Goal: Task Accomplishment & Management: Manage account settings

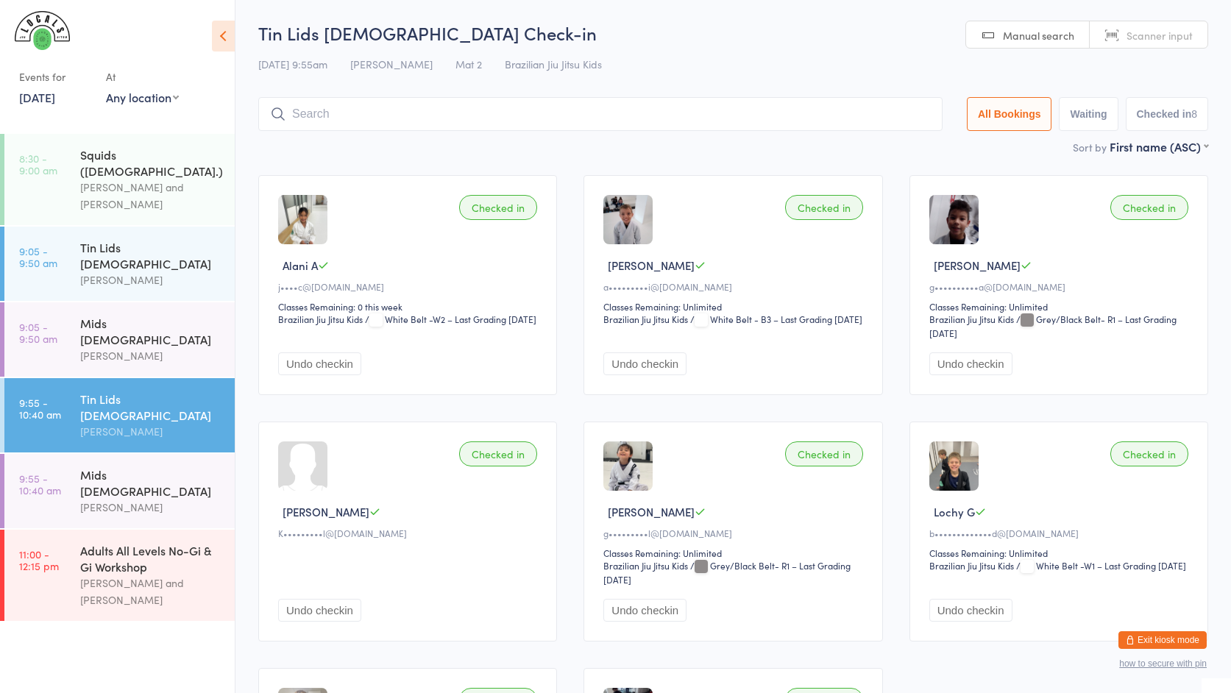
click at [1175, 637] on button "Exit kiosk mode" at bounding box center [1163, 640] width 88 height 18
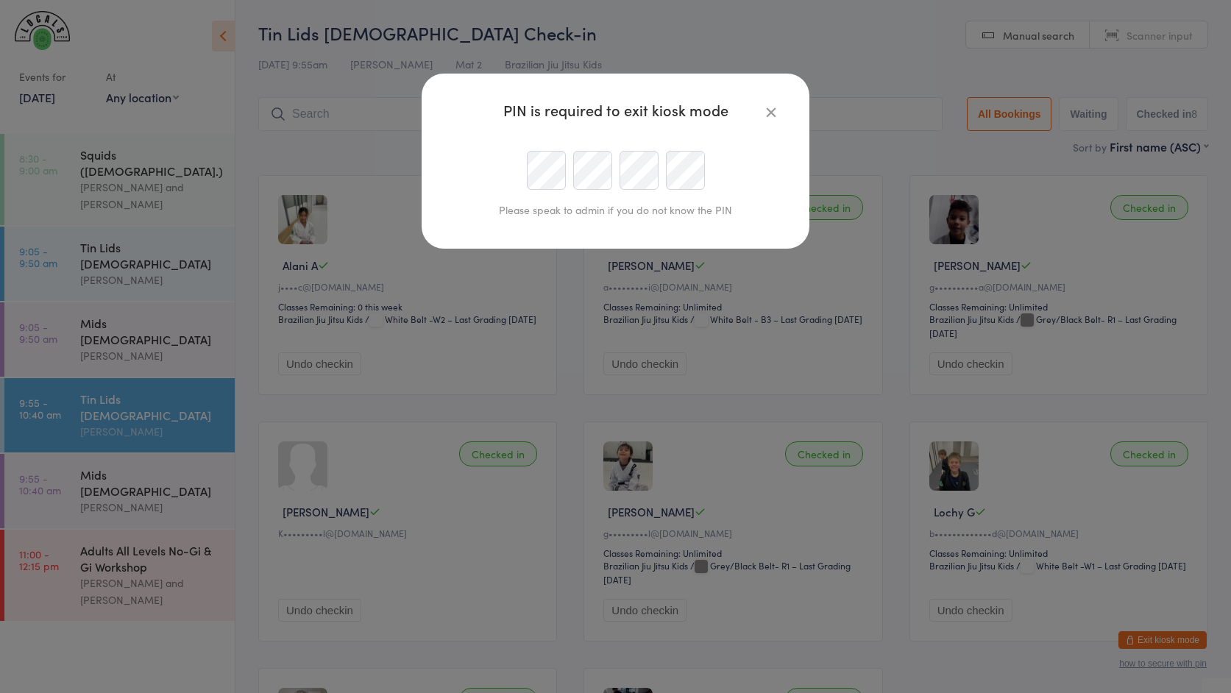
type input "info@localsmaroubra.com.au"
click at [504, 167] on div at bounding box center [615, 170] width 336 height 39
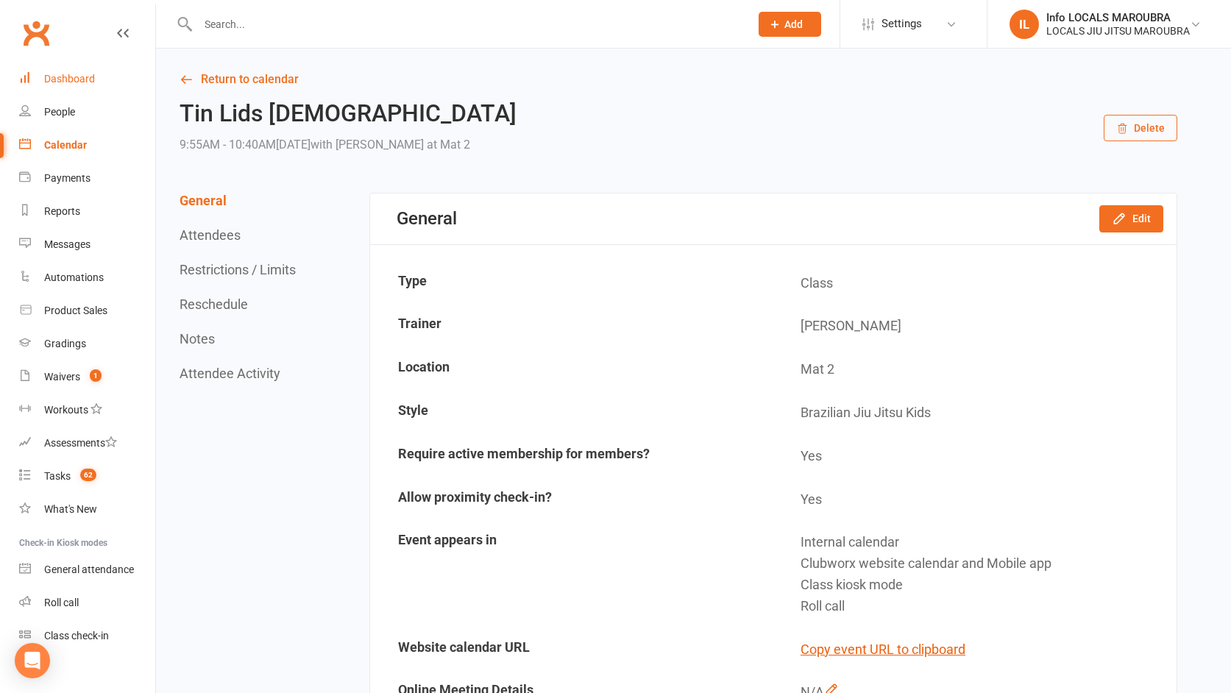
click at [89, 81] on div "Dashboard" at bounding box center [69, 79] width 51 height 12
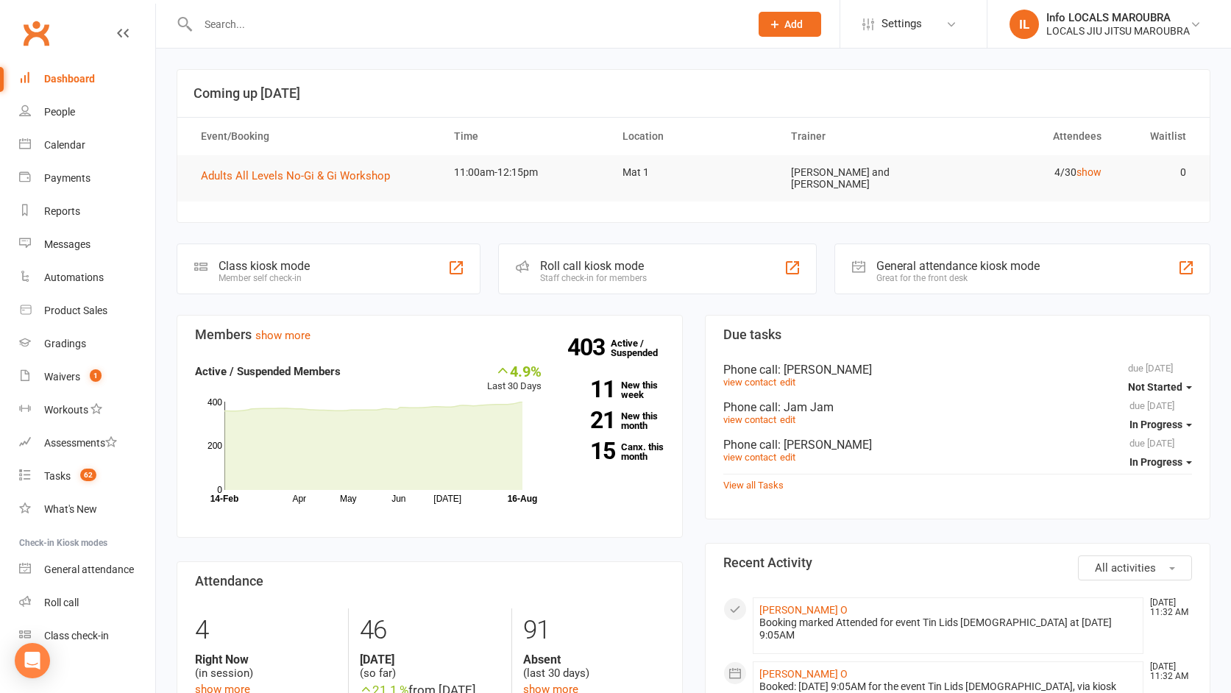
click at [336, 21] on input "text" at bounding box center [467, 24] width 546 height 21
type input "ryan"
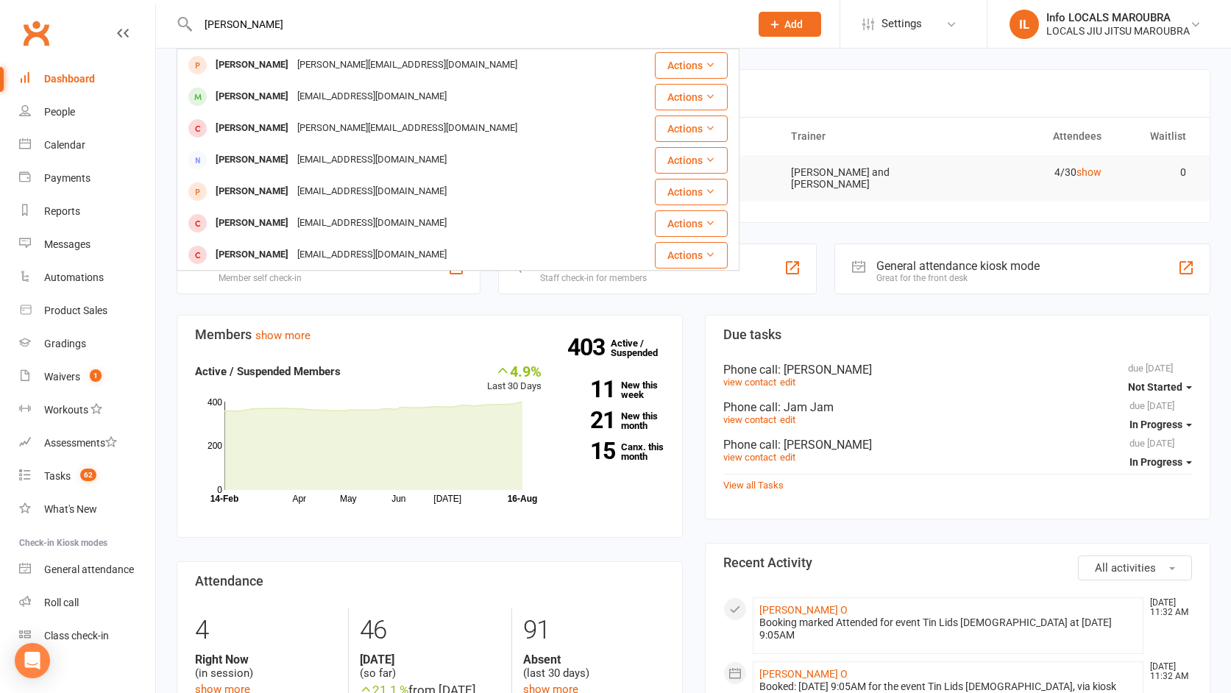
click at [269, 102] on div "Ryan Katzen" at bounding box center [252, 96] width 82 height 21
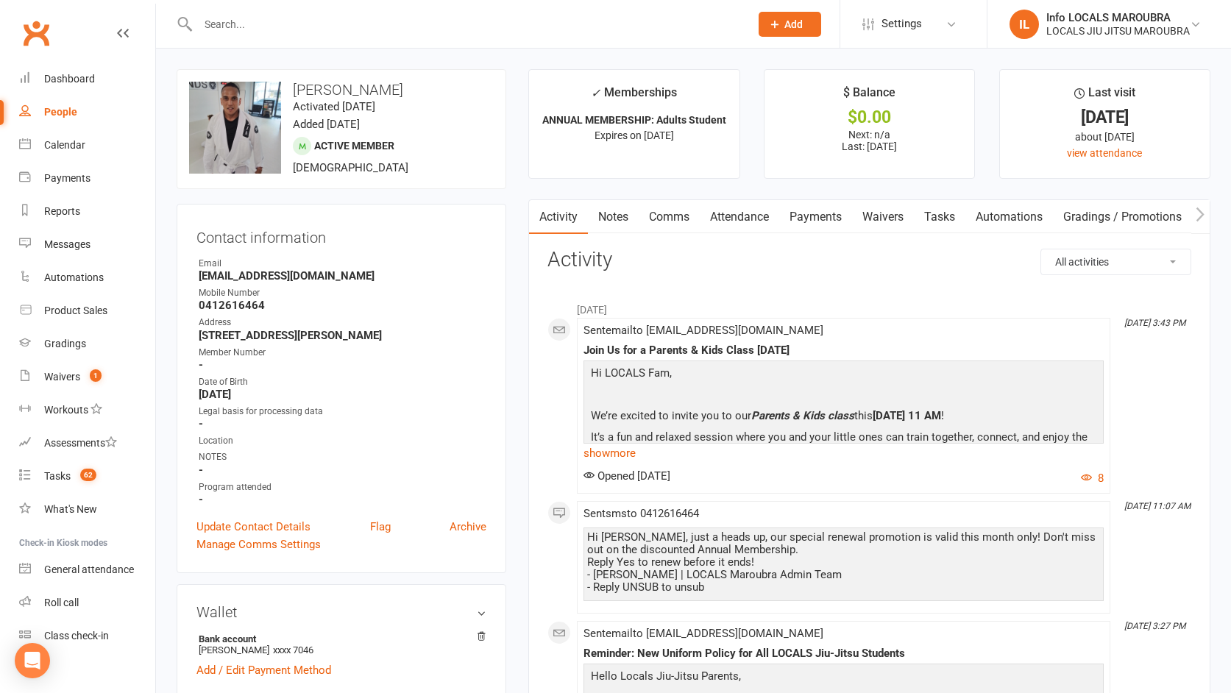
click at [363, 29] on input "text" at bounding box center [467, 24] width 546 height 21
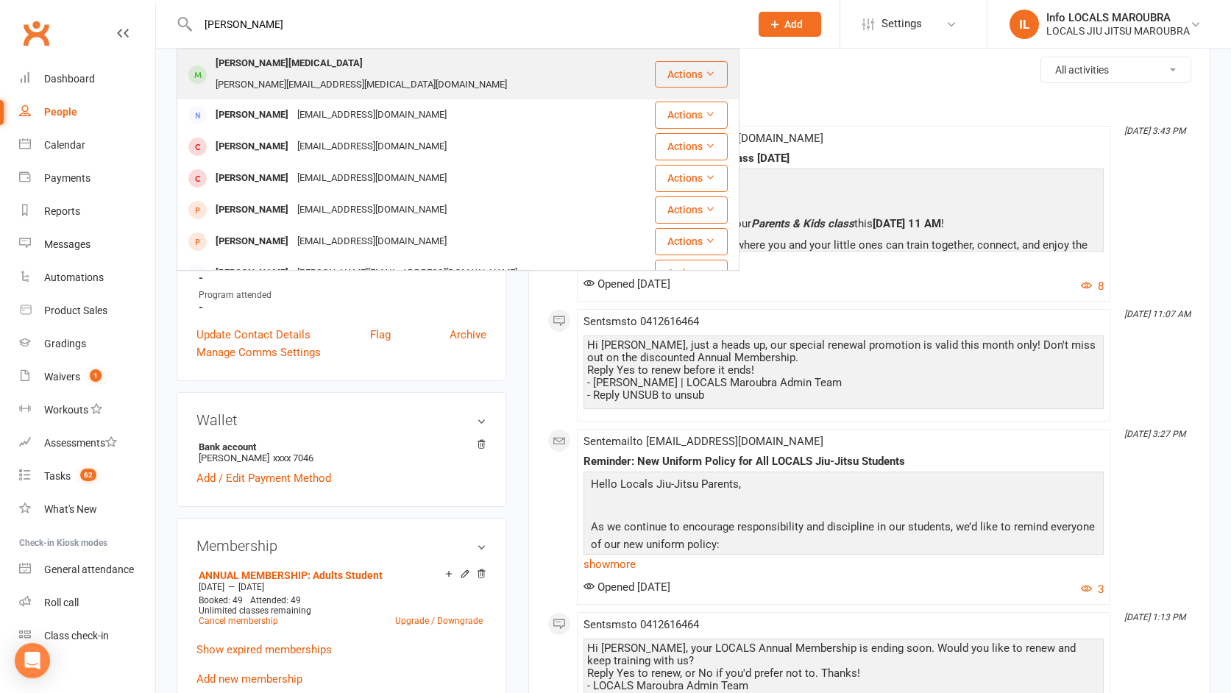
type input "tim"
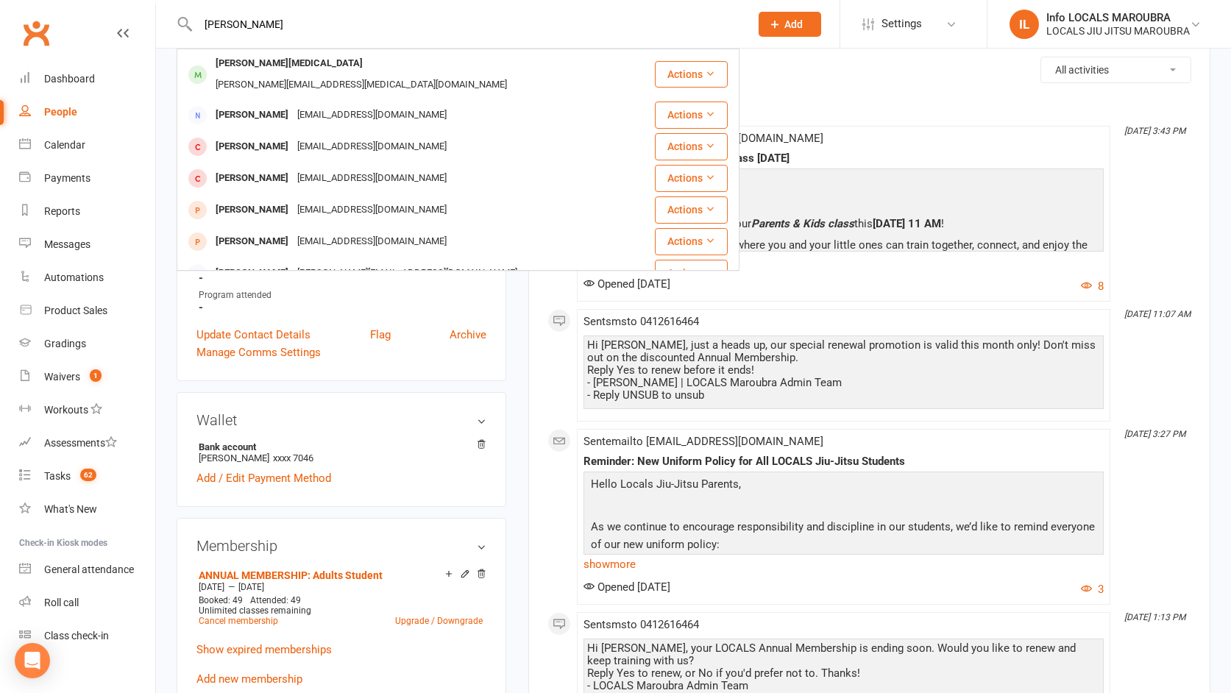
click at [260, 74] on div "tim.mili@hotmail.com" at bounding box center [361, 84] width 300 height 21
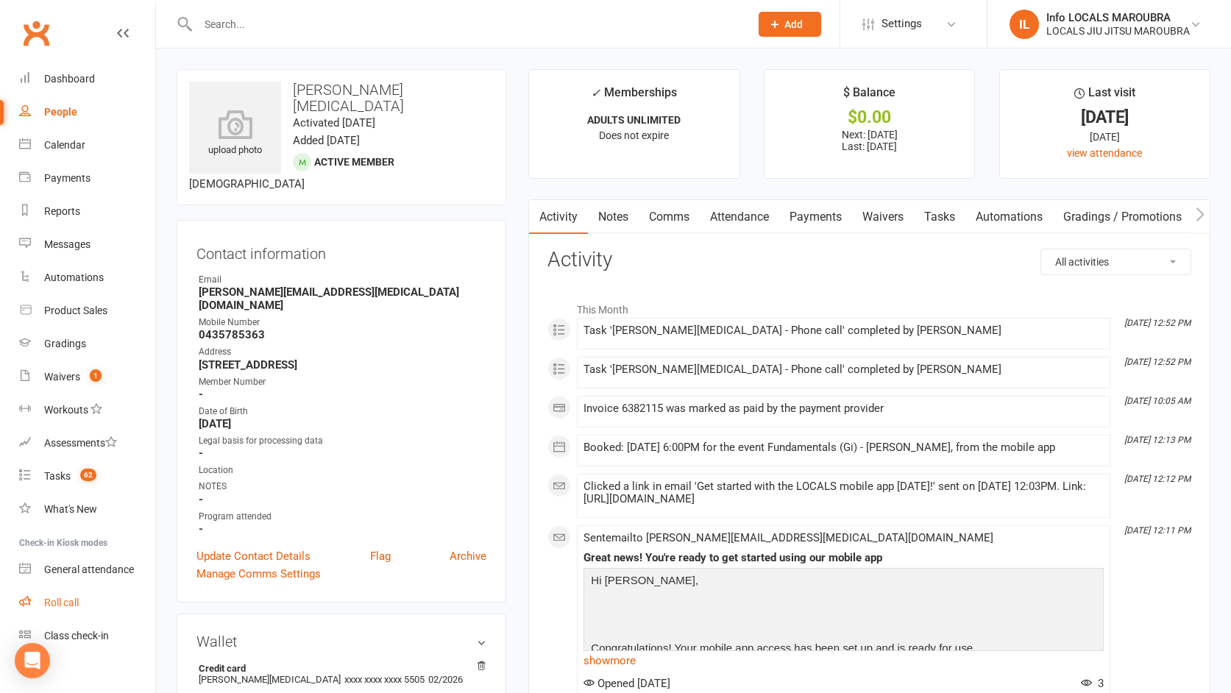
click at [68, 607] on div "Roll call" at bounding box center [61, 603] width 35 height 12
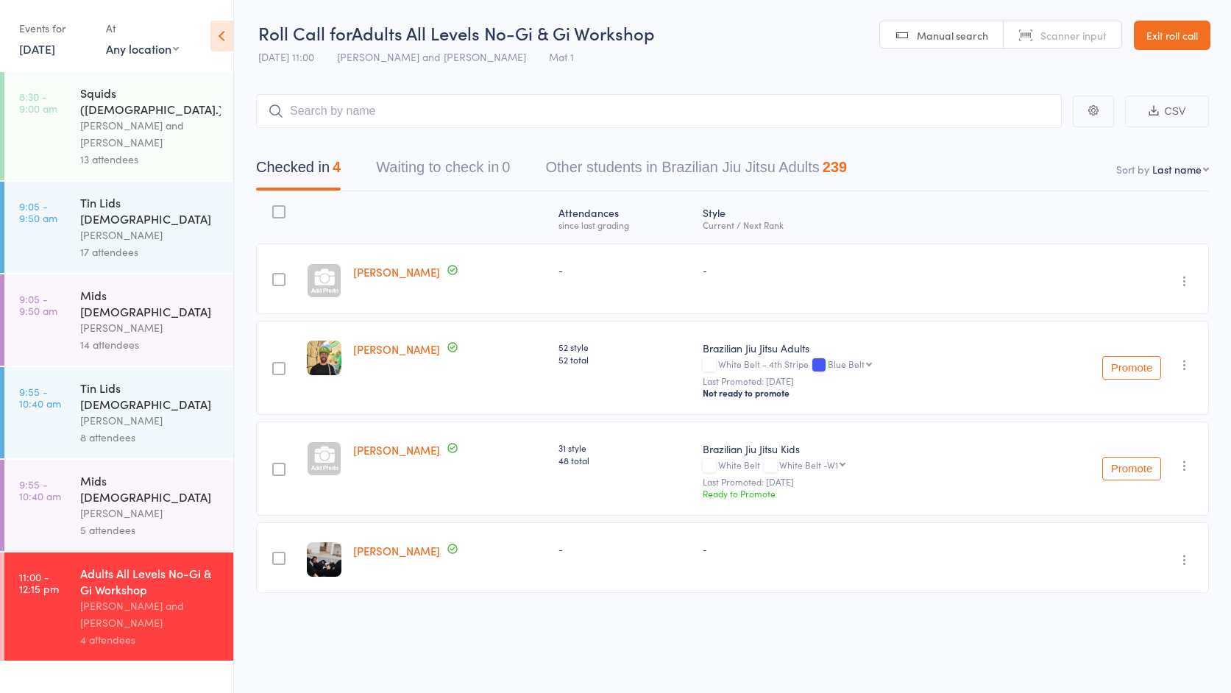
click at [142, 522] on div "5 attendees" at bounding box center [150, 530] width 141 height 17
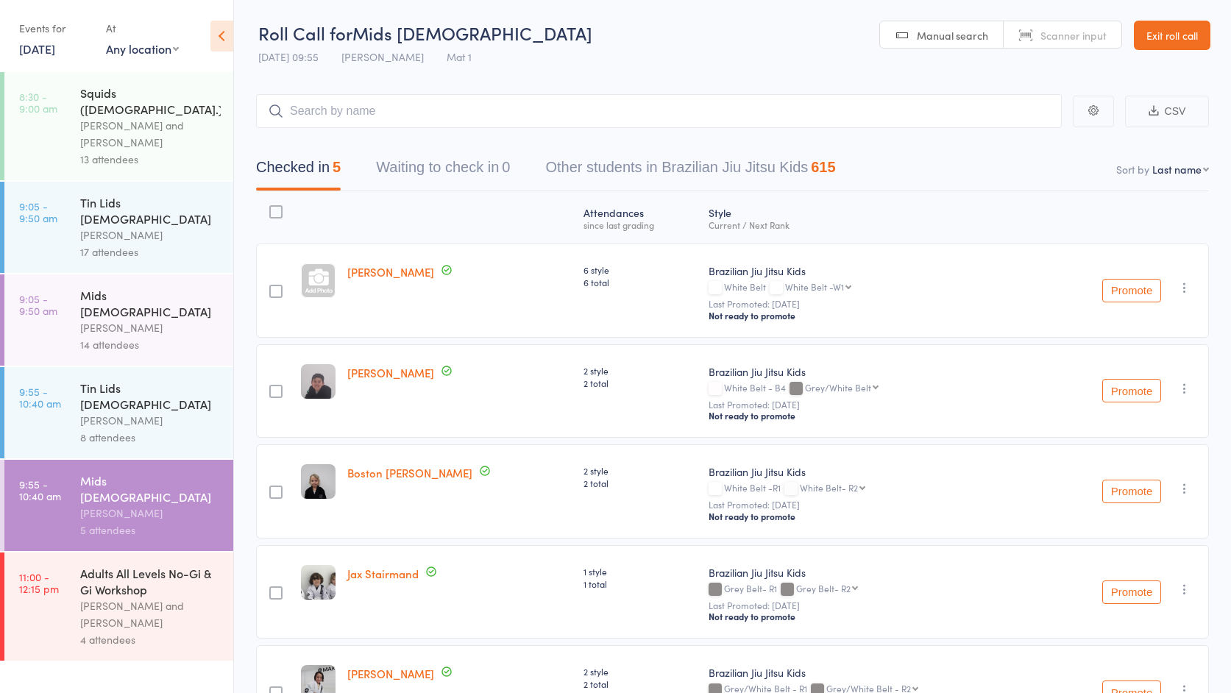
click at [131, 598] on div "[PERSON_NAME] and [PERSON_NAME]" at bounding box center [150, 615] width 141 height 34
click at [1172, 42] on link "Exit roll call" at bounding box center [1172, 35] width 77 height 29
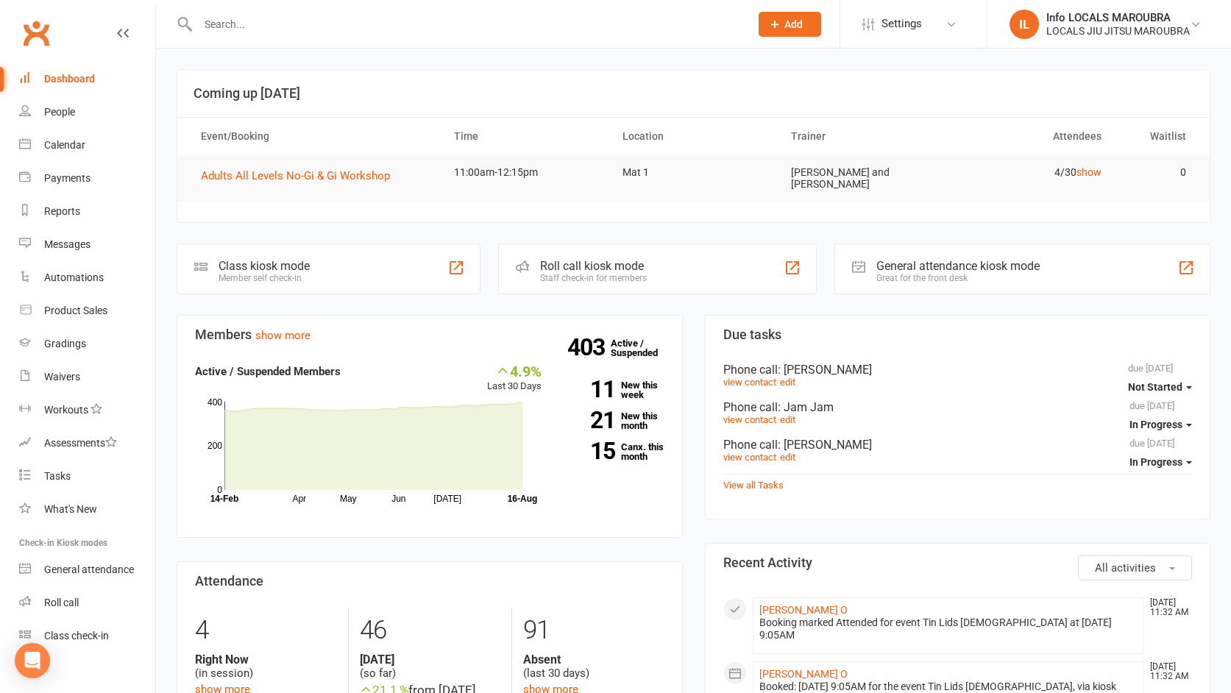
click at [294, 25] on input "text" at bounding box center [467, 24] width 546 height 21
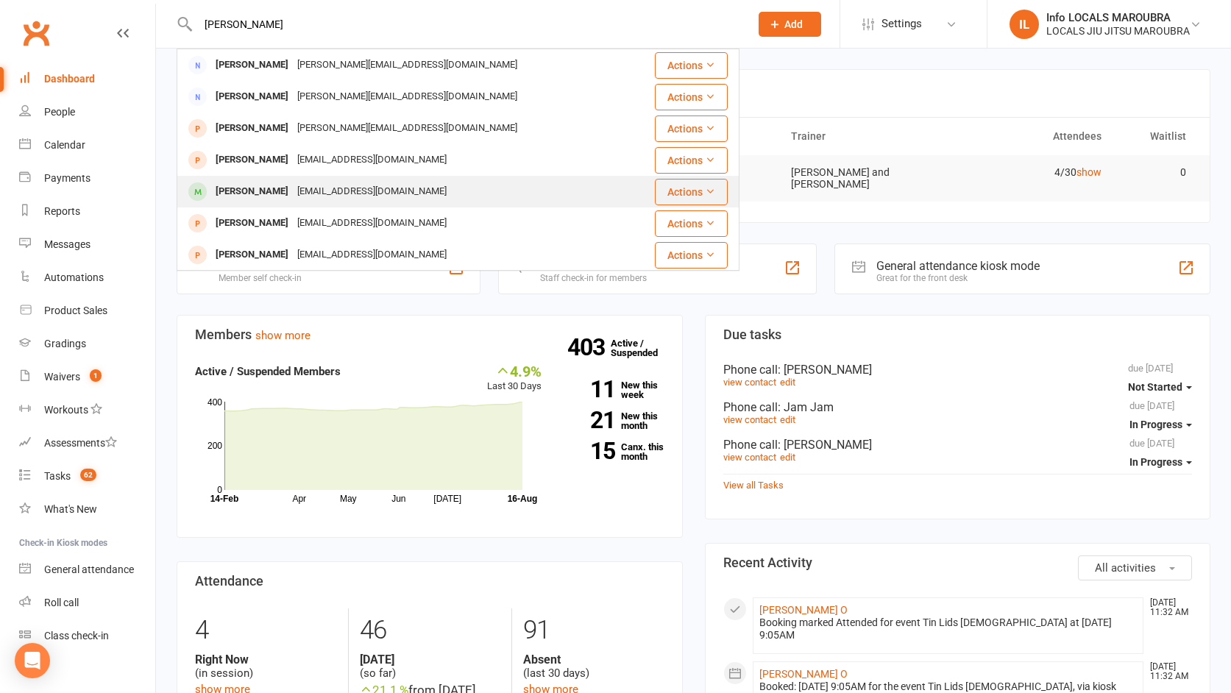
type input "timothy"
click at [207, 185] on div at bounding box center [197, 192] width 27 height 24
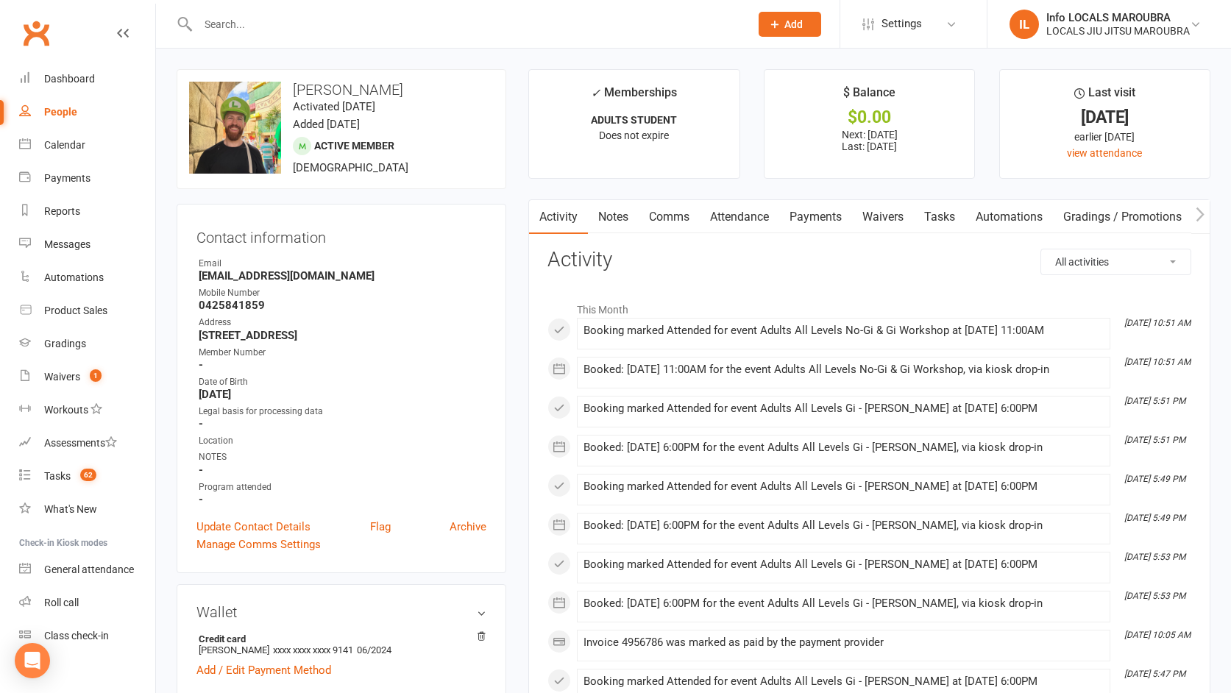
click at [365, 23] on input "text" at bounding box center [467, 24] width 546 height 21
type input "thalis"
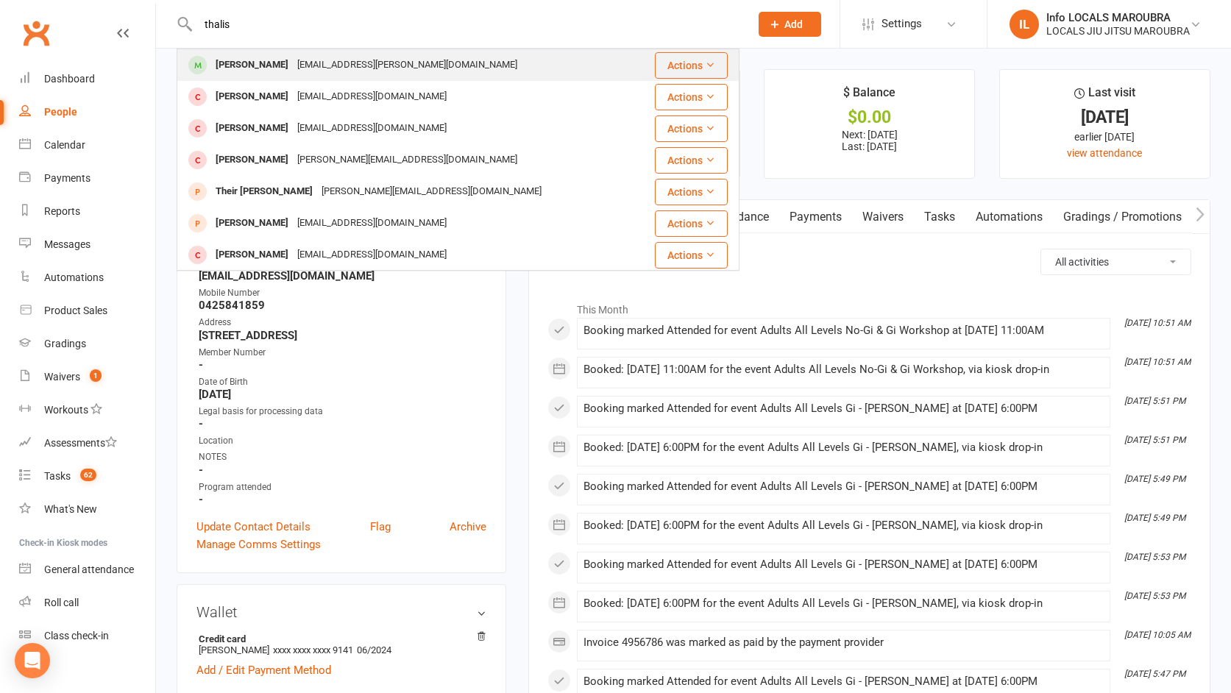
click at [266, 71] on div "[PERSON_NAME]" at bounding box center [252, 64] width 82 height 21
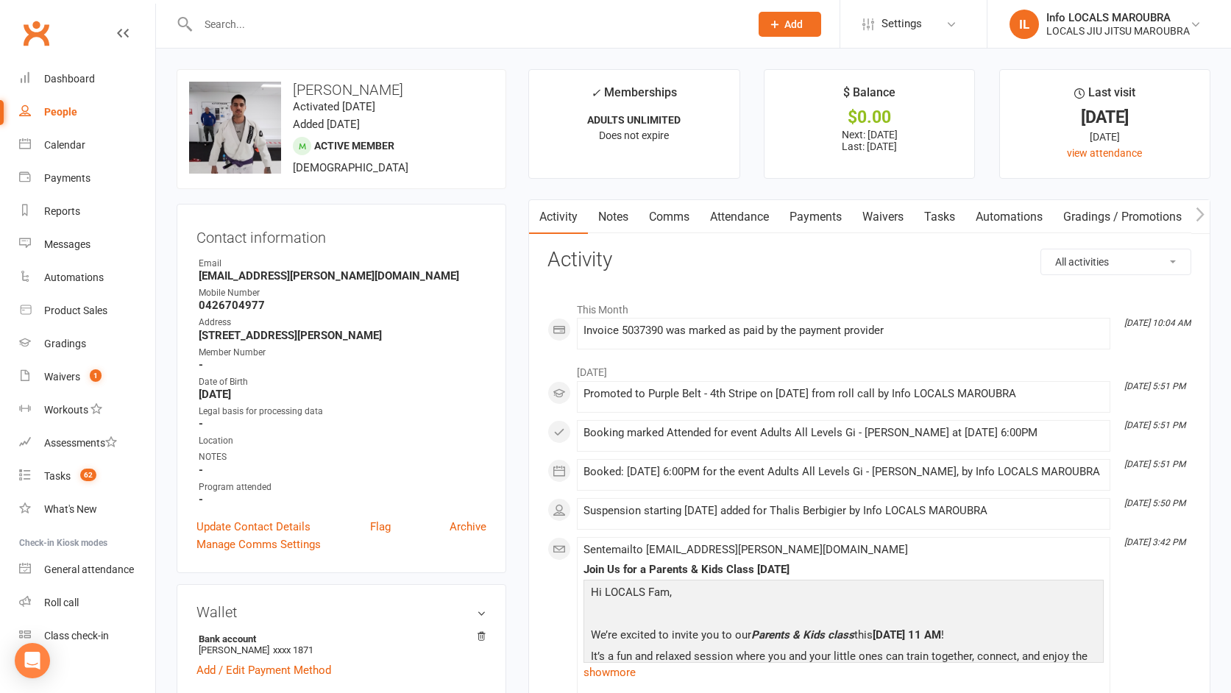
click at [336, 30] on input "text" at bounding box center [467, 24] width 546 height 21
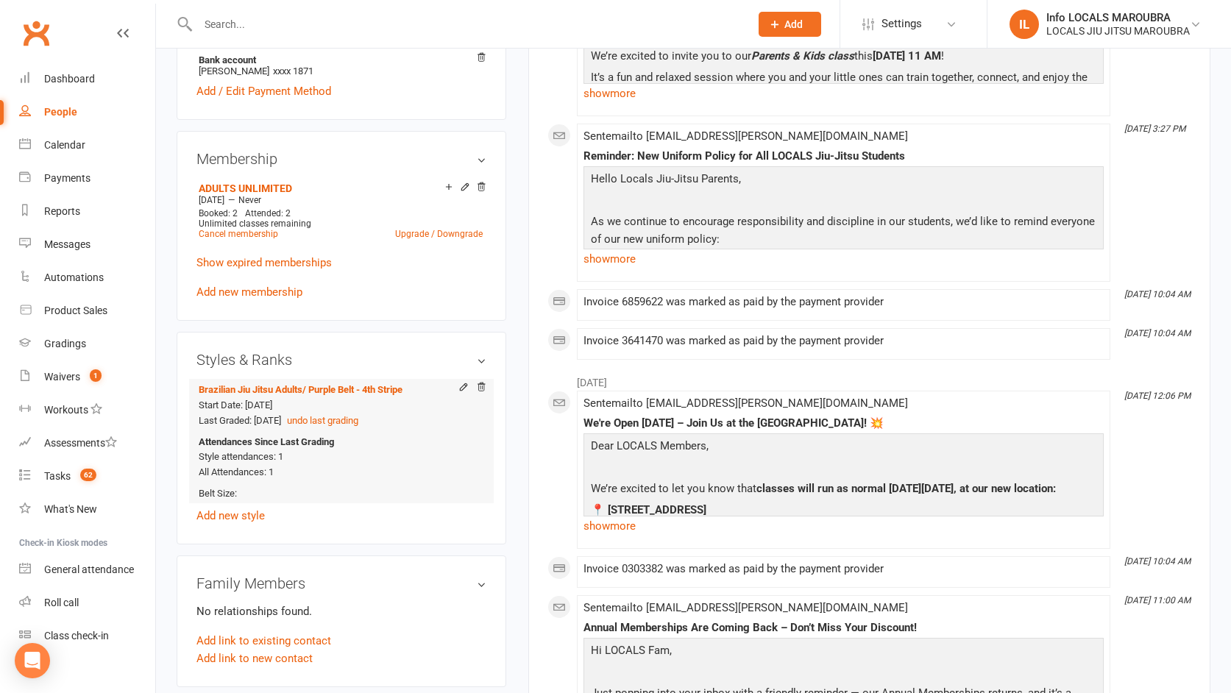
scroll to position [584, 0]
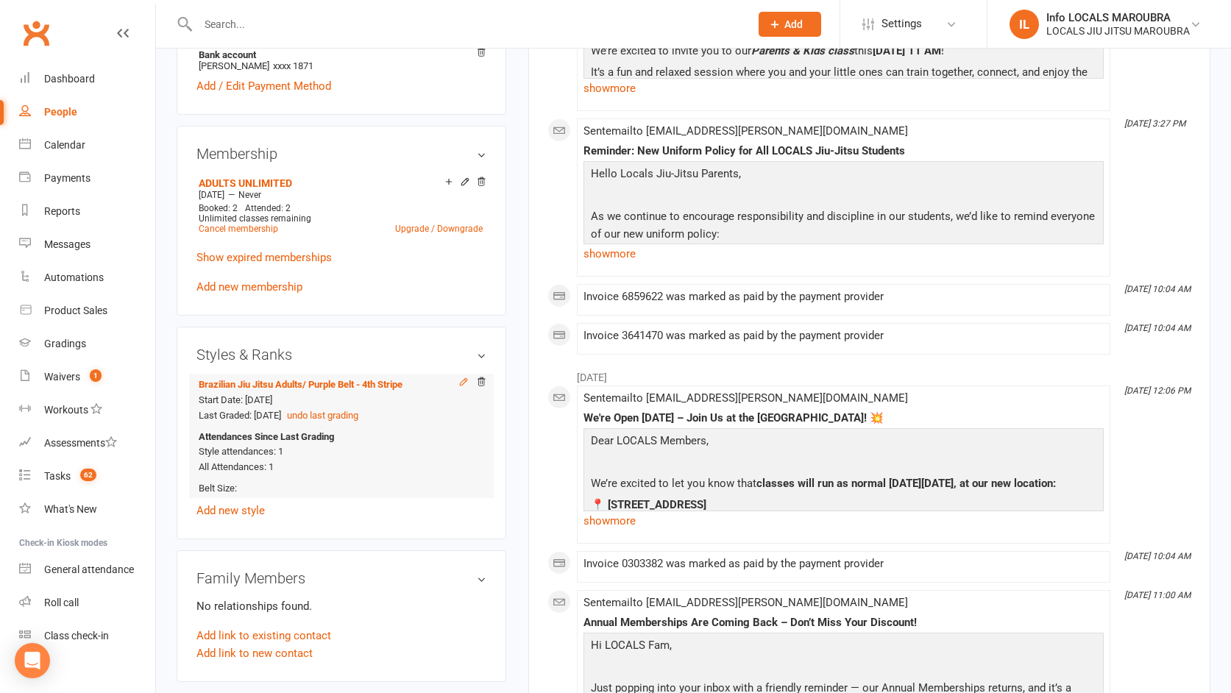
click at [466, 385] on icon at bounding box center [463, 382] width 10 height 10
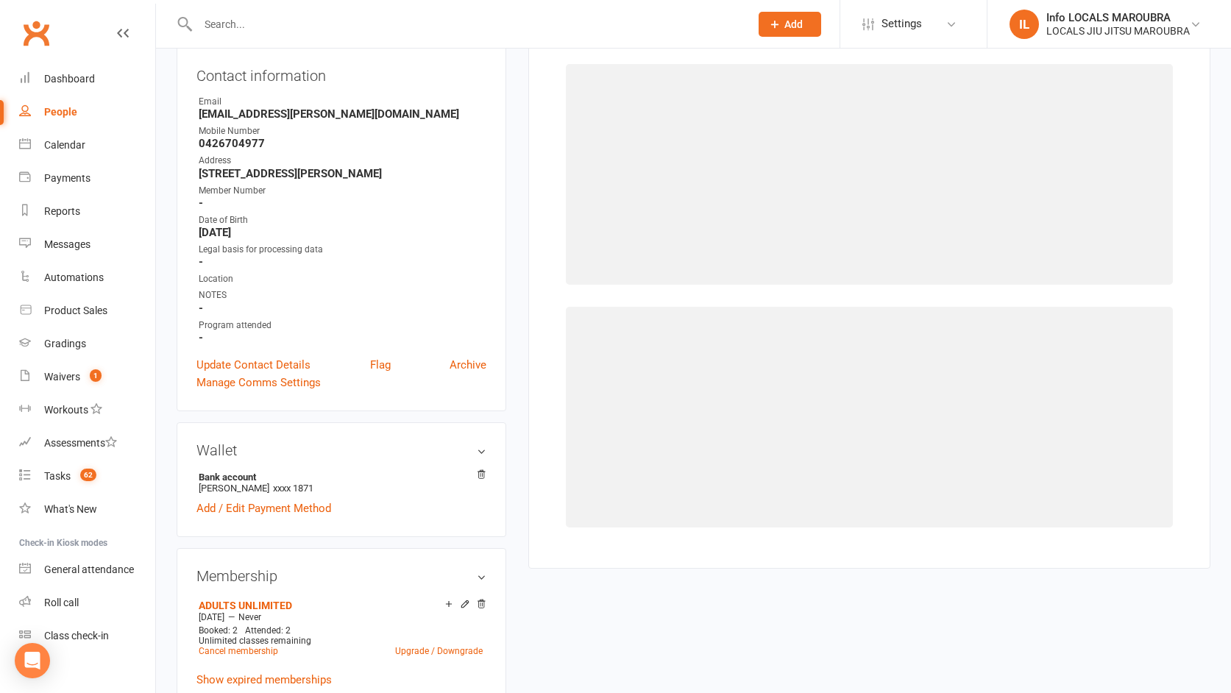
scroll to position [126, 0]
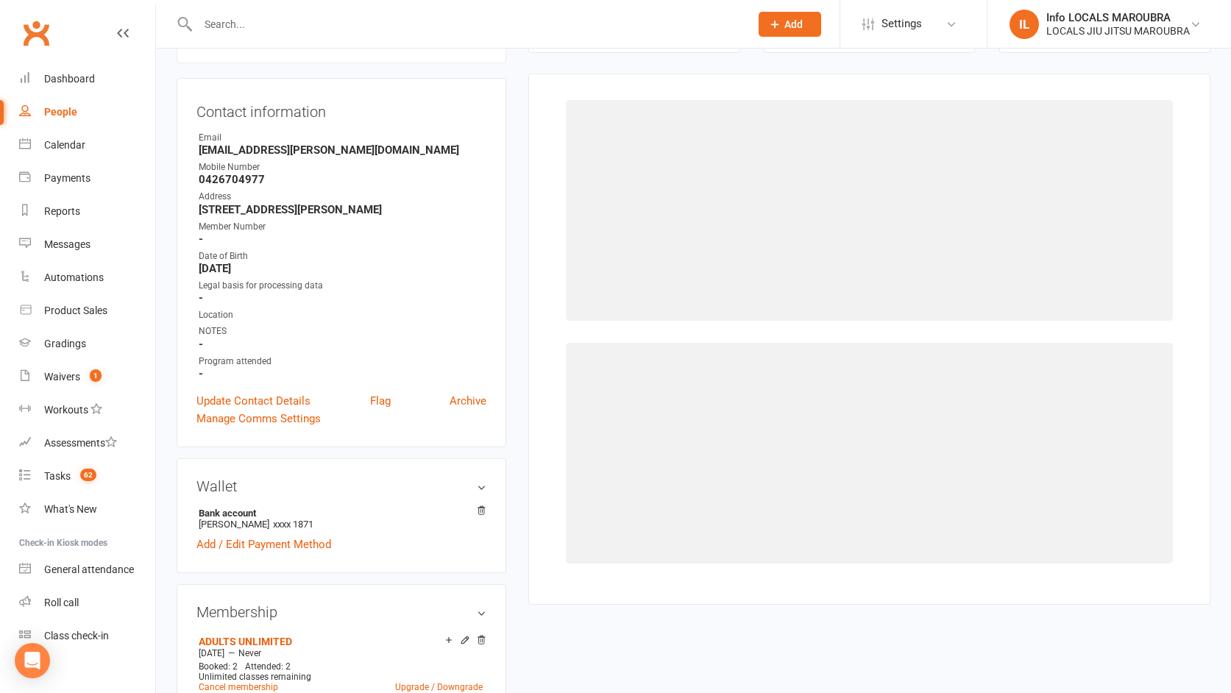
select select "21385"
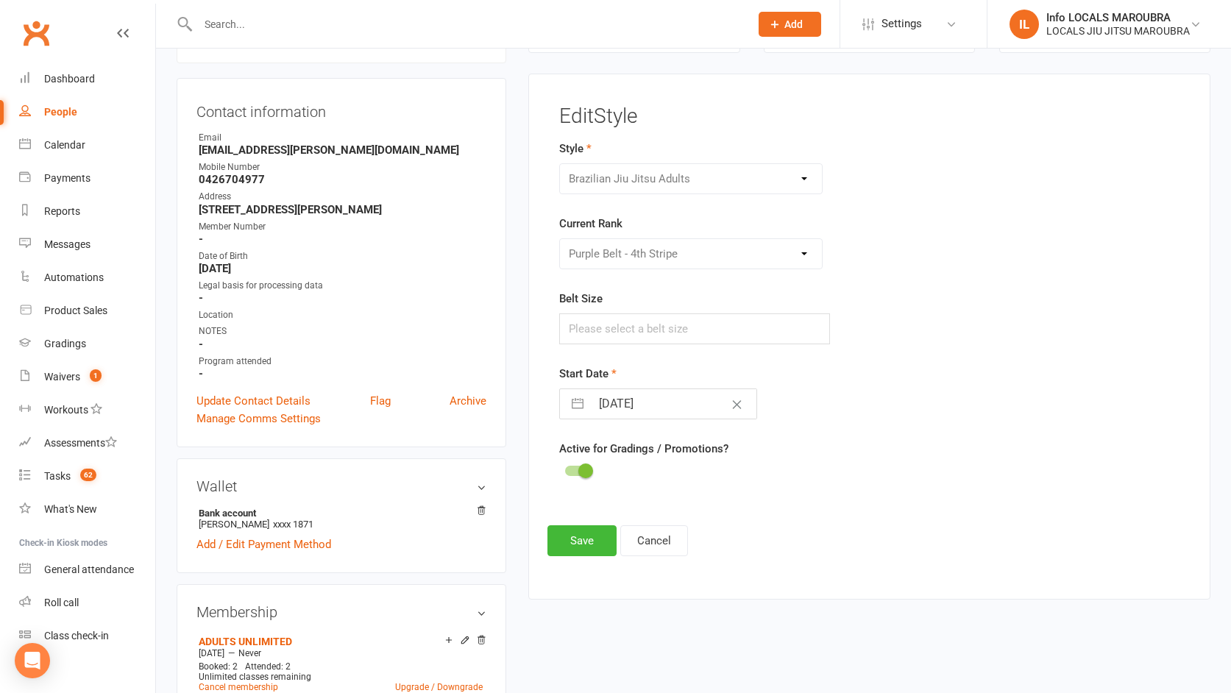
click at [805, 255] on div "Please Select Starting Rank White Belt White Belt - 1st Stripe White Belt - 2nd…" at bounding box center [690, 253] width 263 height 31
click at [803, 258] on div "Please Select Starting Rank White Belt White Belt - 1st Stripe White Belt - 2nd…" at bounding box center [690, 253] width 263 height 31
click at [810, 181] on div "Brazilian Jiu Jitsu Adults Brazilian Jiu Jitsu Kids" at bounding box center [690, 178] width 263 height 31
drag, startPoint x: 810, startPoint y: 181, endPoint x: 810, endPoint y: 192, distance: 11.0
click at [810, 181] on div "Brazilian Jiu Jitsu Adults Brazilian Jiu Jitsu Kids" at bounding box center [690, 178] width 263 height 31
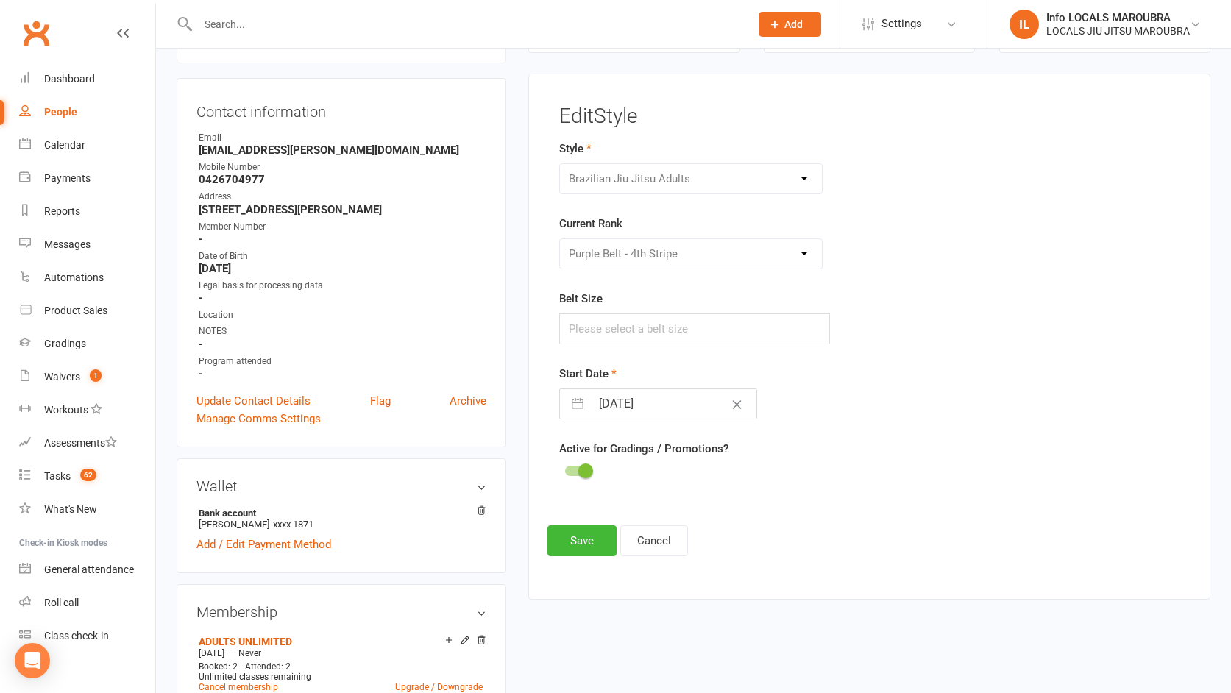
click at [644, 408] on input "14 Sep 2022" at bounding box center [674, 403] width 166 height 29
select select "7"
select select "2022"
select select "8"
select select "2022"
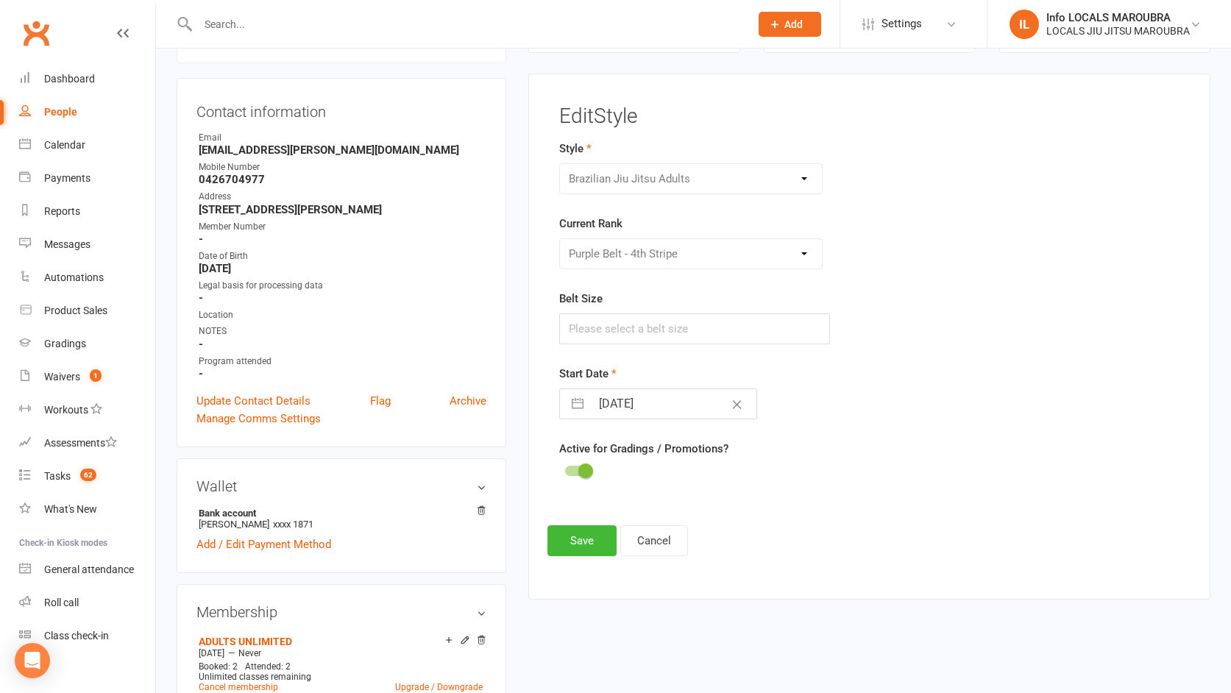
select select "9"
select select "2022"
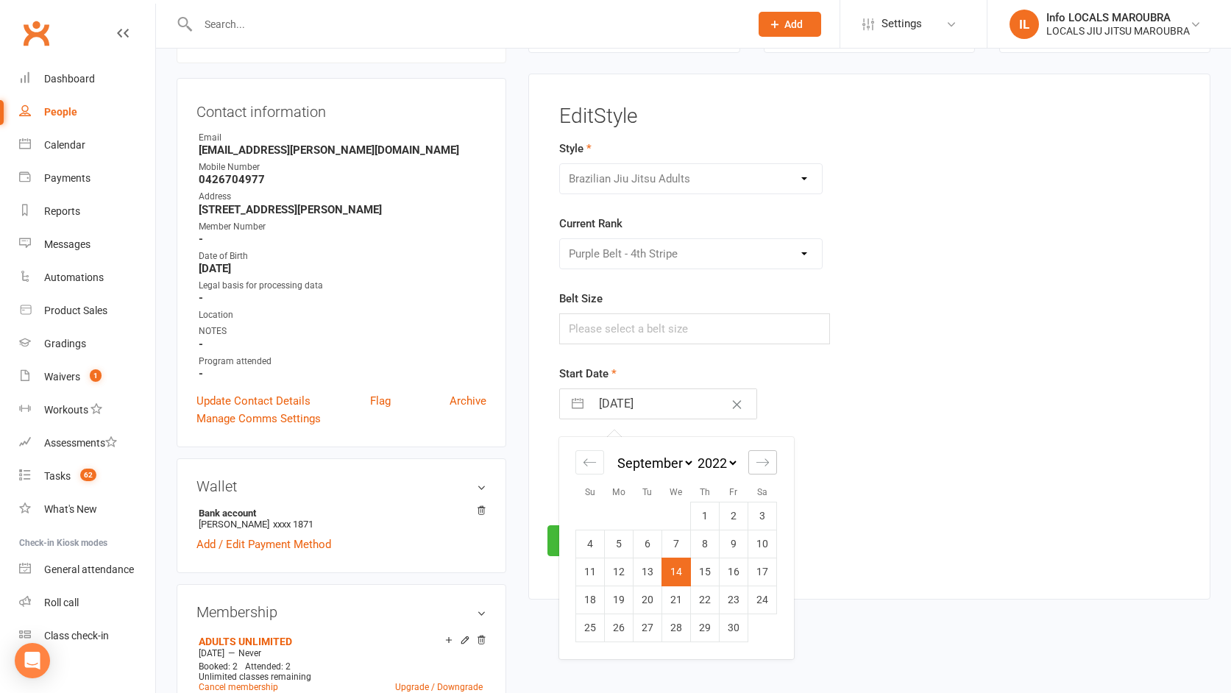
click at [765, 461] on icon "Move forward to switch to the next month." at bounding box center [763, 463] width 14 height 14
select select "10"
select select "2022"
click at [765, 461] on icon "Move forward to switch to the next month." at bounding box center [763, 463] width 14 height 14
select select "11"
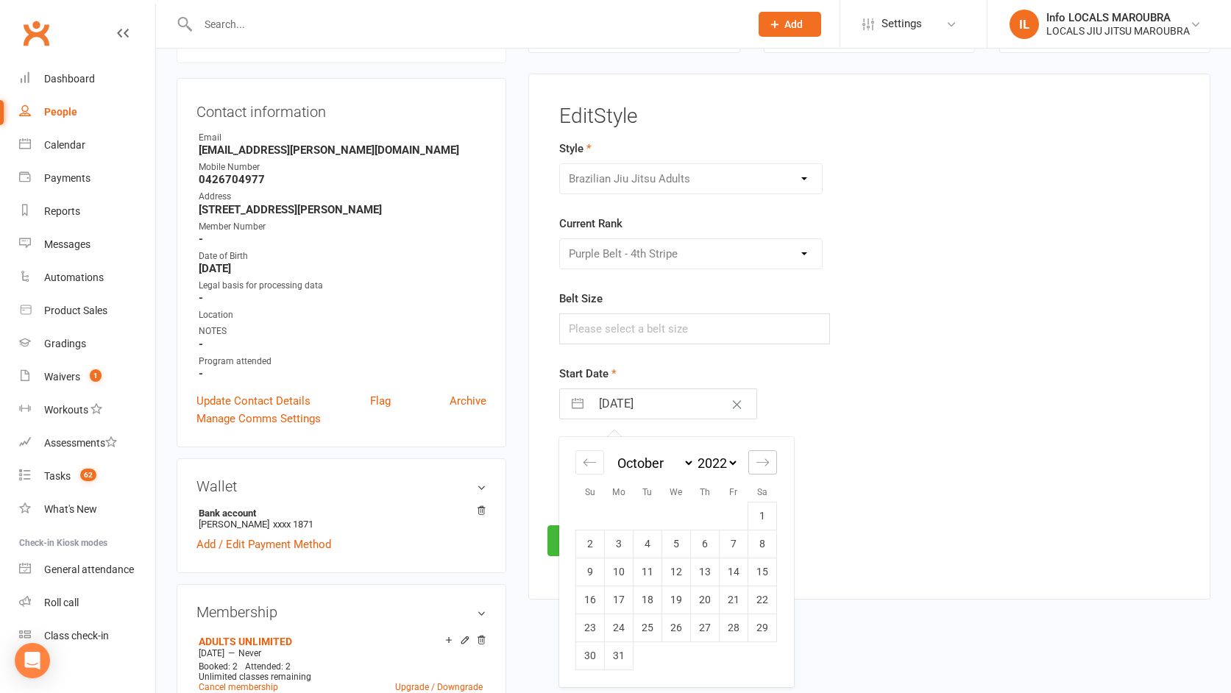
select select "2022"
click at [765, 461] on icon "Move forward to switch to the next month." at bounding box center [763, 463] width 14 height 14
select select "2023"
select select "1"
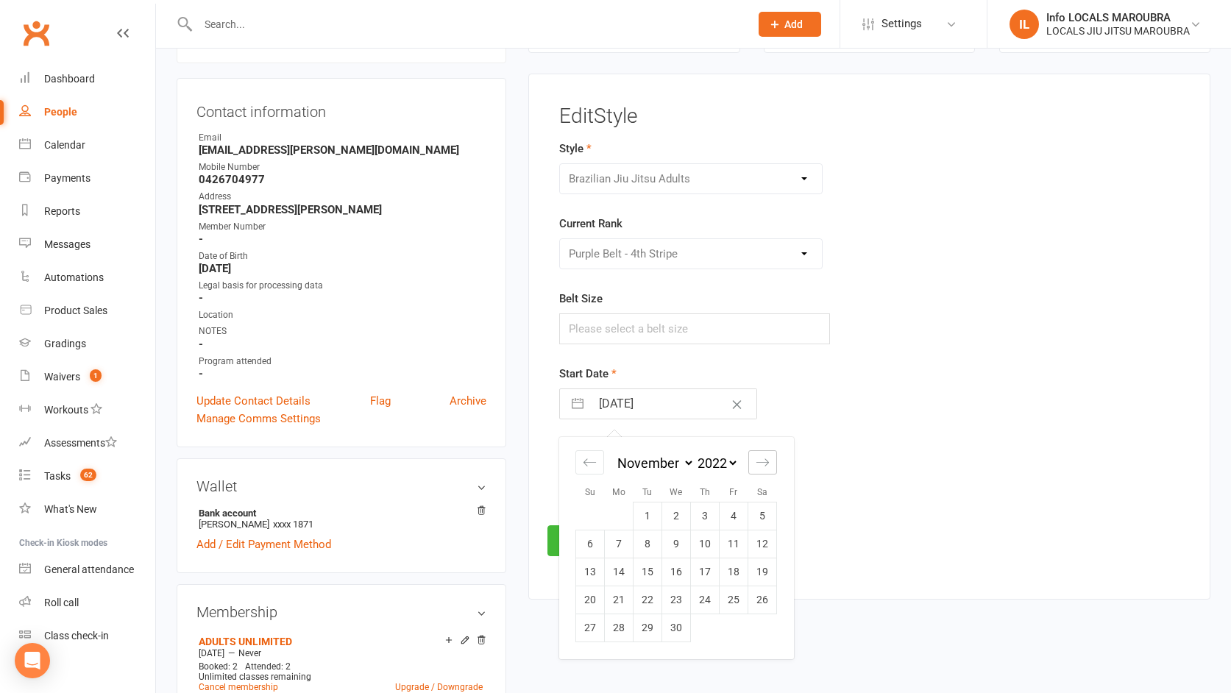
select select "2023"
click at [765, 461] on icon "Move forward to switch to the next month." at bounding box center [763, 463] width 14 height 14
select select "2"
select select "2023"
click at [765, 461] on icon "Move forward to switch to the next month." at bounding box center [763, 463] width 14 height 14
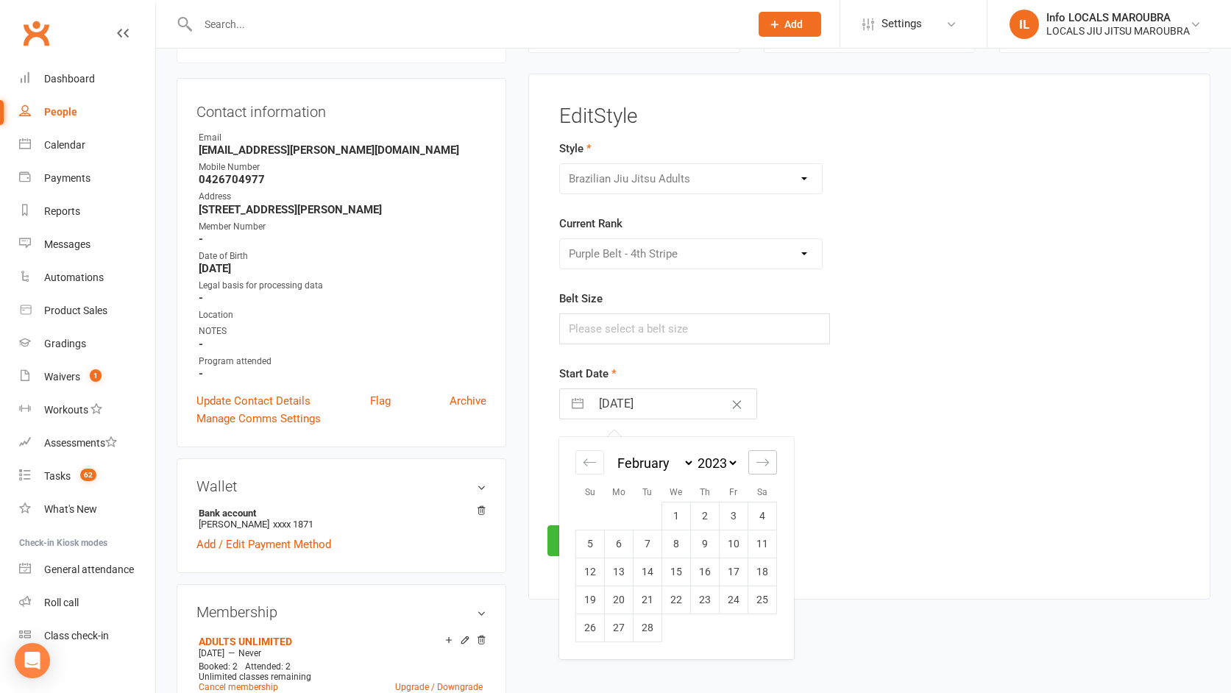
click at [765, 461] on icon "Move forward to switch to the next month." at bounding box center [763, 463] width 14 height 14
select select "3"
select select "2023"
select select "4"
select select "2023"
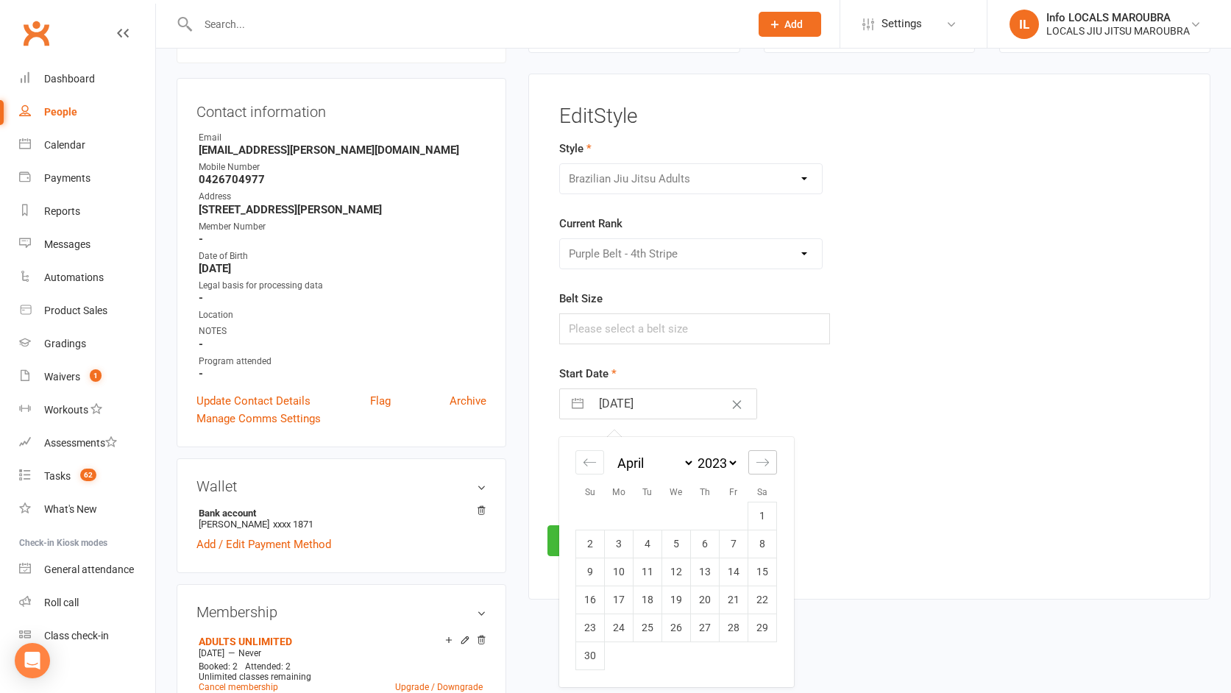
click at [765, 461] on icon "Move forward to switch to the next month." at bounding box center [763, 463] width 14 height 14
select select "5"
select select "2023"
click at [765, 461] on icon "Move forward to switch to the next month." at bounding box center [763, 463] width 14 height 14
select select "6"
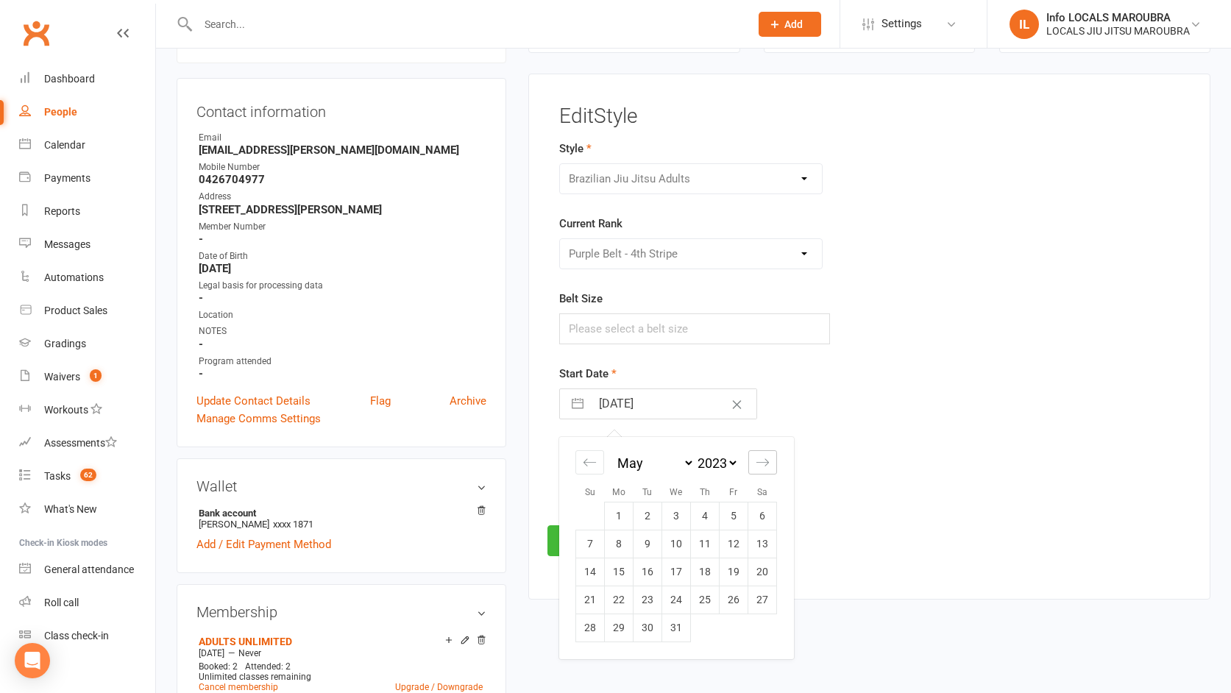
select select "2023"
click at [765, 461] on icon "Move forward to switch to the next month." at bounding box center [763, 463] width 14 height 14
select select "7"
select select "2023"
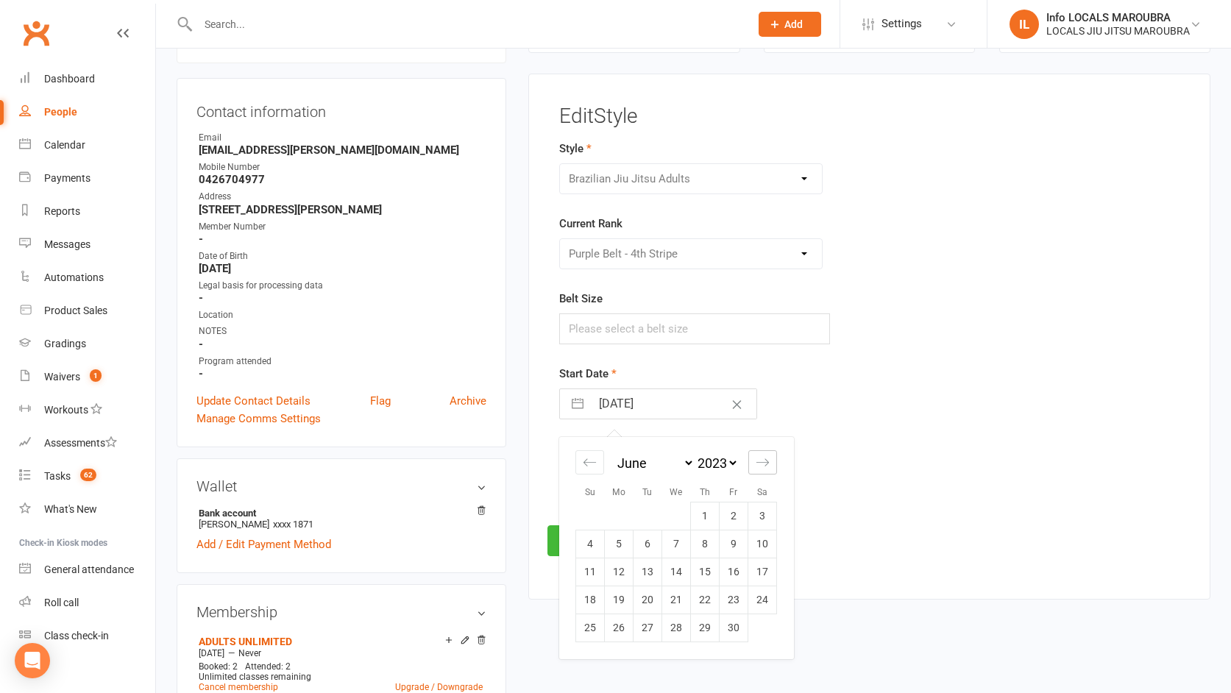
select select "8"
select select "2023"
click at [765, 461] on icon "Move forward to switch to the next month." at bounding box center [763, 463] width 14 height 14
select select "9"
select select "2023"
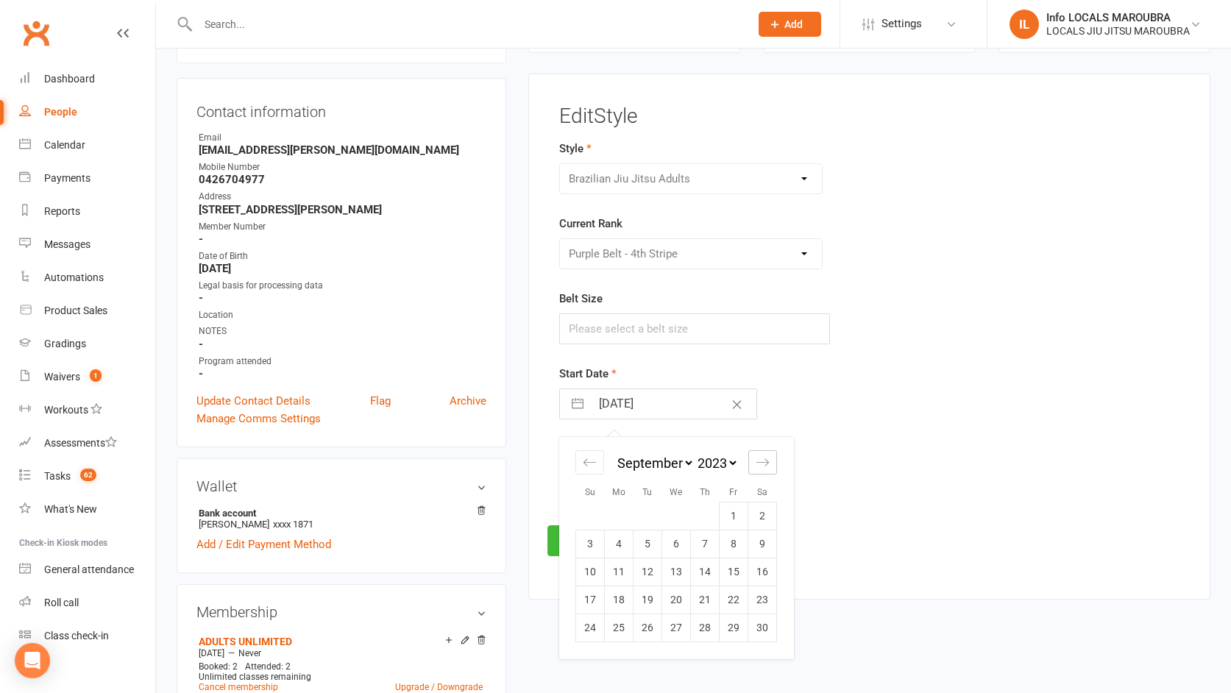
click at [765, 461] on icon "Move forward to switch to the next month." at bounding box center [763, 463] width 14 height 14
select select "10"
select select "2023"
select select "11"
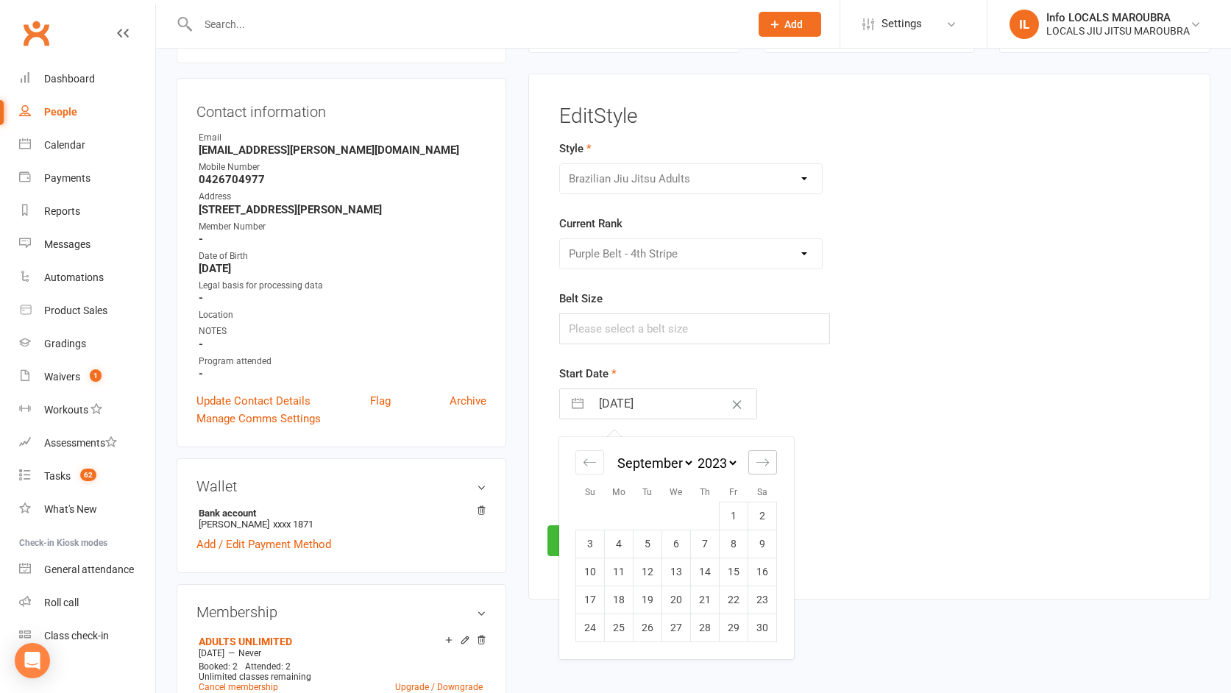
select select "2023"
click at [765, 461] on icon "Move forward to switch to the next month." at bounding box center [763, 463] width 14 height 14
select select "2024"
click at [765, 461] on icon "Move forward to switch to the next month." at bounding box center [763, 463] width 14 height 14
select select "1"
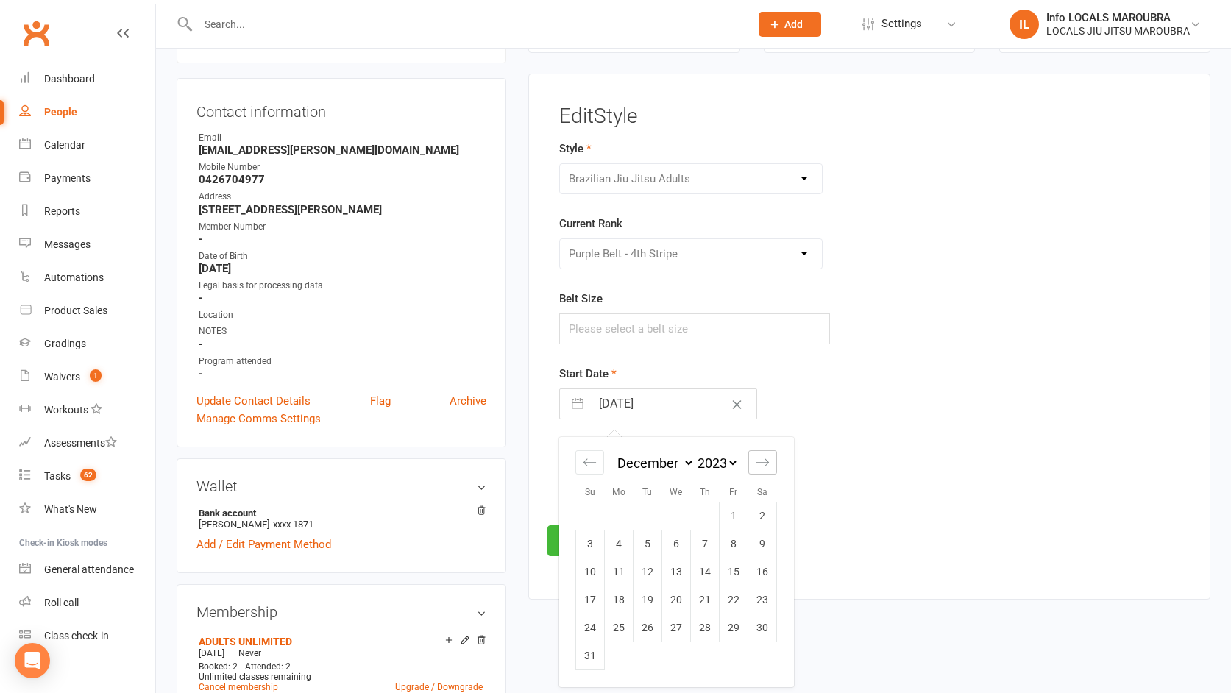
select select "2024"
click at [765, 461] on icon "Move forward to switch to the next month." at bounding box center [763, 463] width 14 height 14
select select "2"
select select "2024"
click at [765, 461] on icon "Move forward to switch to the next month." at bounding box center [763, 463] width 14 height 14
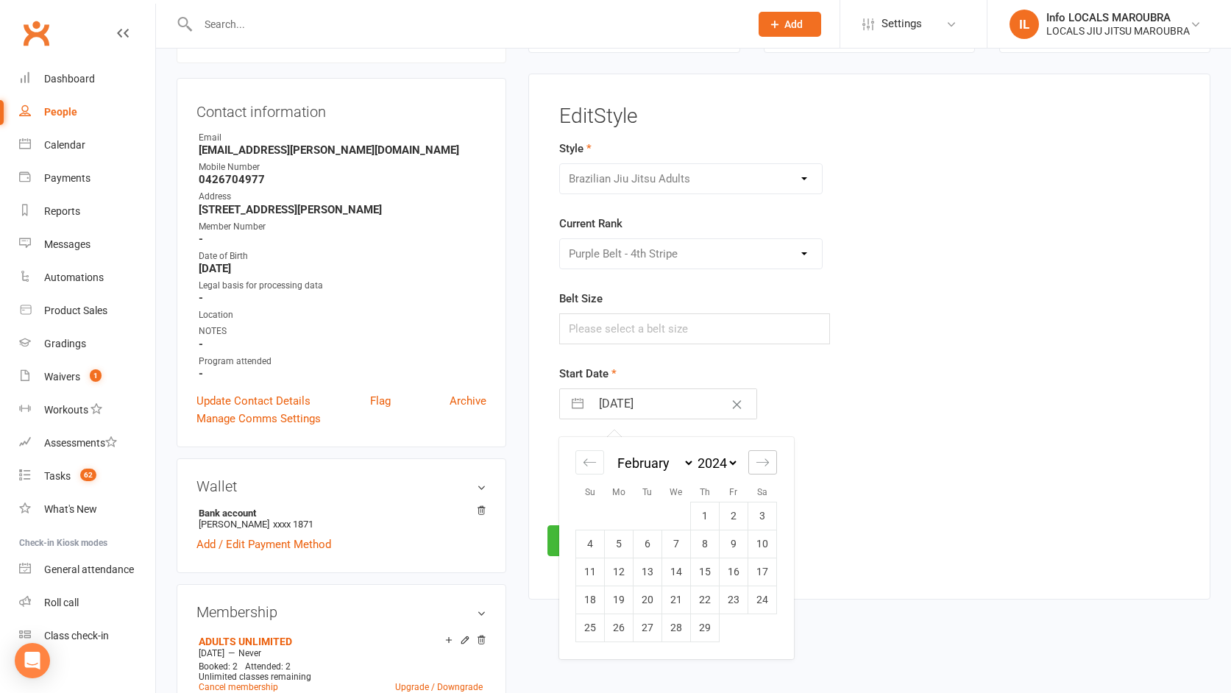
click at [765, 461] on icon "Move forward to switch to the next month." at bounding box center [763, 463] width 14 height 14
select select "3"
select select "2024"
select select "4"
select select "2024"
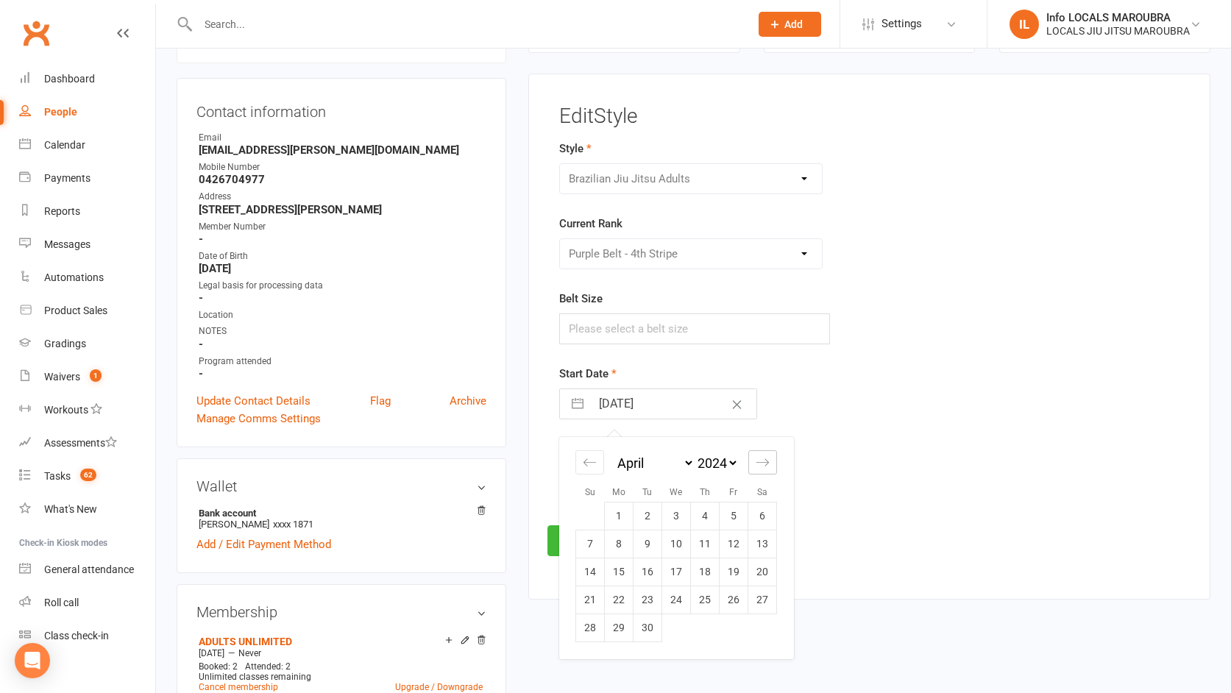
click at [765, 461] on icon "Move forward to switch to the next month." at bounding box center [763, 463] width 14 height 14
select select "5"
select select "2024"
click at [765, 461] on icon "Move forward to switch to the next month." at bounding box center [763, 463] width 14 height 14
select select "6"
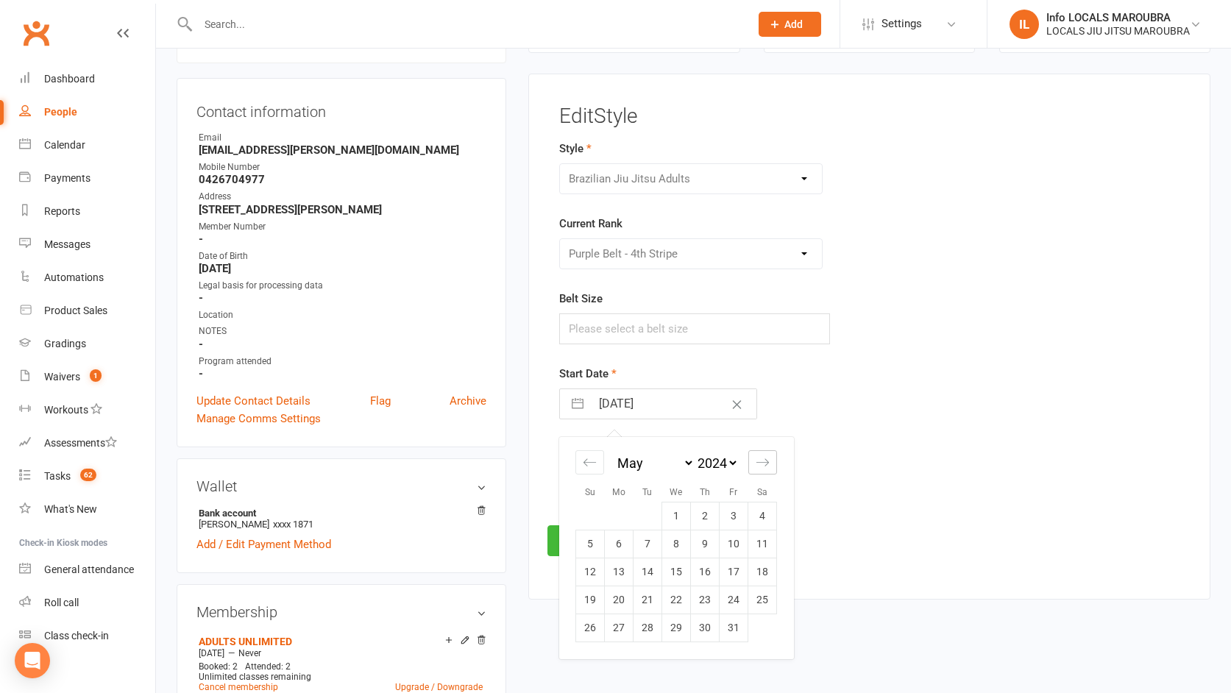
select select "2024"
click at [765, 461] on icon "Move forward to switch to the next month." at bounding box center [763, 463] width 14 height 14
select select "7"
select select "2024"
click at [765, 461] on icon "Move forward to switch to the next month." at bounding box center [763, 463] width 14 height 14
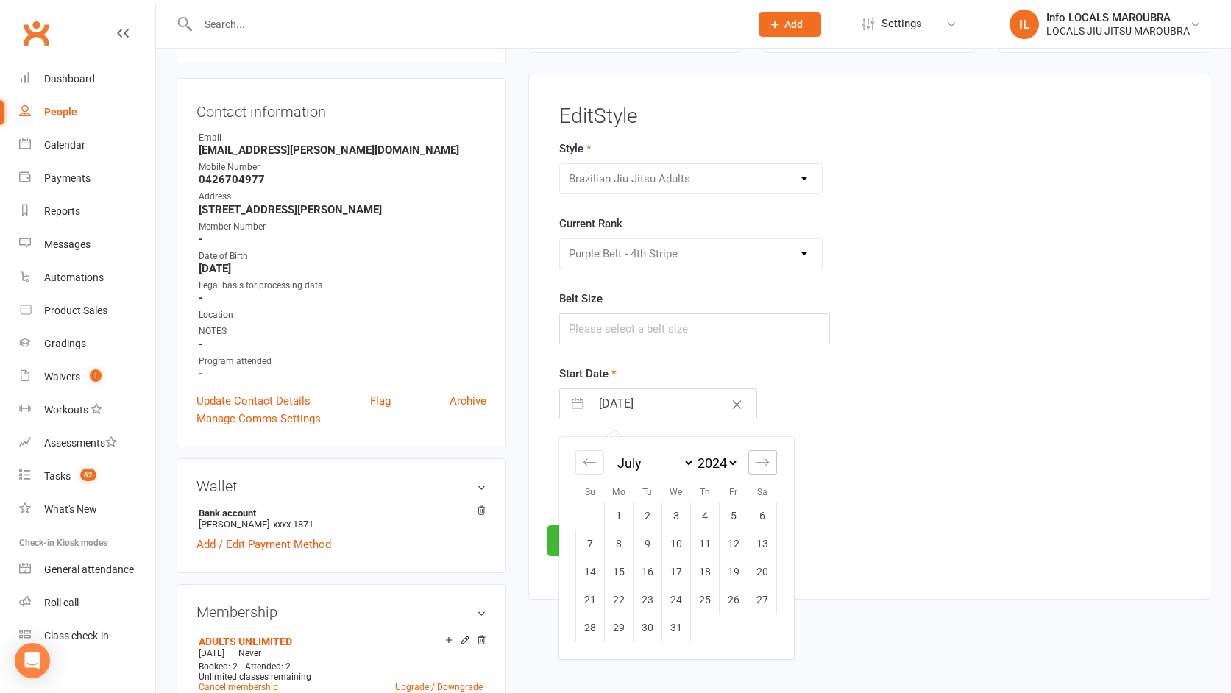
select select "8"
select select "2024"
click at [765, 461] on icon "Move forward to switch to the next month." at bounding box center [763, 463] width 14 height 14
select select "9"
select select "2024"
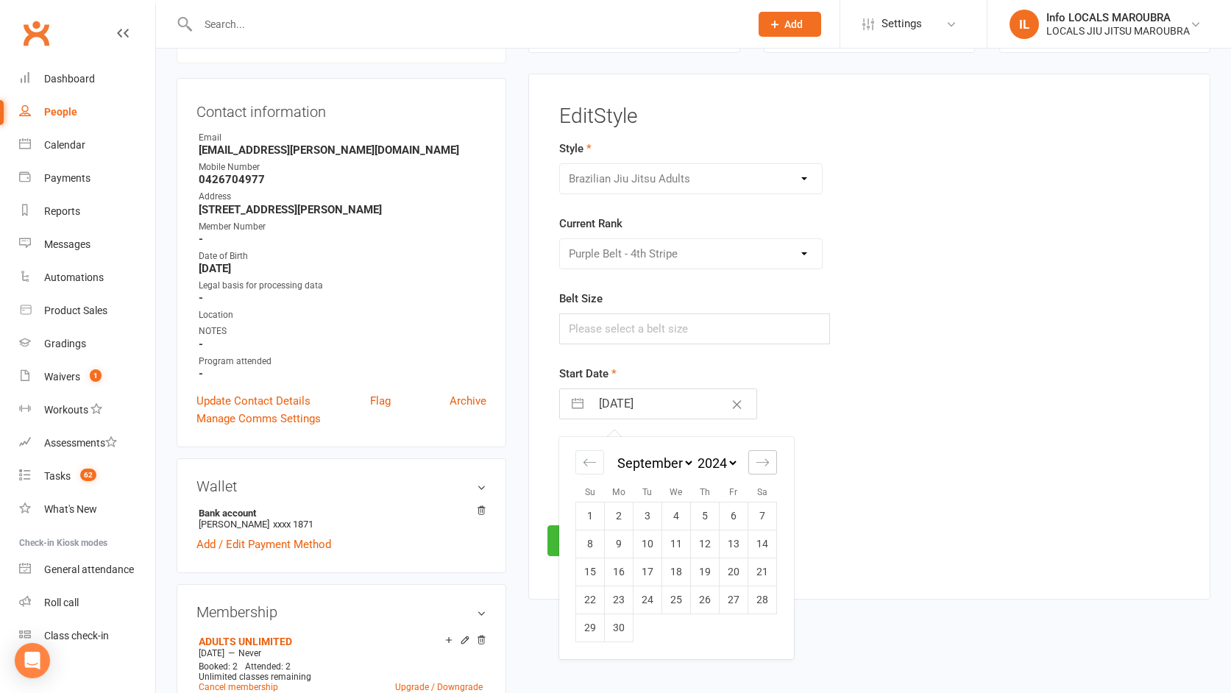
click at [765, 461] on icon "Move forward to switch to the next month." at bounding box center [763, 463] width 14 height 14
select select "10"
select select "2024"
select select "11"
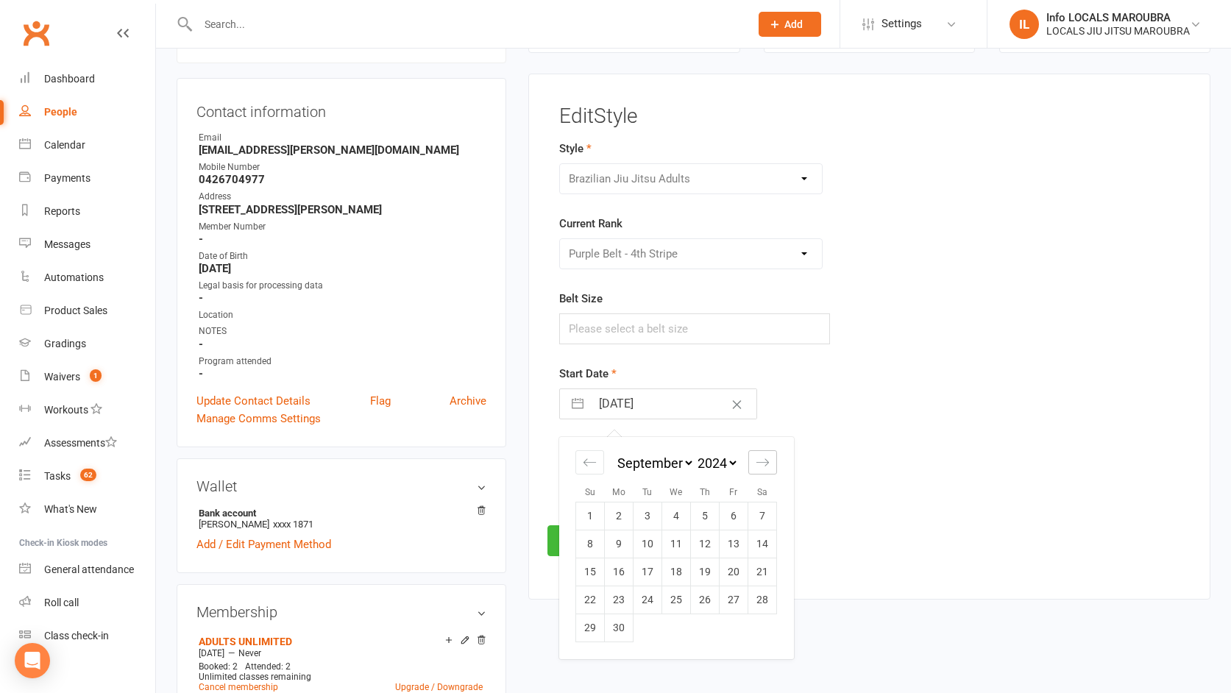
select select "2024"
click at [765, 461] on icon "Move forward to switch to the next month." at bounding box center [763, 463] width 14 height 14
select select "2025"
click at [765, 461] on icon "Move forward to switch to the next month." at bounding box center [763, 463] width 14 height 14
select select "1"
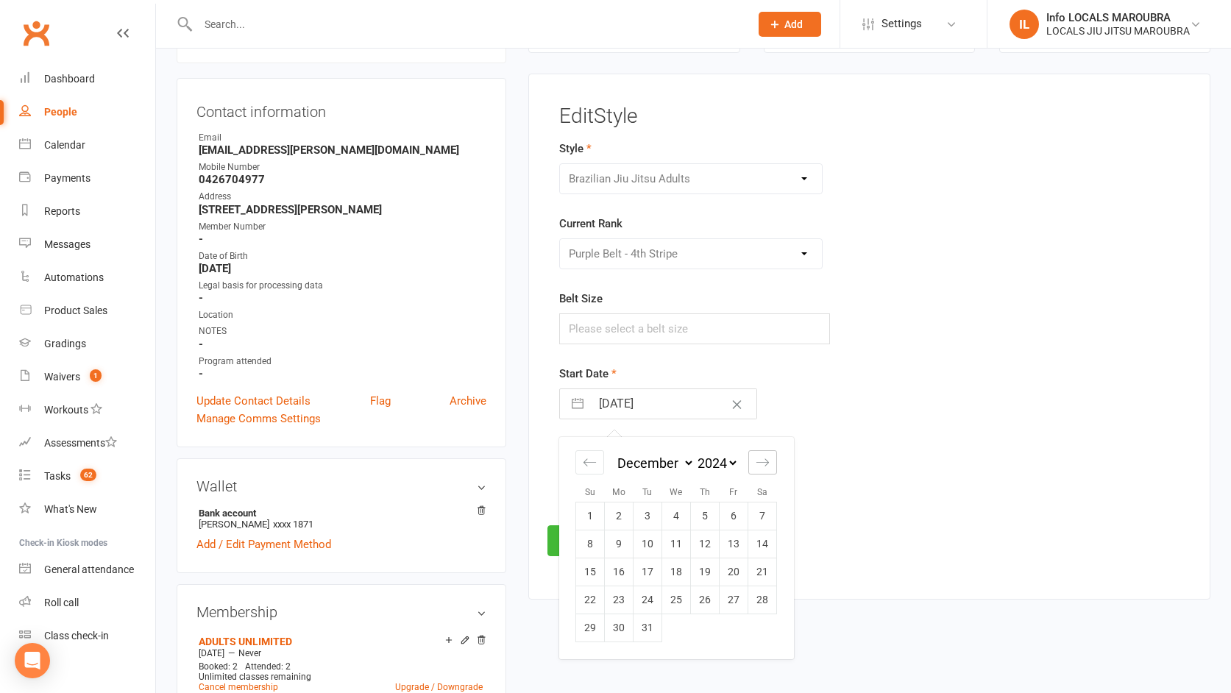
select select "2025"
click at [765, 461] on icon "Move forward to switch to the next month." at bounding box center [763, 463] width 14 height 14
select select "2"
select select "2025"
click at [765, 461] on icon "Move forward to switch to the next month." at bounding box center [763, 463] width 14 height 14
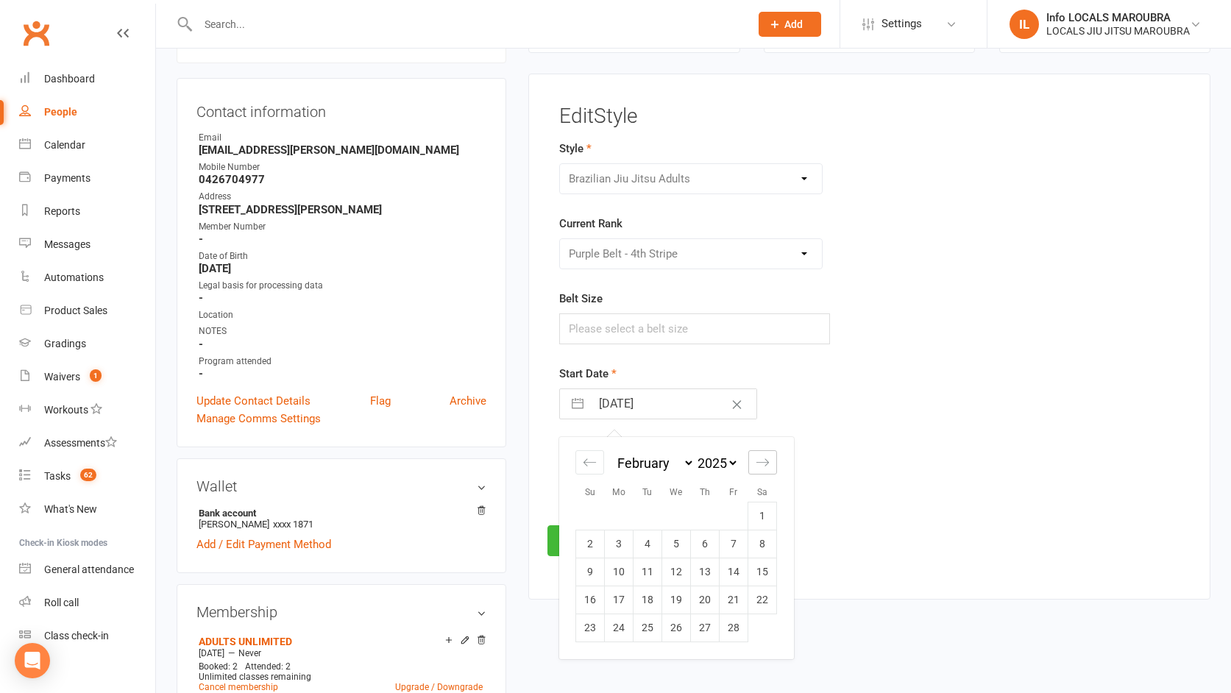
select select "3"
select select "2025"
click at [765, 461] on icon "Move forward to switch to the next month." at bounding box center [763, 463] width 14 height 14
select select "4"
select select "2025"
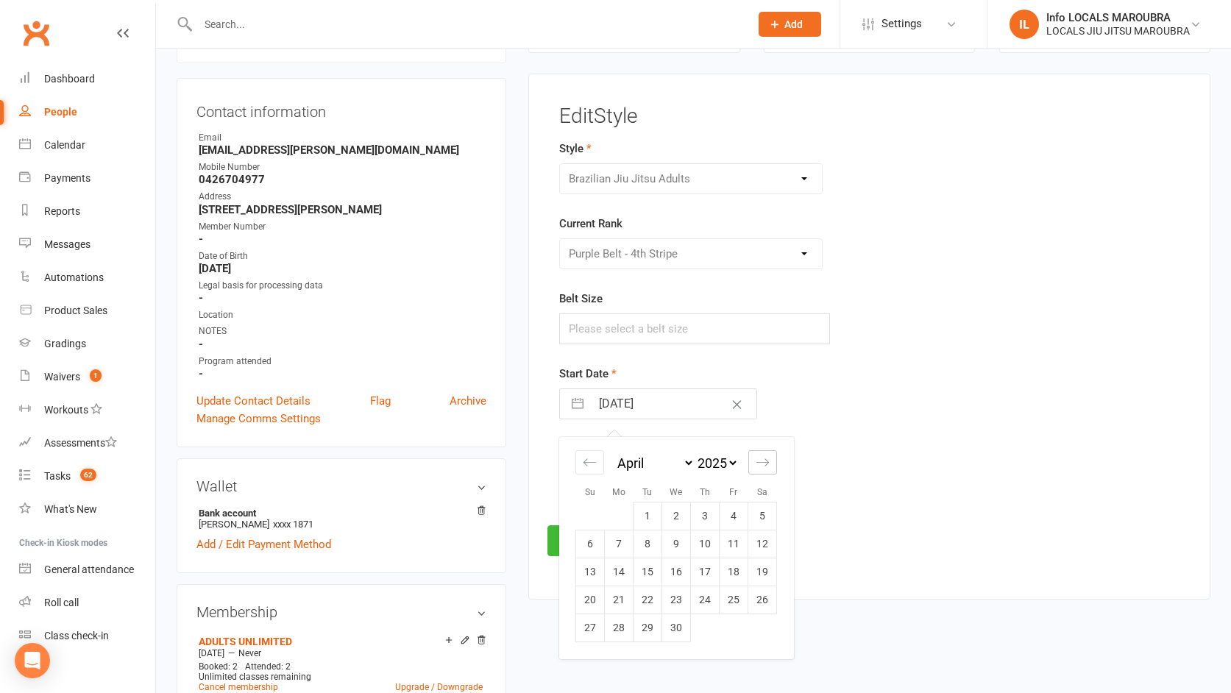
click at [765, 461] on icon "Move forward to switch to the next month." at bounding box center [763, 463] width 14 height 14
select select "5"
select select "2025"
click at [765, 461] on icon "Move forward to switch to the next month." at bounding box center [763, 463] width 14 height 14
select select "6"
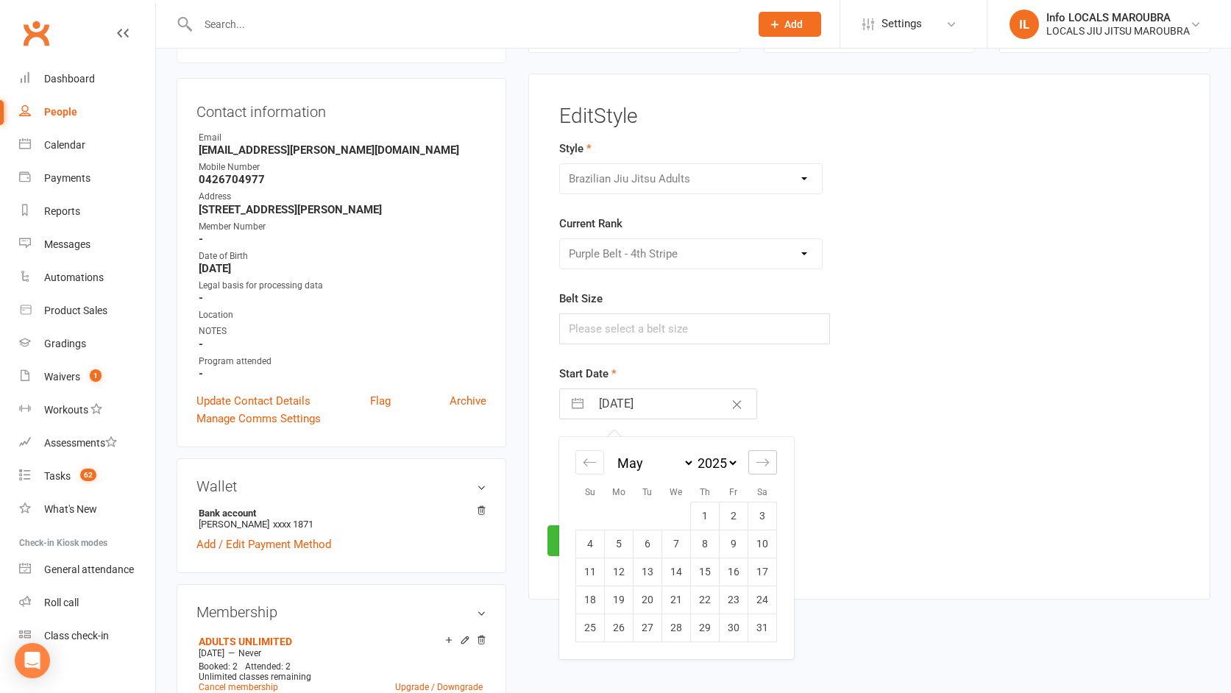
select select "2025"
click at [765, 461] on icon "Move forward to switch to the next month." at bounding box center [763, 463] width 14 height 14
select select "7"
select select "2025"
click at [765, 461] on icon "Move forward to switch to the next month." at bounding box center [763, 463] width 14 height 14
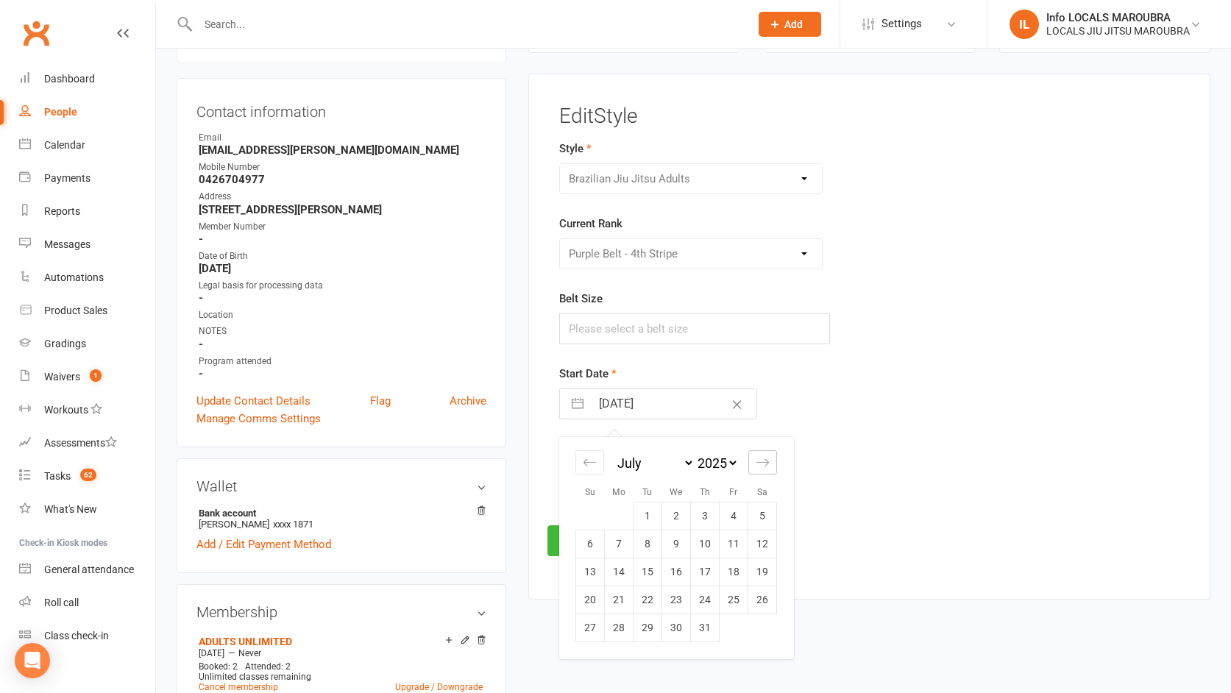
select select "8"
select select "2025"
click at [762, 573] on td "16" at bounding box center [762, 572] width 29 height 28
type input "16 Aug 2025"
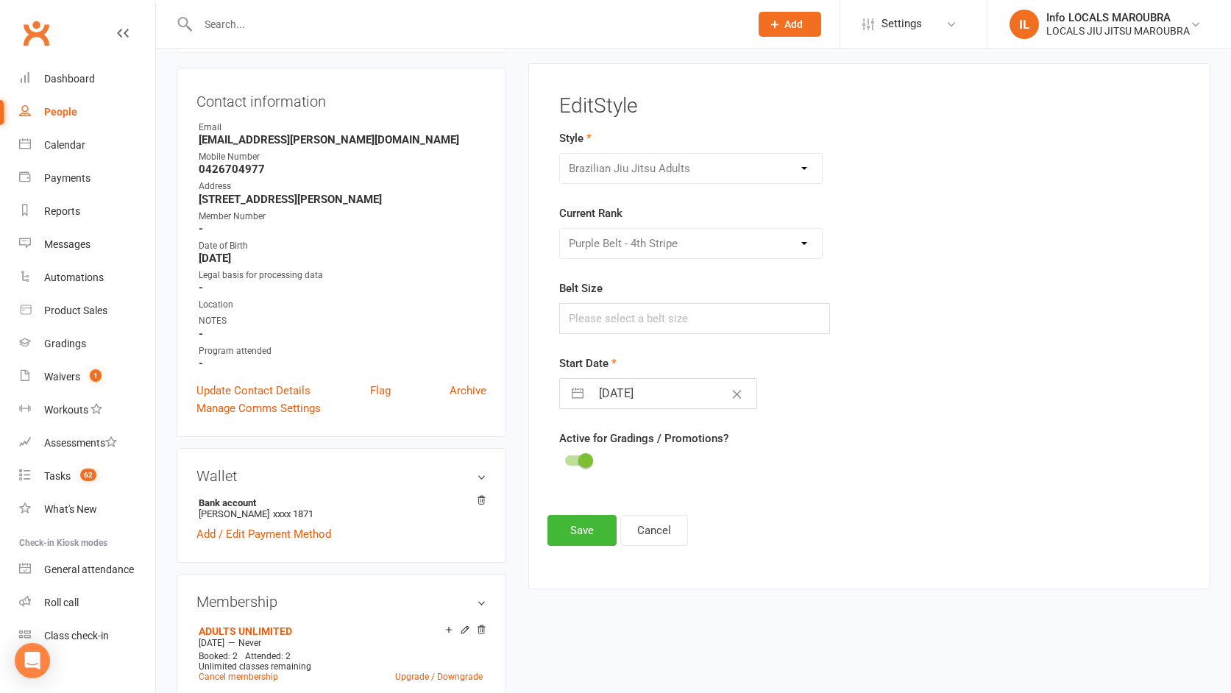
scroll to position [137, 0]
click at [804, 247] on div "Please Select Starting Rank White Belt White Belt - 1st Stripe White Belt - 2nd…" at bounding box center [690, 242] width 263 height 31
click at [804, 244] on div "Please Select Starting Rank White Belt White Belt - 1st Stripe White Belt - 2nd…" at bounding box center [690, 242] width 263 height 31
click at [614, 312] on input "text" at bounding box center [694, 317] width 271 height 31
type input "a2"
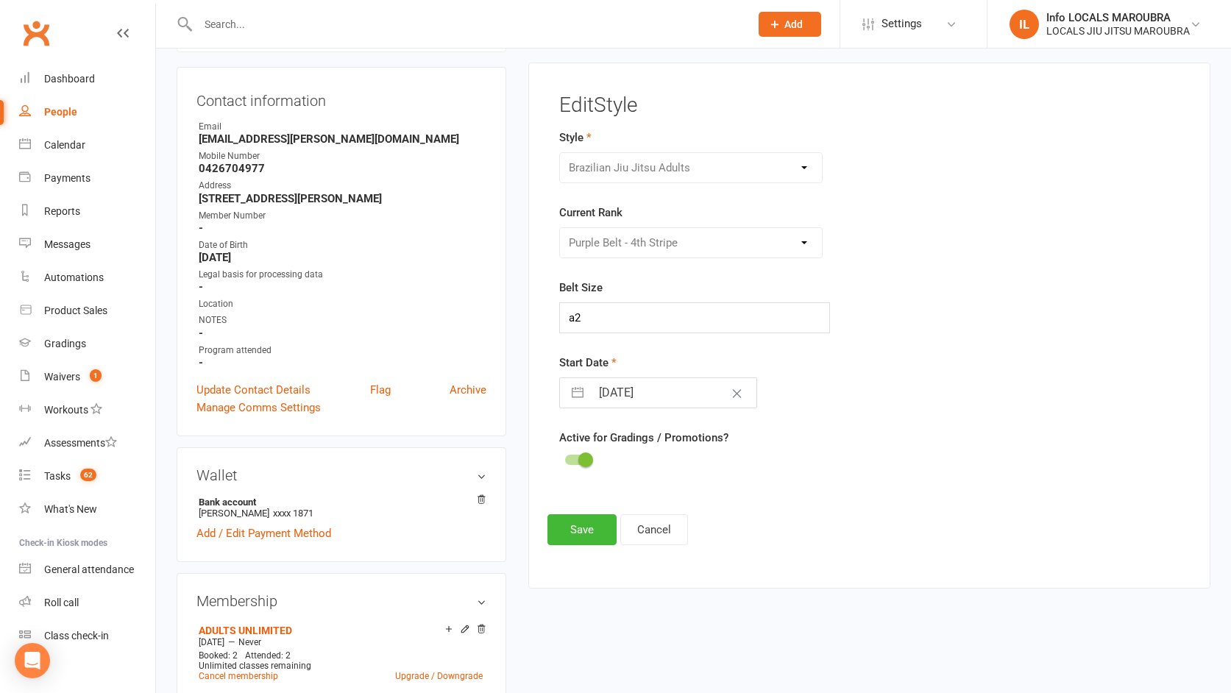
drag, startPoint x: 927, startPoint y: 390, endPoint x: 917, endPoint y: 385, distance: 10.9
click at [926, 389] on div "Start Date 16 Aug 2025 Navigate forward to interact with the calendar and selec…" at bounding box center [762, 381] width 406 height 54
click at [805, 243] on div "Please Select Starting Rank White Belt White Belt - 1st Stripe White Belt - 2nd…" at bounding box center [690, 242] width 263 height 31
drag, startPoint x: 805, startPoint y: 243, endPoint x: 765, endPoint y: 433, distance: 194.9
click at [805, 243] on div "Please Select Starting Rank White Belt White Belt - 1st Stripe White Belt - 2nd…" at bounding box center [690, 242] width 263 height 31
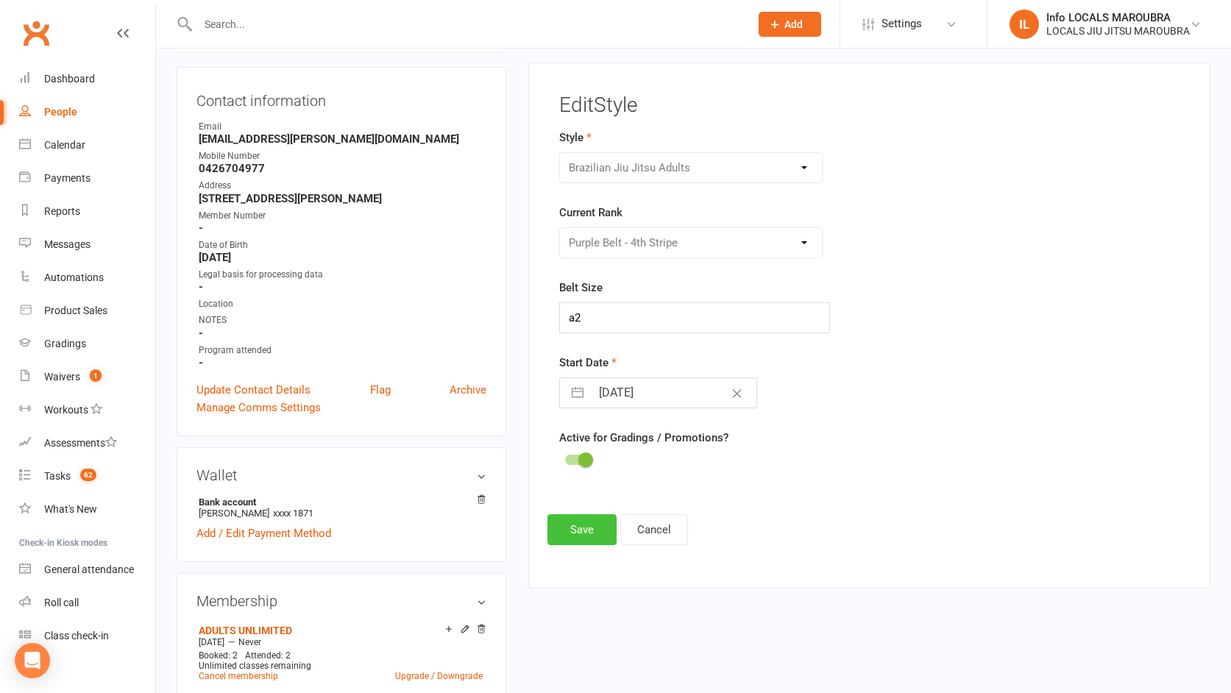
click at [569, 525] on button "Save" at bounding box center [582, 529] width 69 height 31
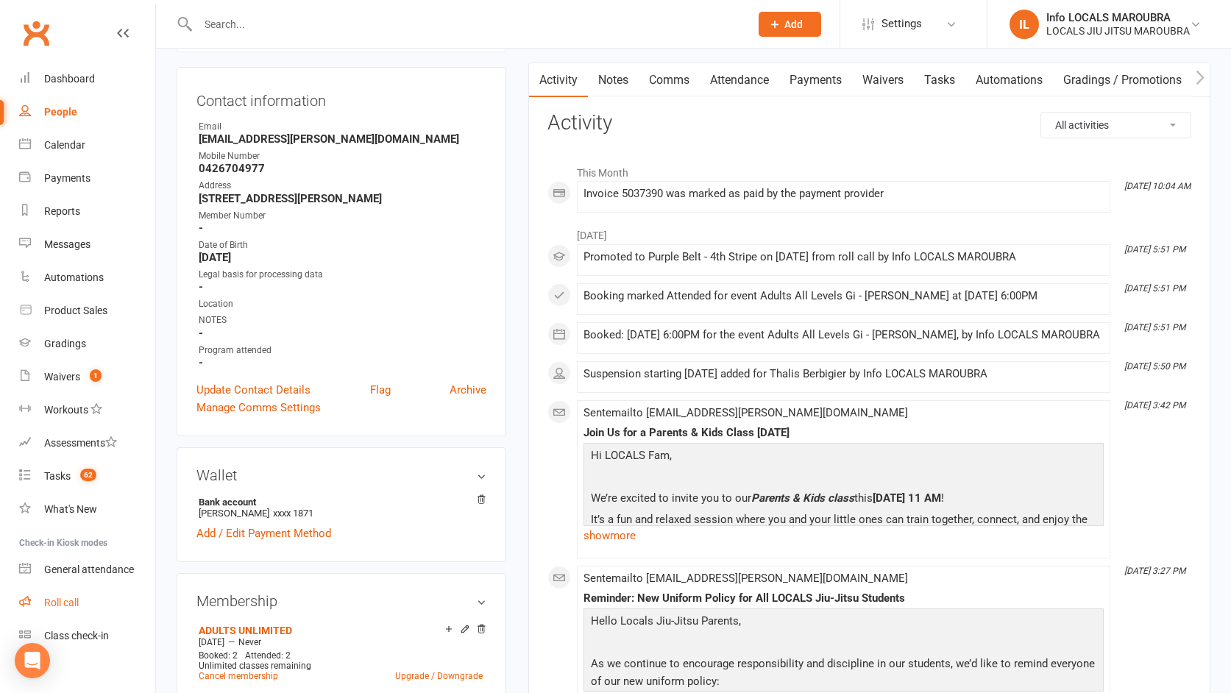
click at [69, 600] on div "Roll call" at bounding box center [61, 603] width 35 height 12
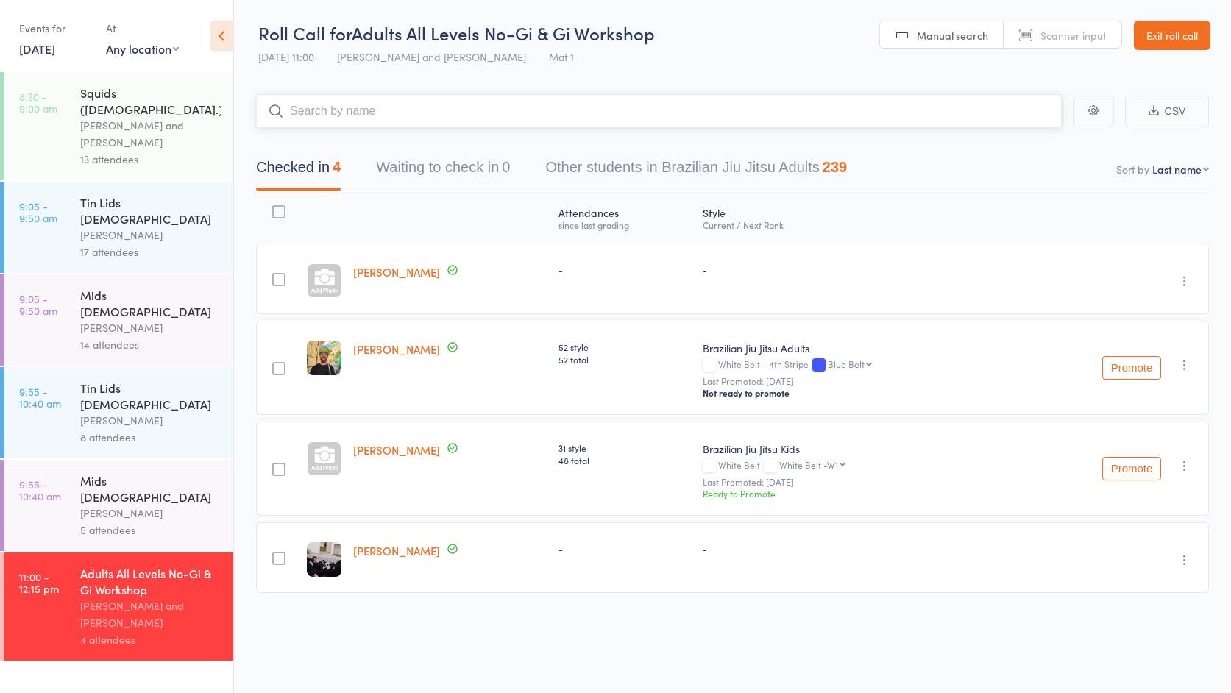
click at [375, 108] on input "search" at bounding box center [659, 111] width 806 height 34
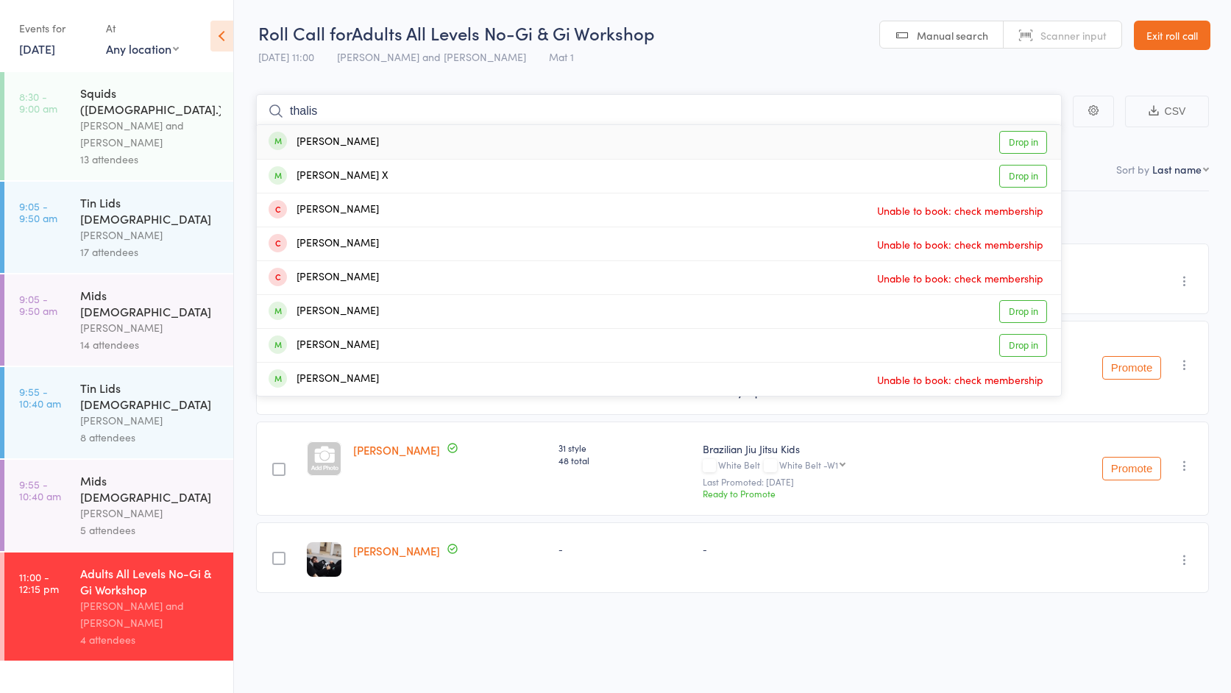
type input "thalis"
click at [1027, 140] on link "Drop in" at bounding box center [1023, 142] width 48 height 23
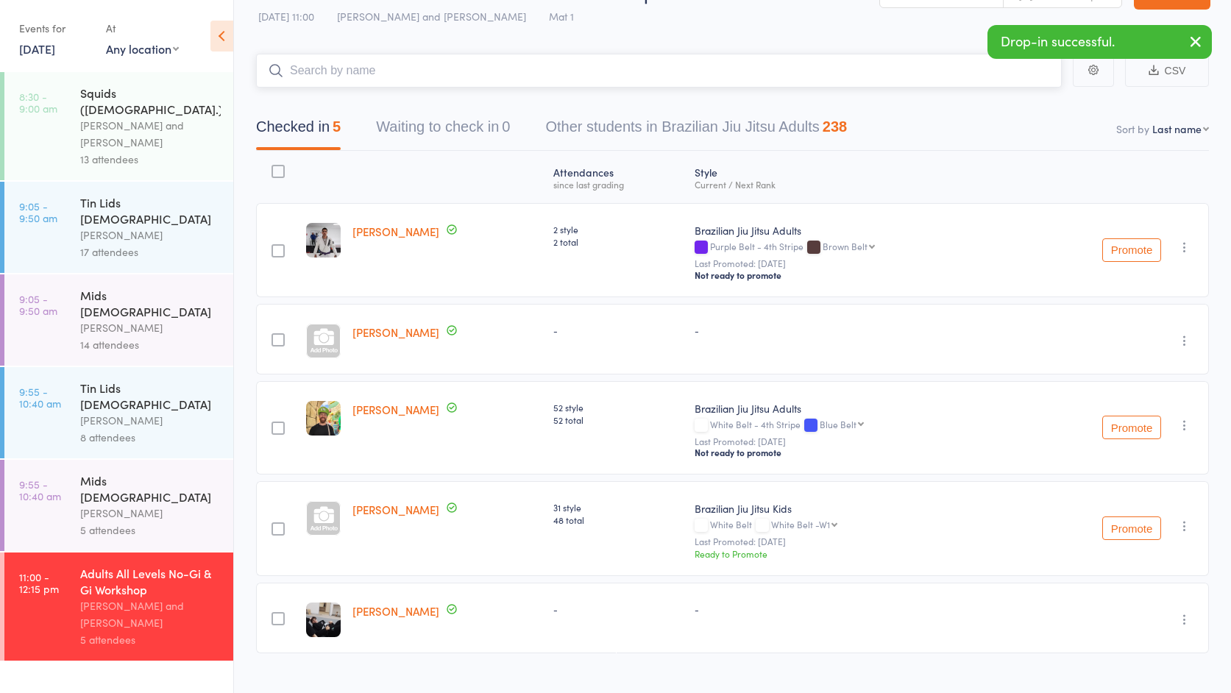
scroll to position [39, 0]
click at [1131, 255] on button "Promote" at bounding box center [1131, 252] width 59 height 24
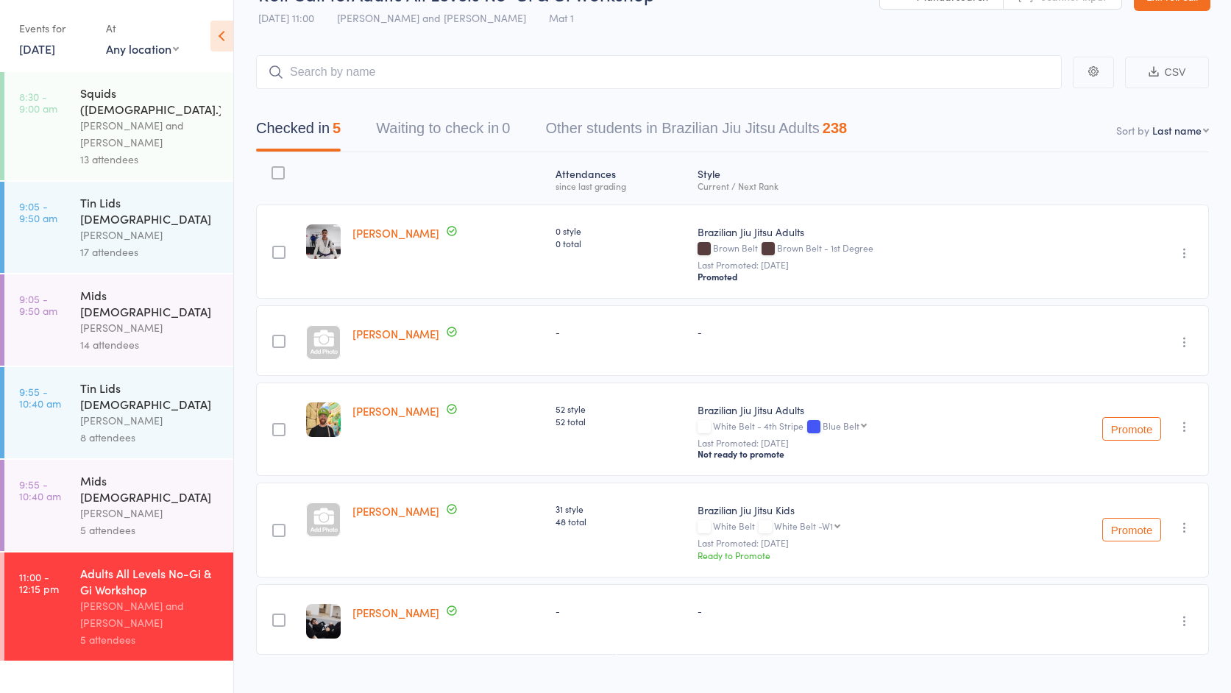
click at [1138, 431] on button "Promote" at bounding box center [1131, 429] width 59 height 24
click at [397, 617] on link "[PERSON_NAME]" at bounding box center [396, 612] width 87 height 15
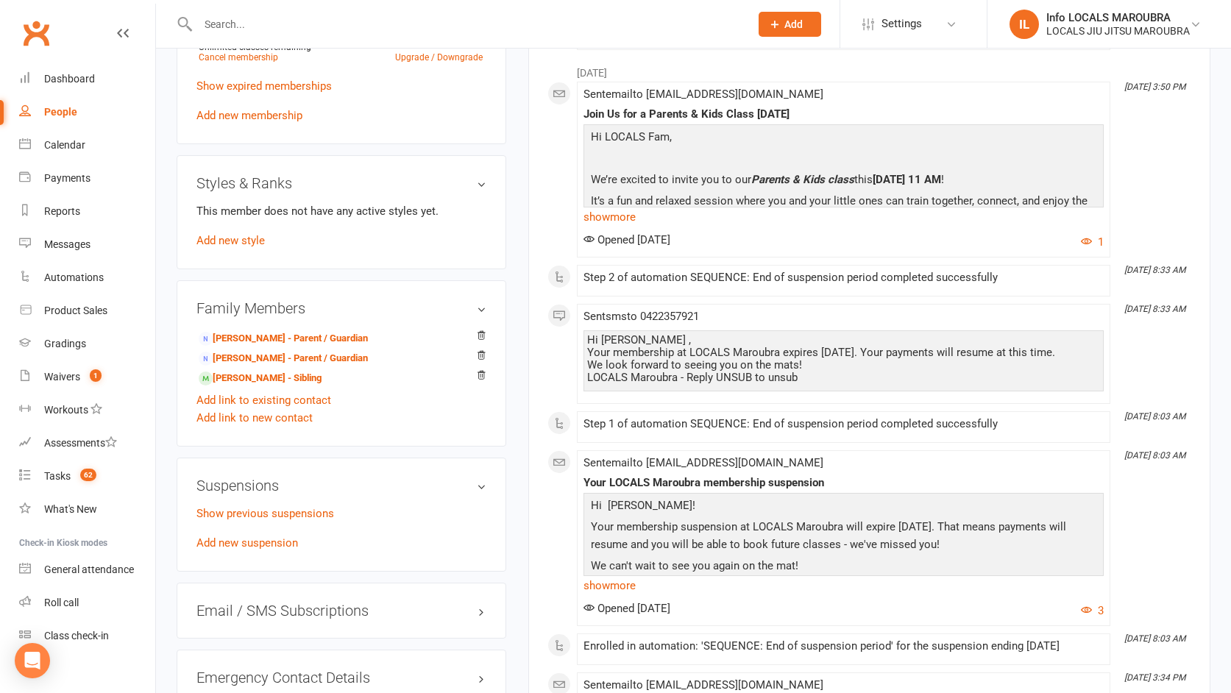
scroll to position [787, 0]
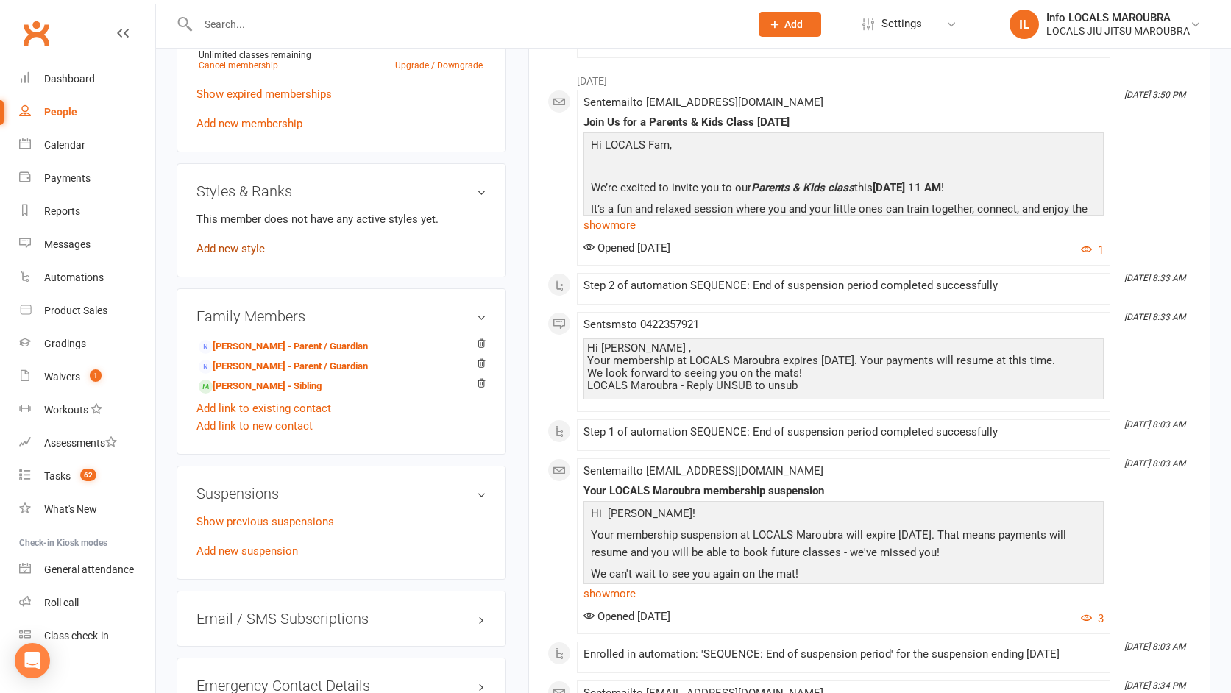
click at [237, 249] on link "Add new style" at bounding box center [230, 248] width 68 height 13
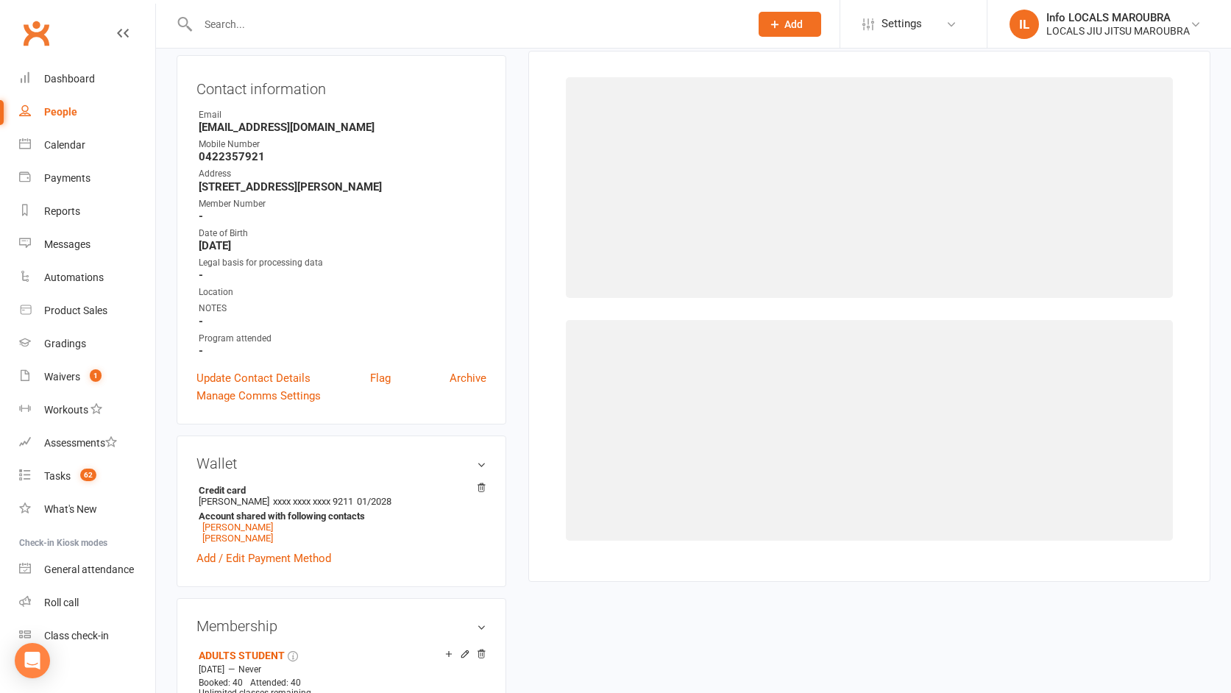
scroll to position [126, 0]
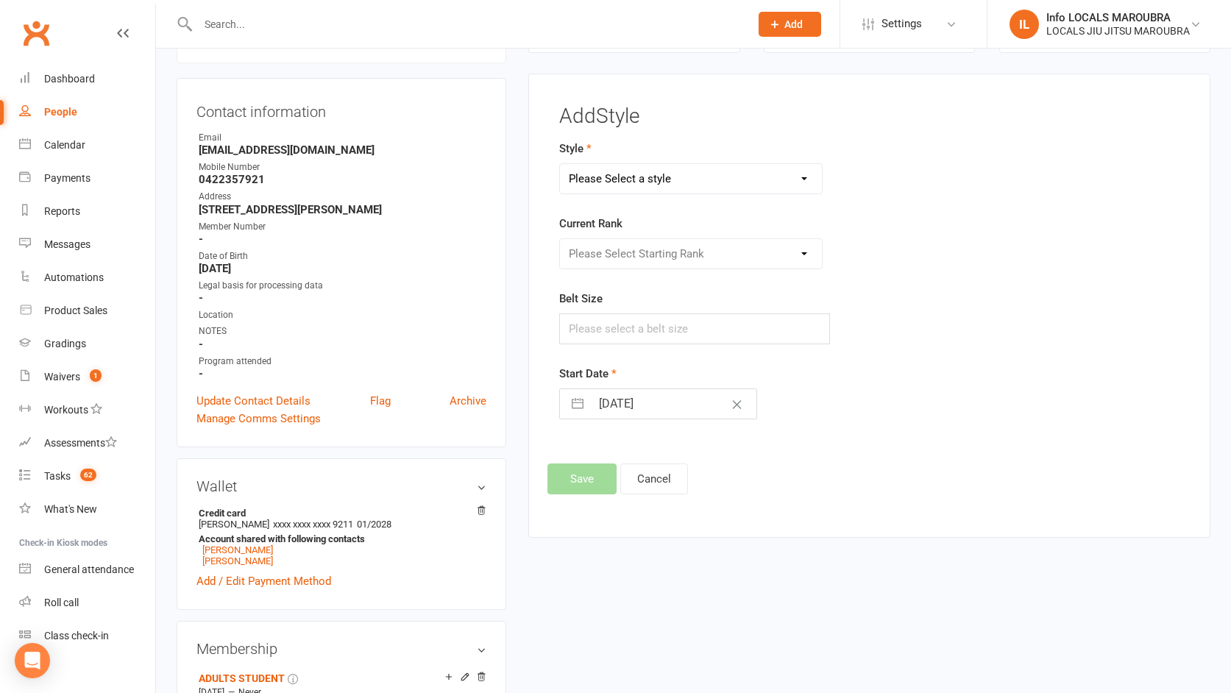
click at [812, 185] on select "Please Select a style Brazilian Jiu Jitsu Adults Brazilian Jiu Jitsu Kids" at bounding box center [691, 178] width 262 height 29
select select "263"
click at [810, 253] on select "Please Select Starting Rank White Belt White Belt -W1 White Belt -W2 White Belt…" at bounding box center [691, 253] width 262 height 29
select select "2424"
click at [581, 476] on button "Save" at bounding box center [582, 479] width 69 height 31
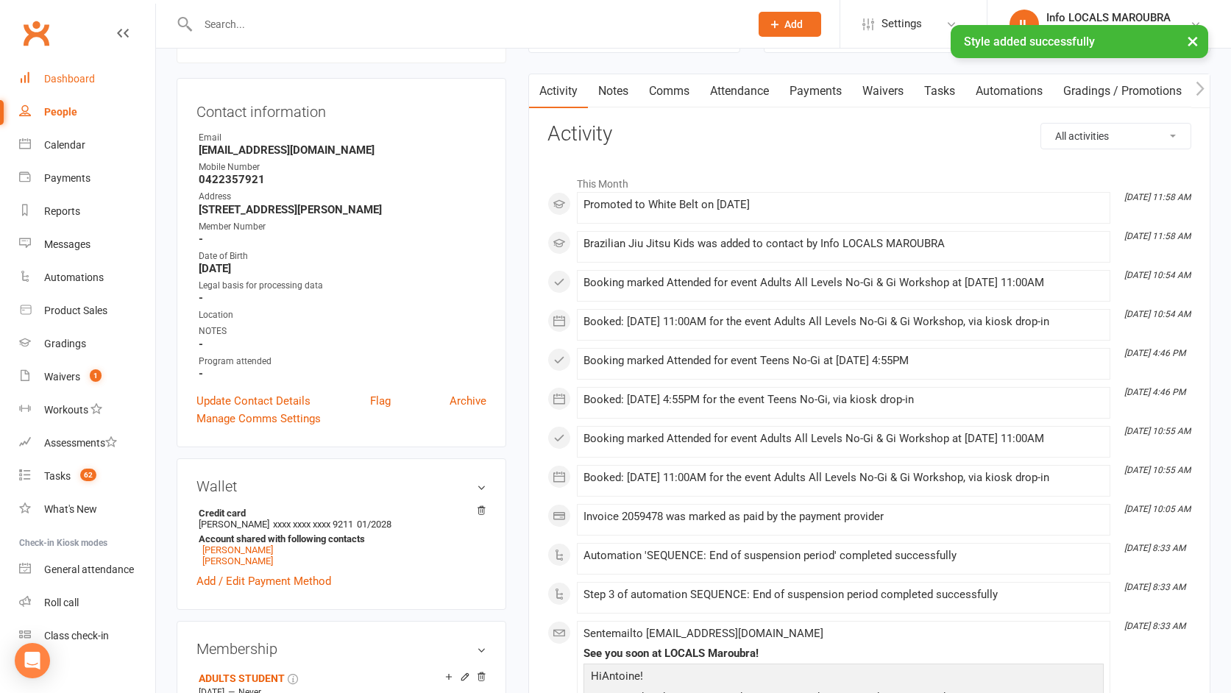
click at [74, 78] on div "Dashboard" at bounding box center [69, 79] width 51 height 12
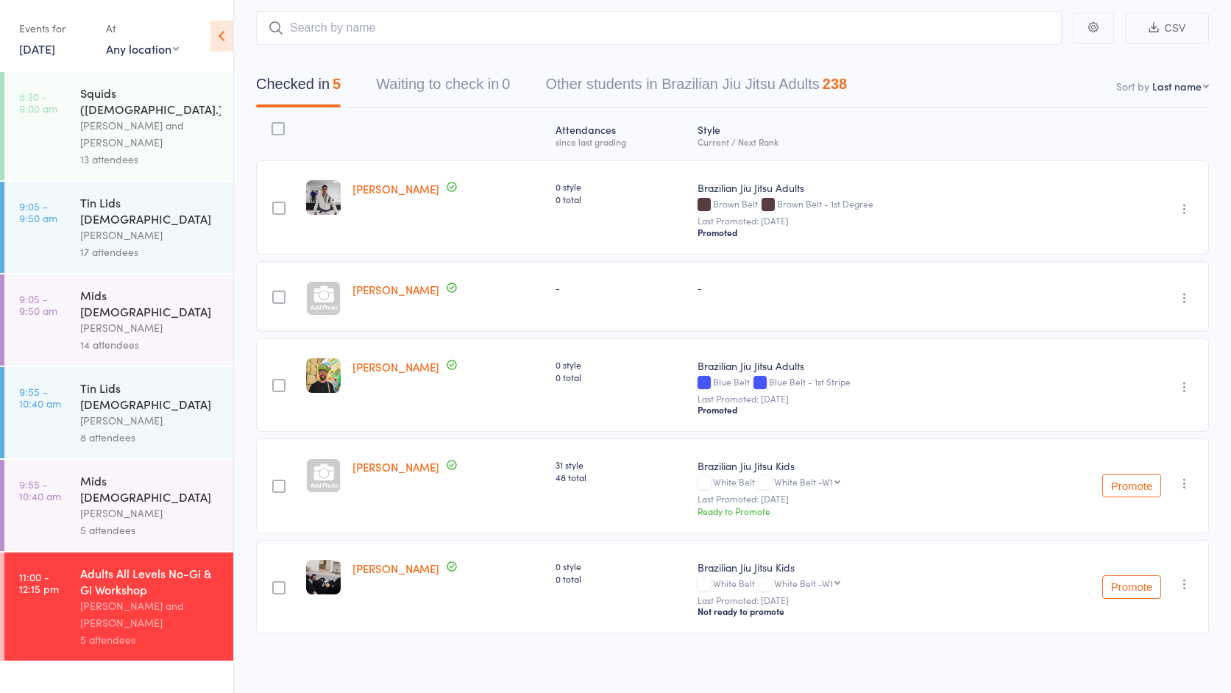
scroll to position [91, 0]
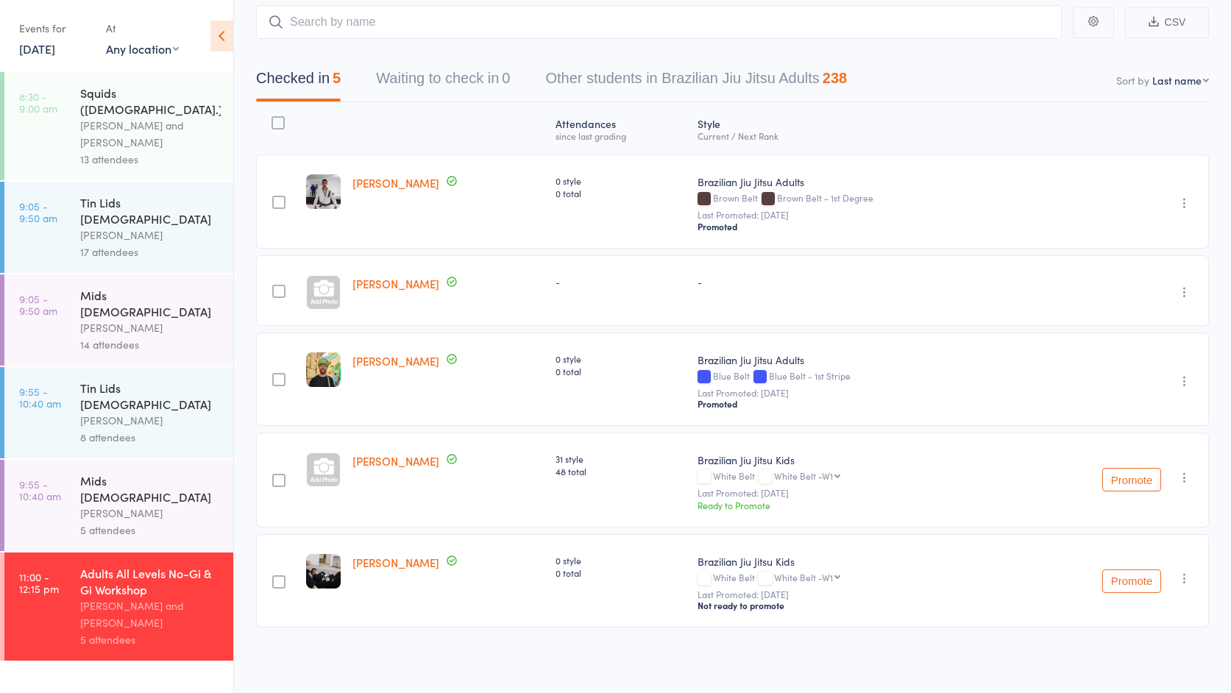
click at [394, 284] on link "[PERSON_NAME]" at bounding box center [396, 283] width 87 height 15
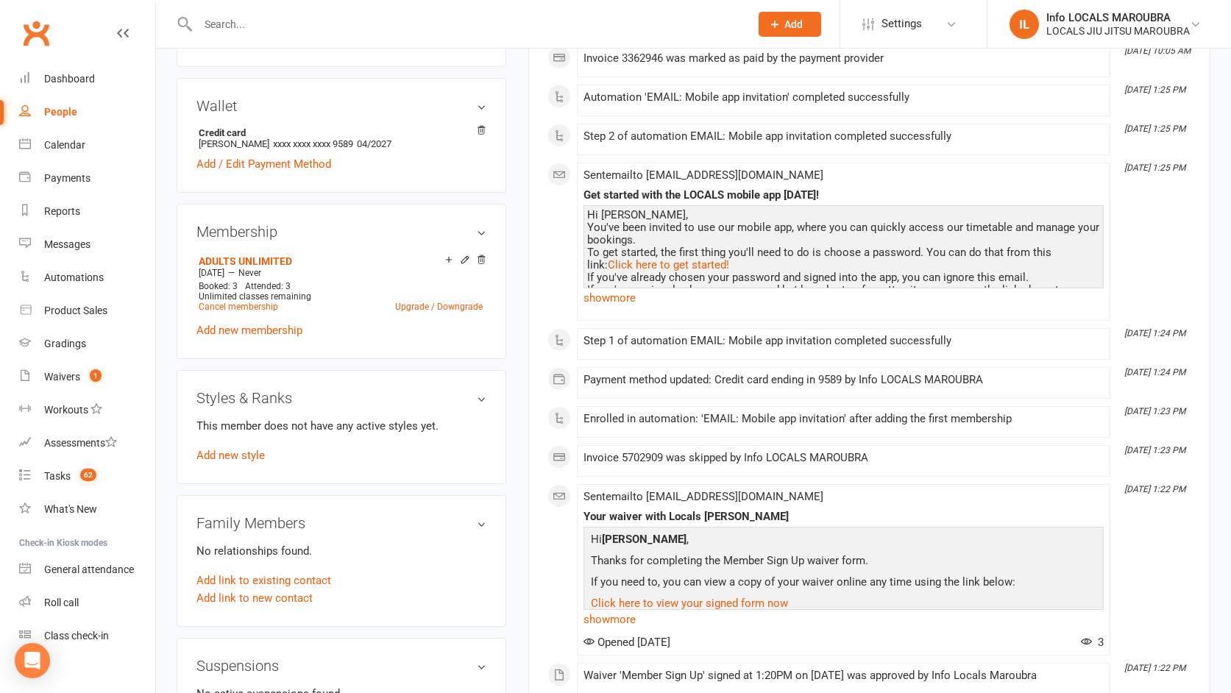
scroll to position [508, 0]
click at [219, 456] on link "Add new style" at bounding box center [230, 453] width 68 height 13
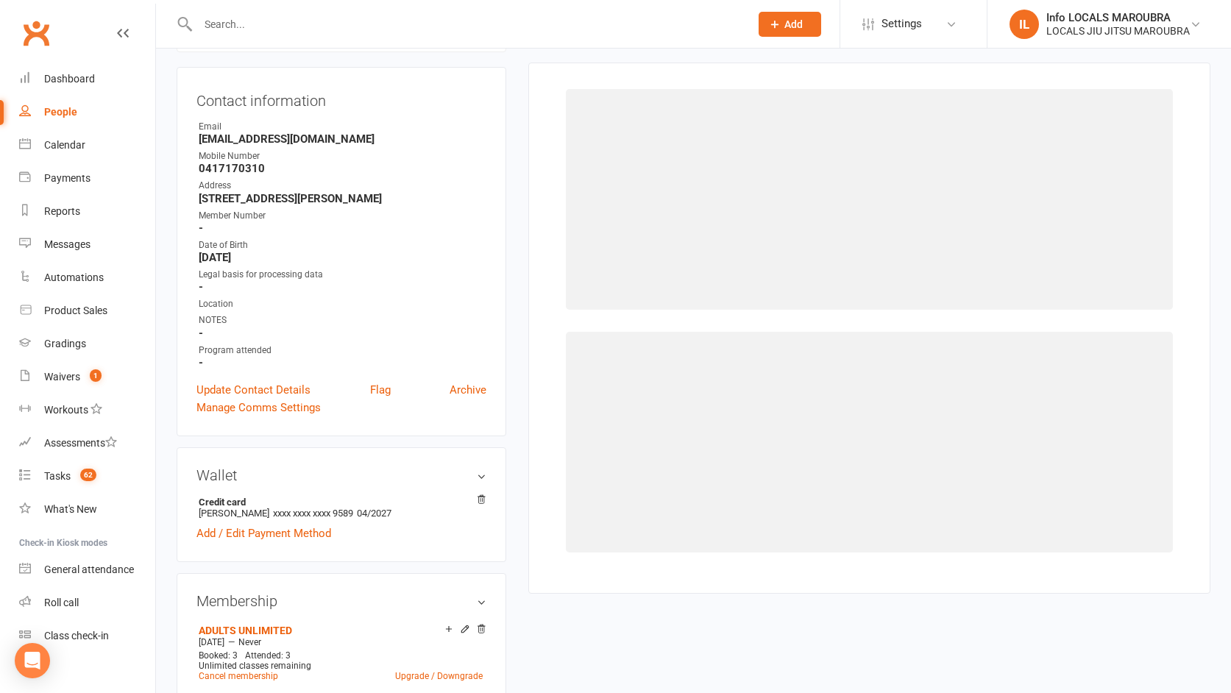
scroll to position [126, 0]
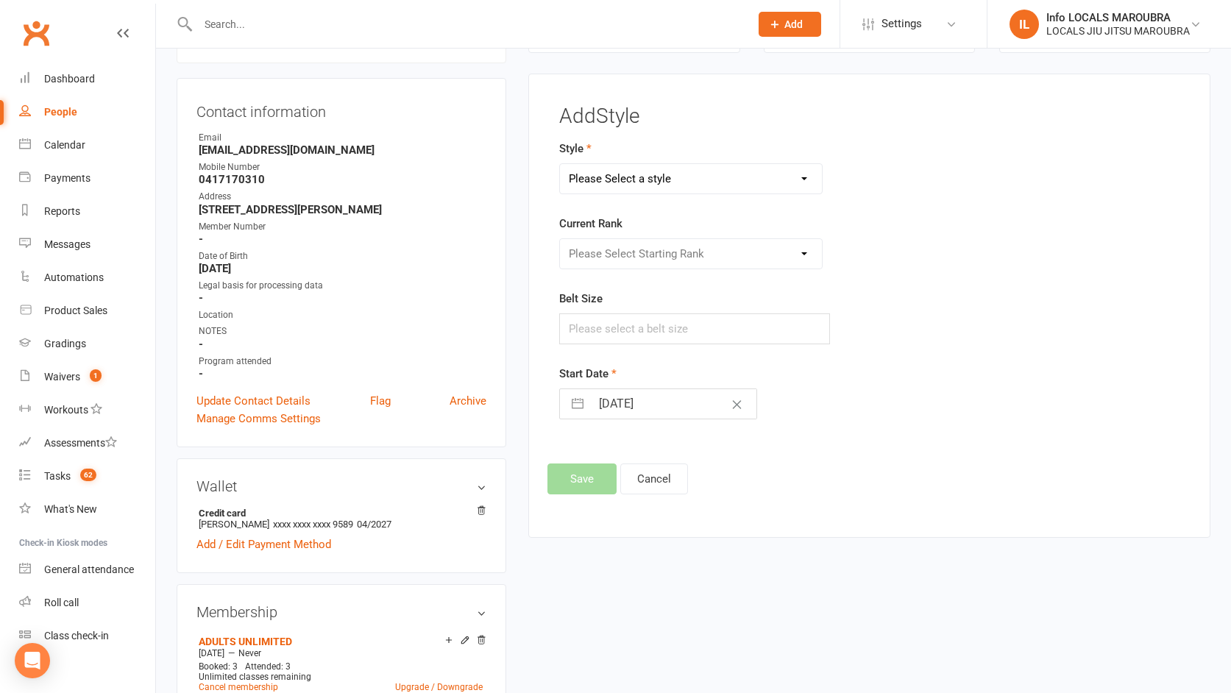
click at [807, 179] on select "Please Select a style Brazilian Jiu Jitsu Adults Brazilian Jiu Jitsu Kids" at bounding box center [691, 178] width 262 height 29
select select "331"
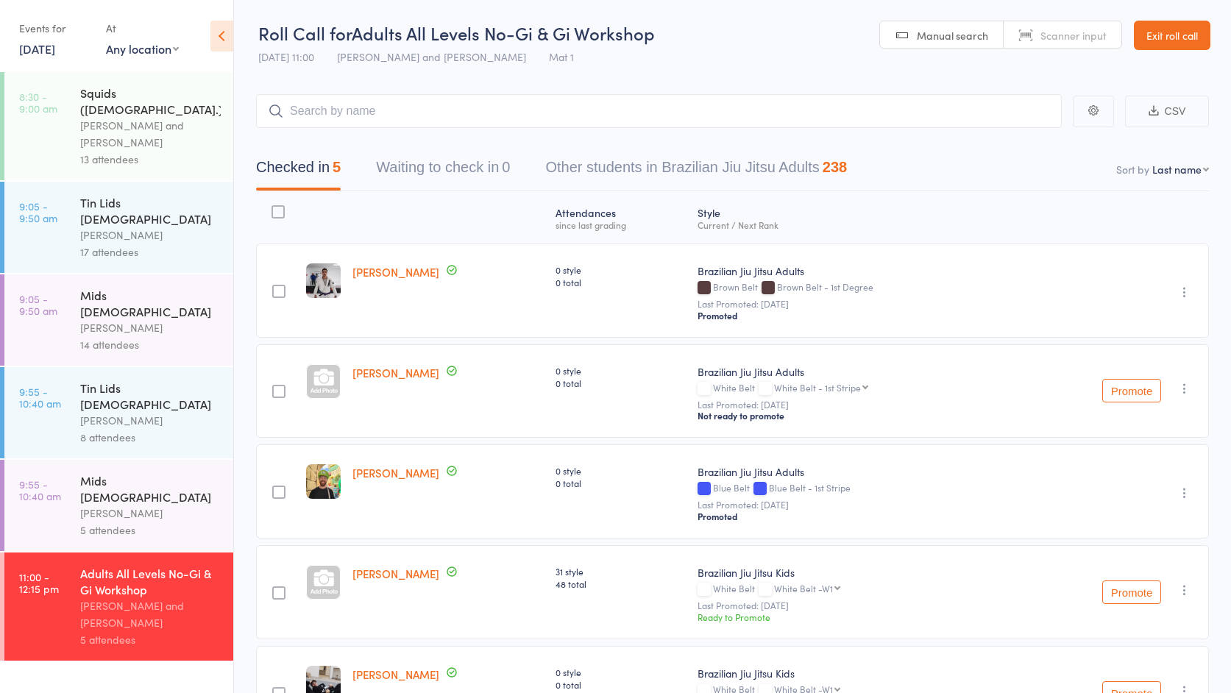
click at [74, 460] on link "9:55 - 10:40 am Mids [DEMOGRAPHIC_DATA] [PERSON_NAME] 5 attendees" at bounding box center [118, 505] width 229 height 91
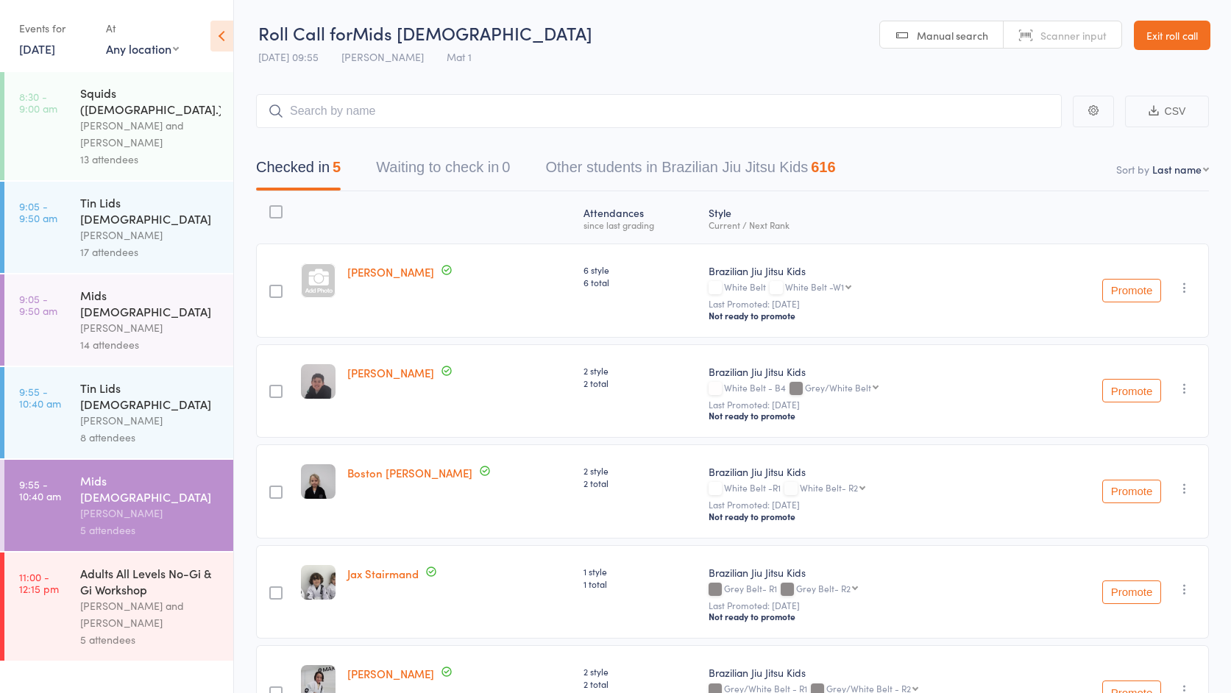
click at [1139, 394] on button "Promote" at bounding box center [1131, 391] width 59 height 24
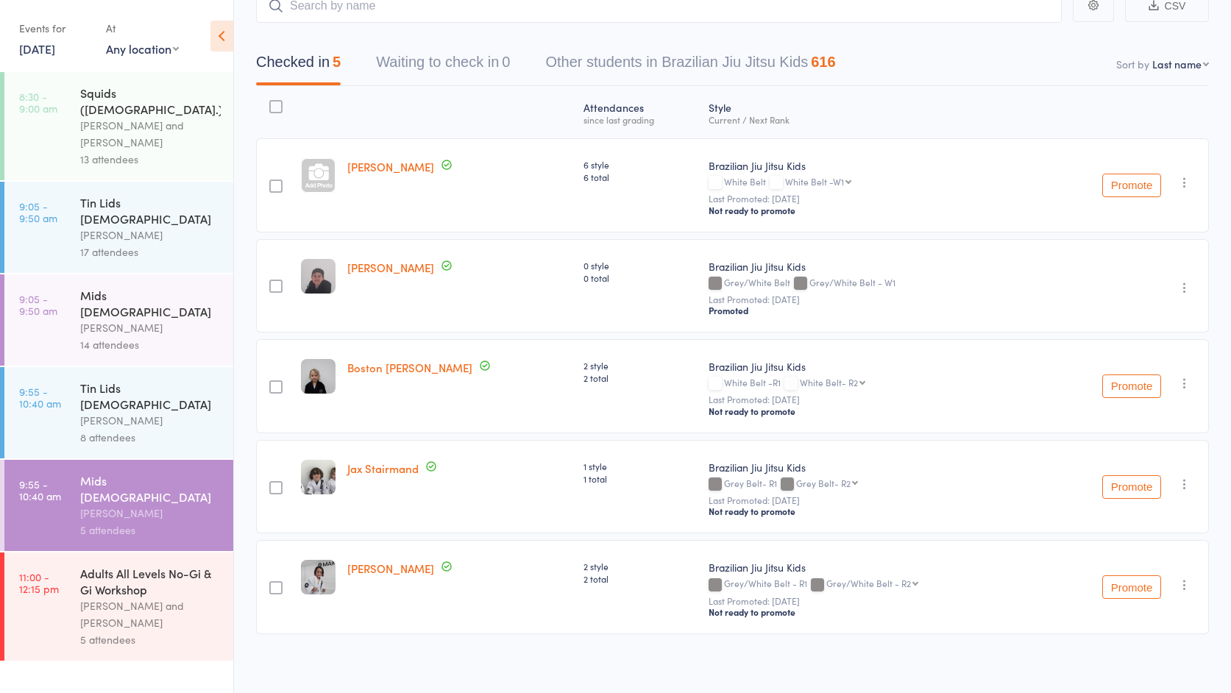
scroll to position [116, 0]
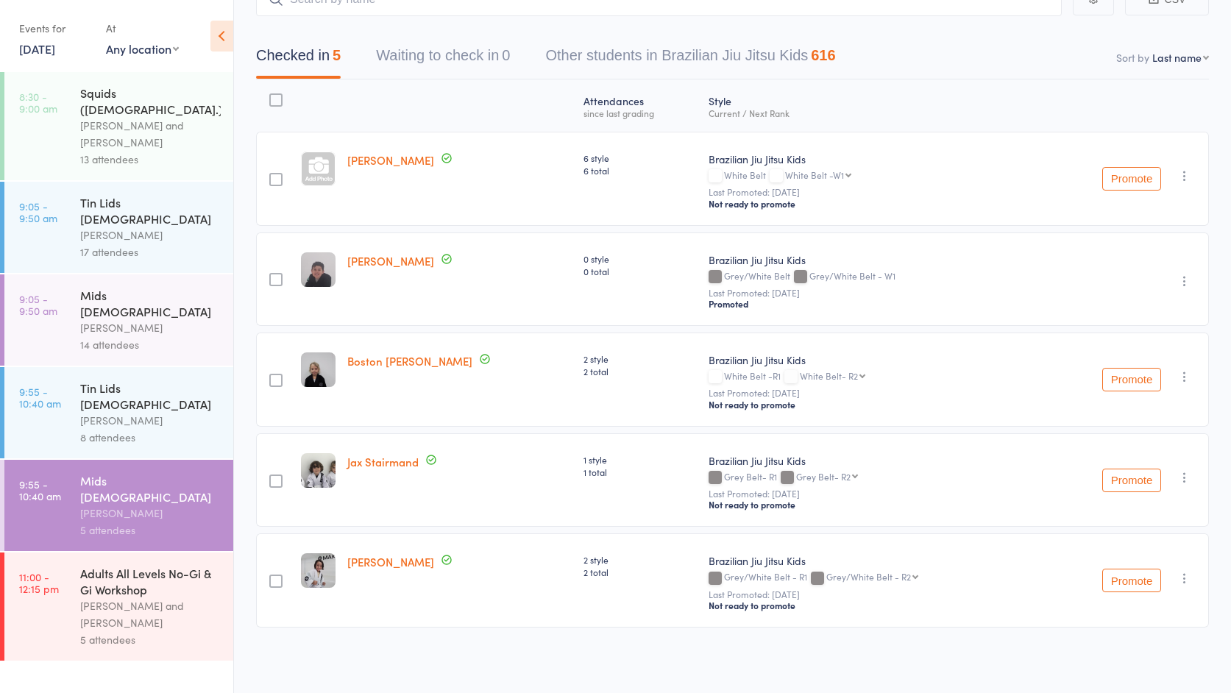
click at [99, 367] on div "Tin Lids [DEMOGRAPHIC_DATA] [PERSON_NAME] 8 attendees" at bounding box center [156, 412] width 153 height 91
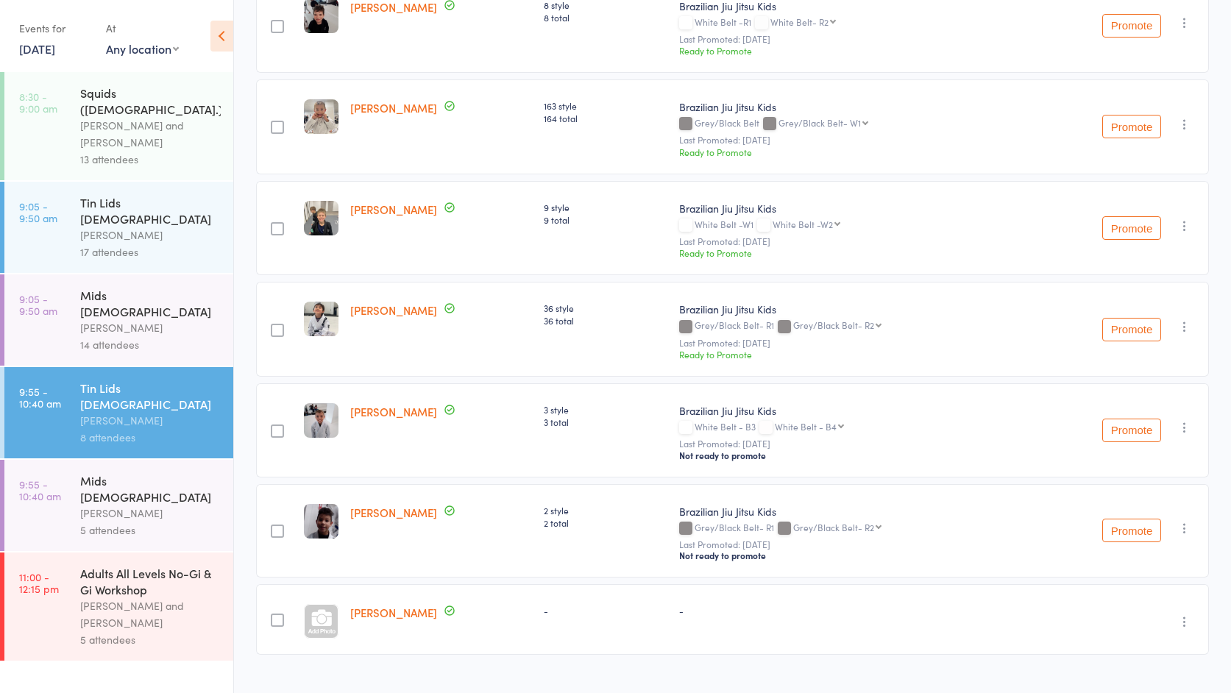
scroll to position [373, 0]
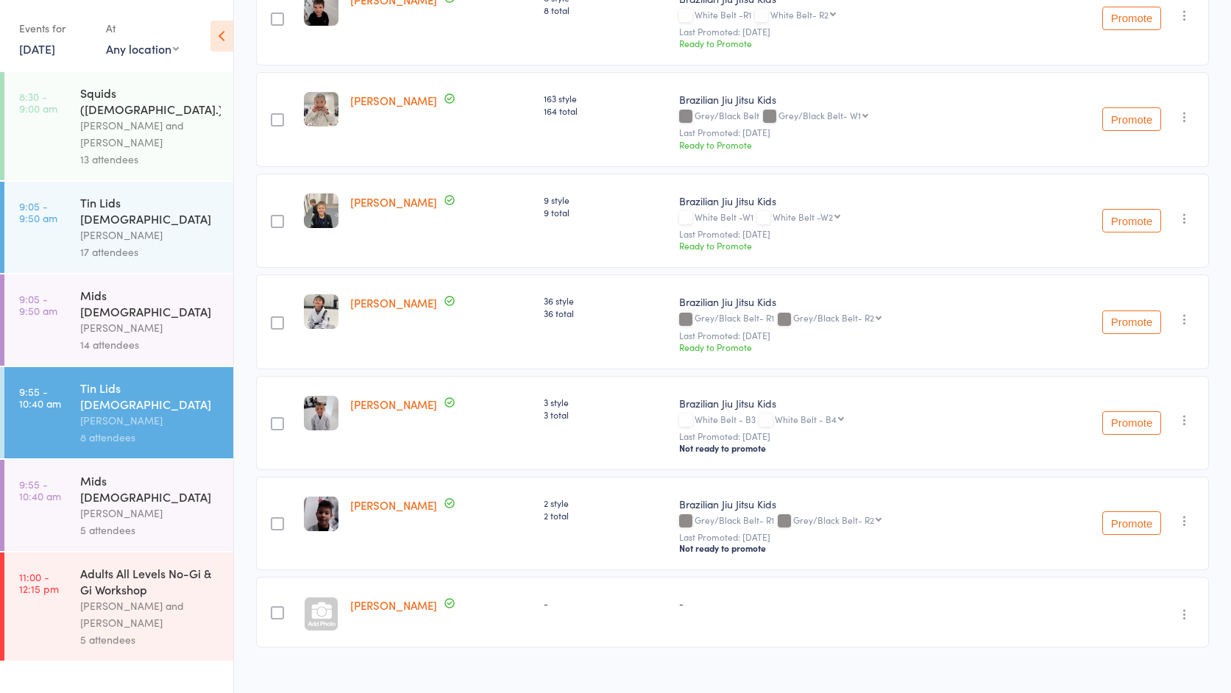
click at [841, 420] on select "White Belt - B4 Grey/White Belt Grey/White Belt - W1 Grey/White Belt - W2 Grey/…" at bounding box center [809, 419] width 69 height 10
select select "1"
click at [1134, 424] on button "Promote" at bounding box center [1131, 423] width 59 height 24
click at [880, 523] on select "Grey/Black Belt- R2 Grey/Black Belt- R3 Grey/Black Belt- R4 Grey/Black Belt- B1…" at bounding box center [837, 520] width 88 height 10
select select "6"
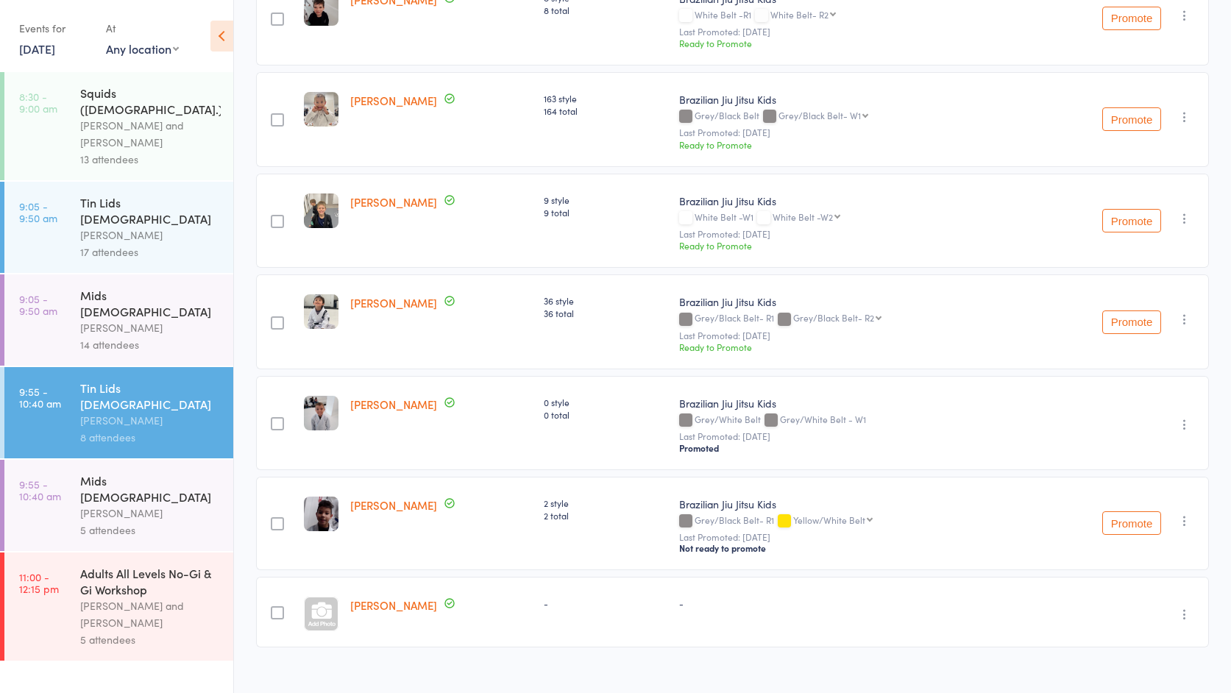
click at [1134, 529] on button "Promote" at bounding box center [1131, 523] width 59 height 24
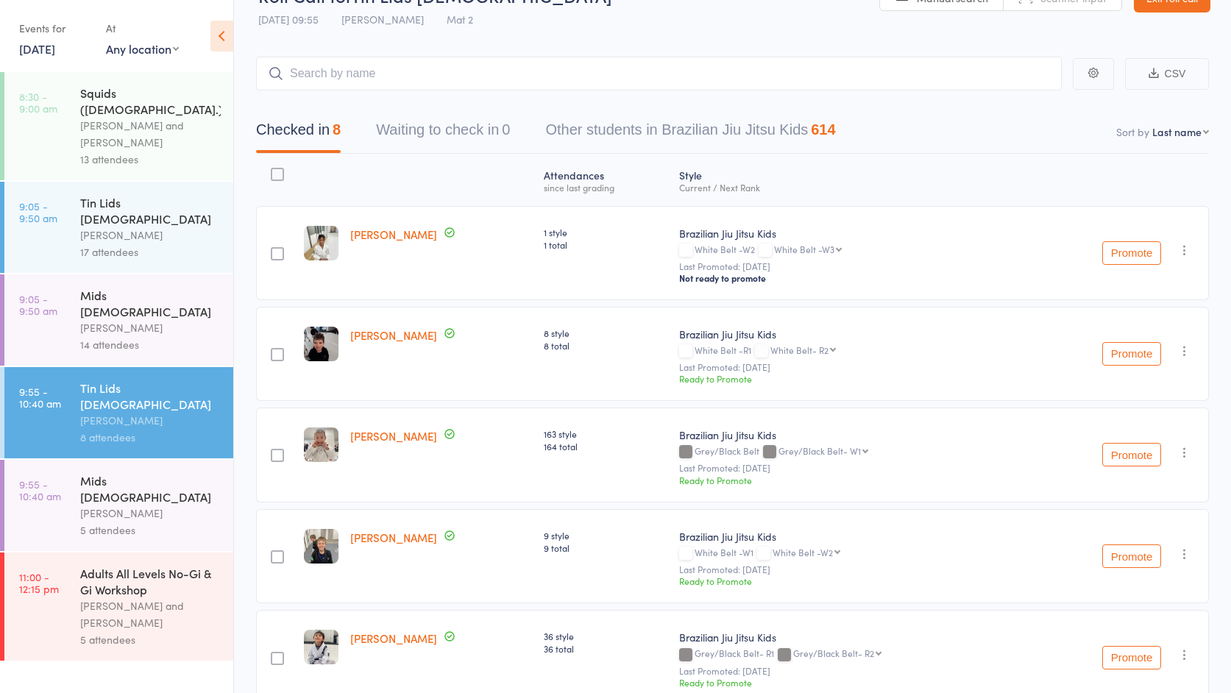
scroll to position [36, 0]
click at [139, 287] on div "Mids [DEMOGRAPHIC_DATA]" at bounding box center [150, 303] width 141 height 32
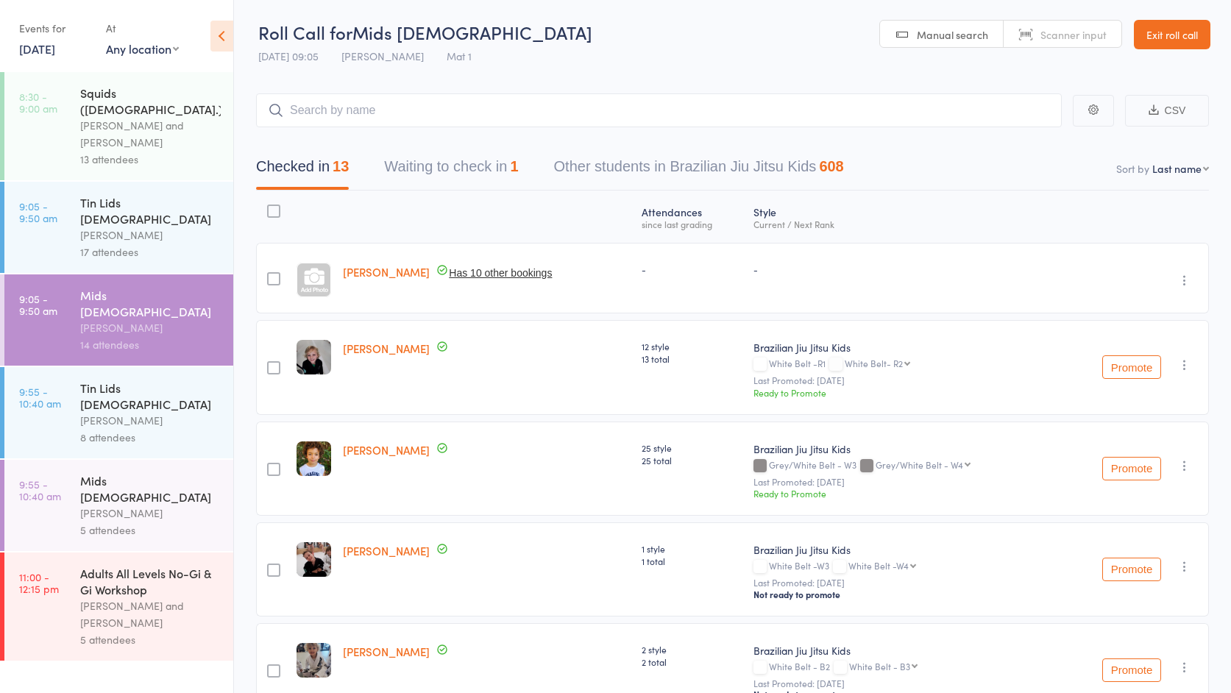
click at [465, 168] on button "Waiting to check in 1" at bounding box center [451, 170] width 134 height 39
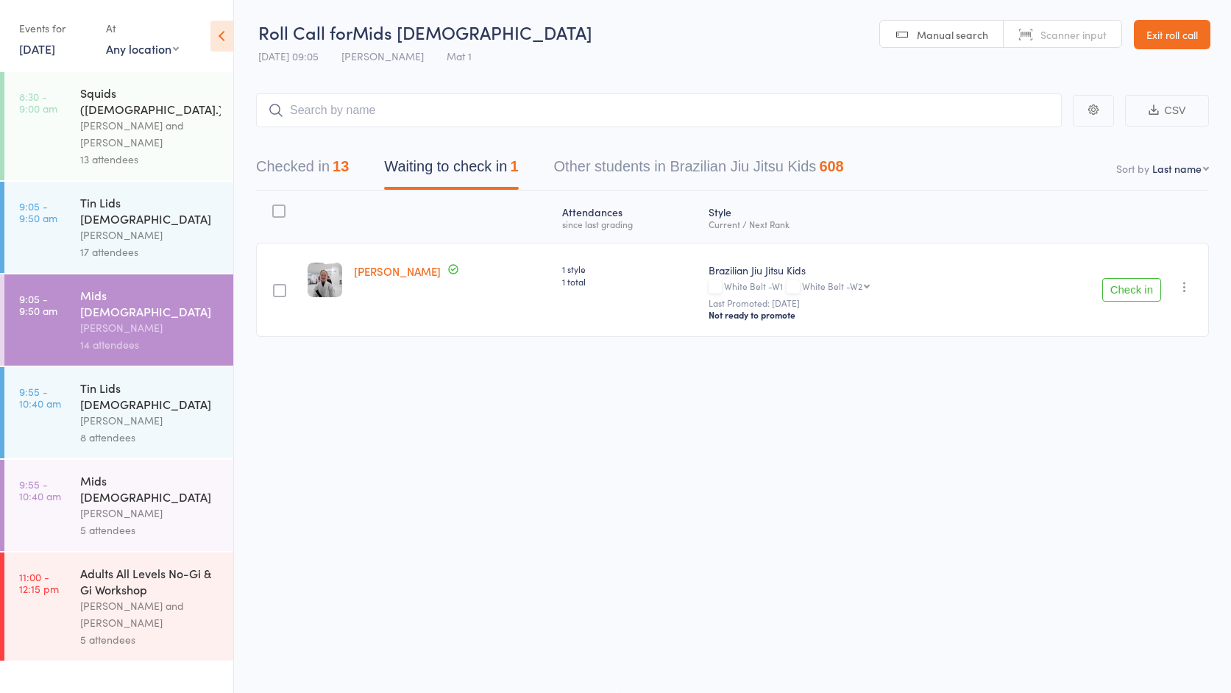
click at [1121, 291] on button "Check in" at bounding box center [1131, 290] width 59 height 24
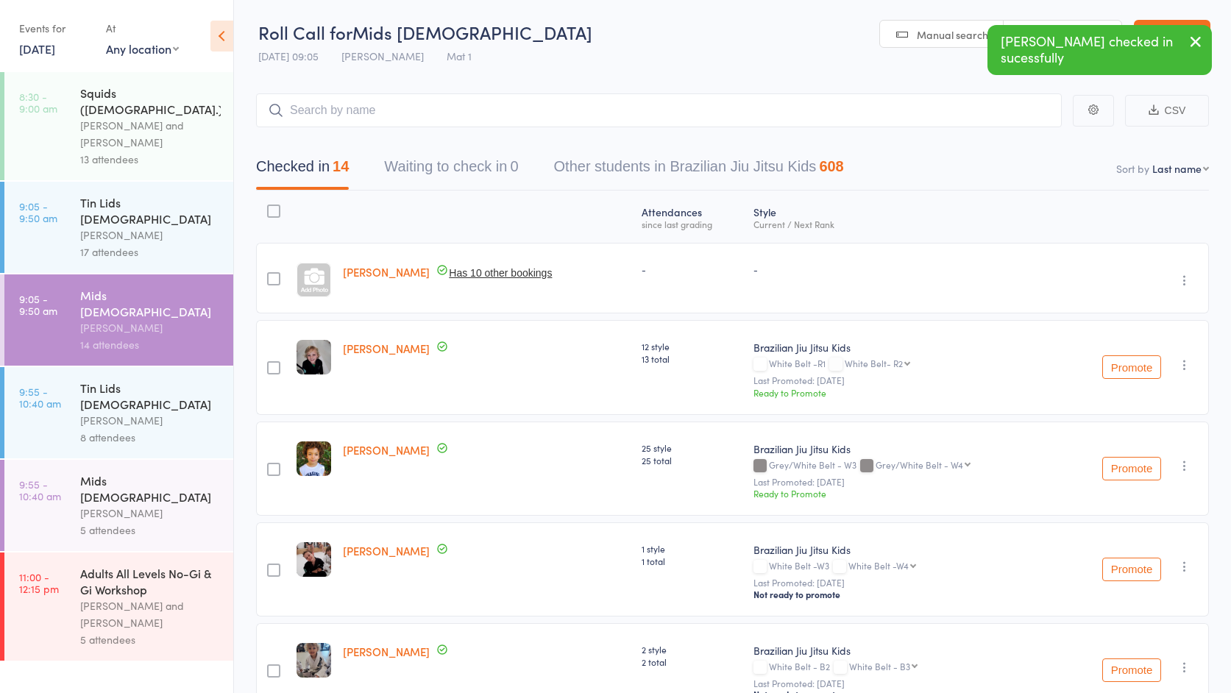
click at [1122, 369] on button "Promote" at bounding box center [1131, 367] width 59 height 24
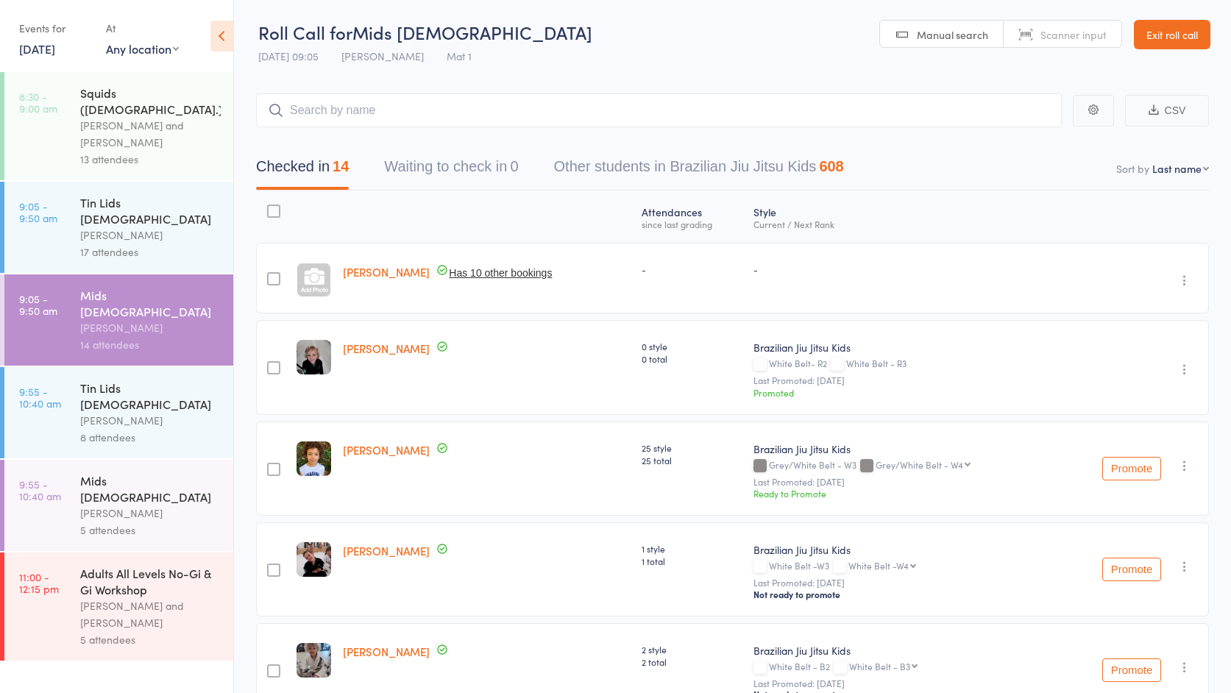
click at [846, 366] on span "White Belt - R3" at bounding box center [876, 363] width 60 height 13
click at [1189, 372] on icon "button" at bounding box center [1184, 369] width 15 height 15
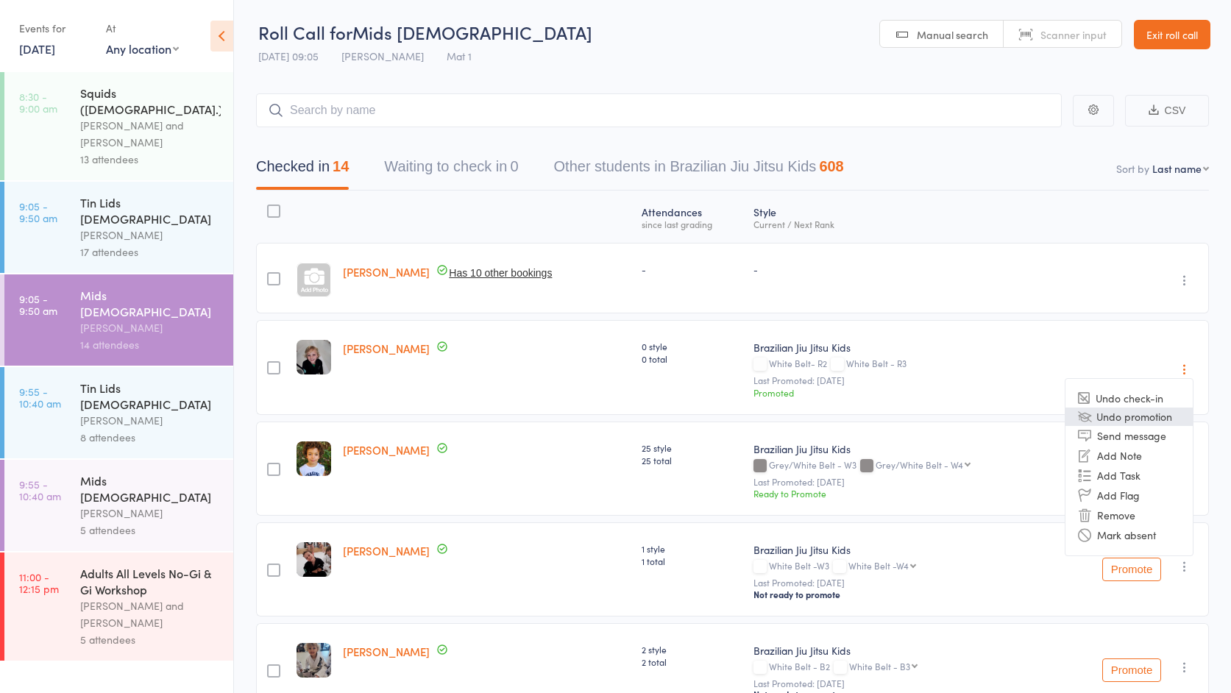
click at [1133, 418] on li "Undo promotion" at bounding box center [1129, 417] width 127 height 18
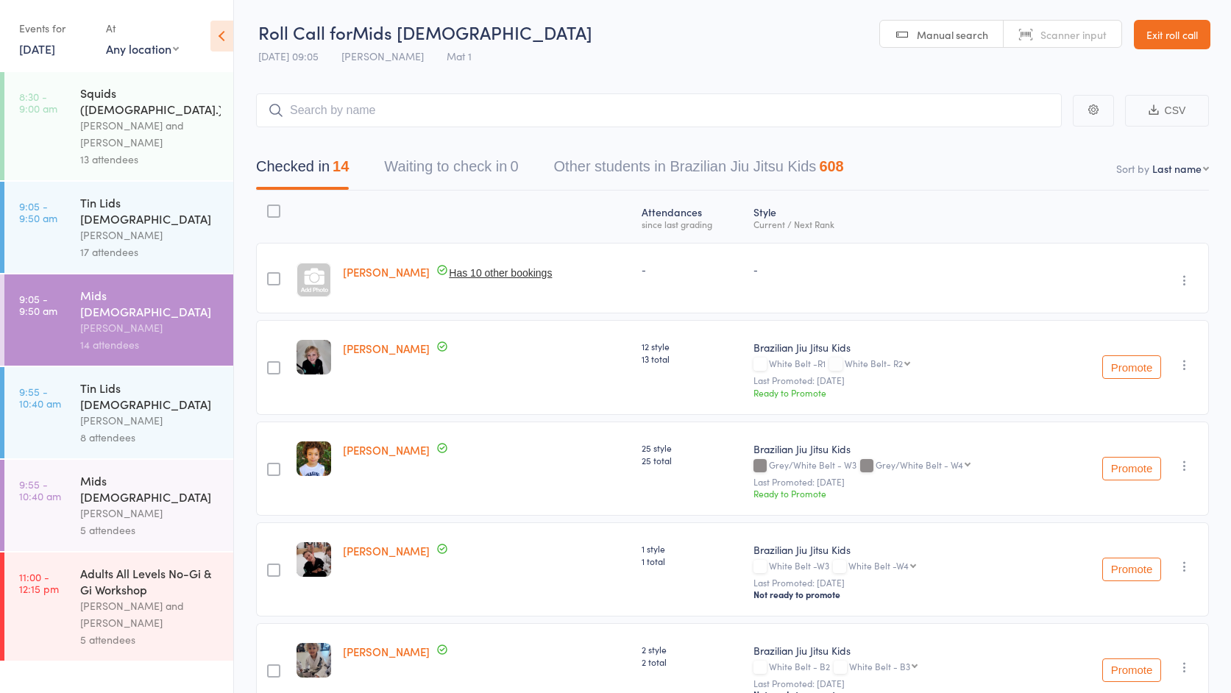
click at [889, 361] on select "White Belt- R2 White Belt - R3 White Belt - R4 White Belt -B1 White Belt - B2 W…" at bounding box center [877, 363] width 65 height 10
select select "7"
click at [1133, 374] on button "Promote" at bounding box center [1131, 367] width 59 height 24
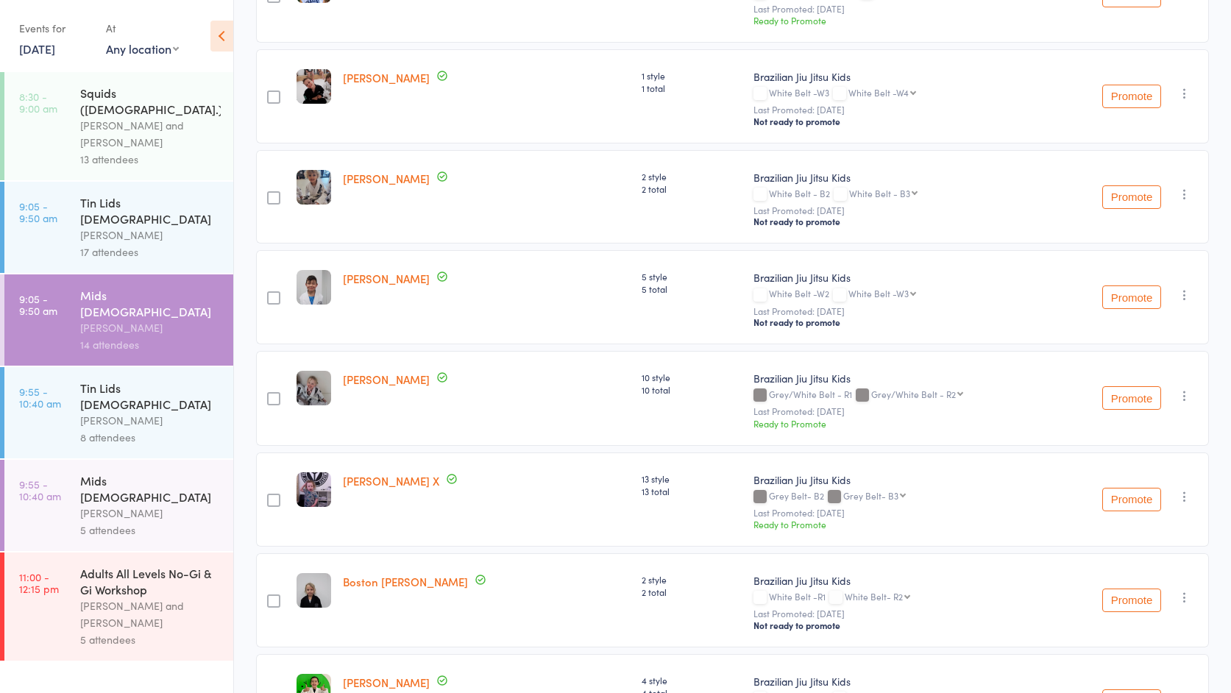
scroll to position [476, 0]
click at [880, 495] on select "Grey Belt- B3 Grey/Black Belt Grey/Black Belt- W1 Grey/Black Belt- W2 Grey/Blac…" at bounding box center [874, 494] width 63 height 10
select select "1"
click at [1136, 503] on button "Promote" at bounding box center [1131, 498] width 59 height 24
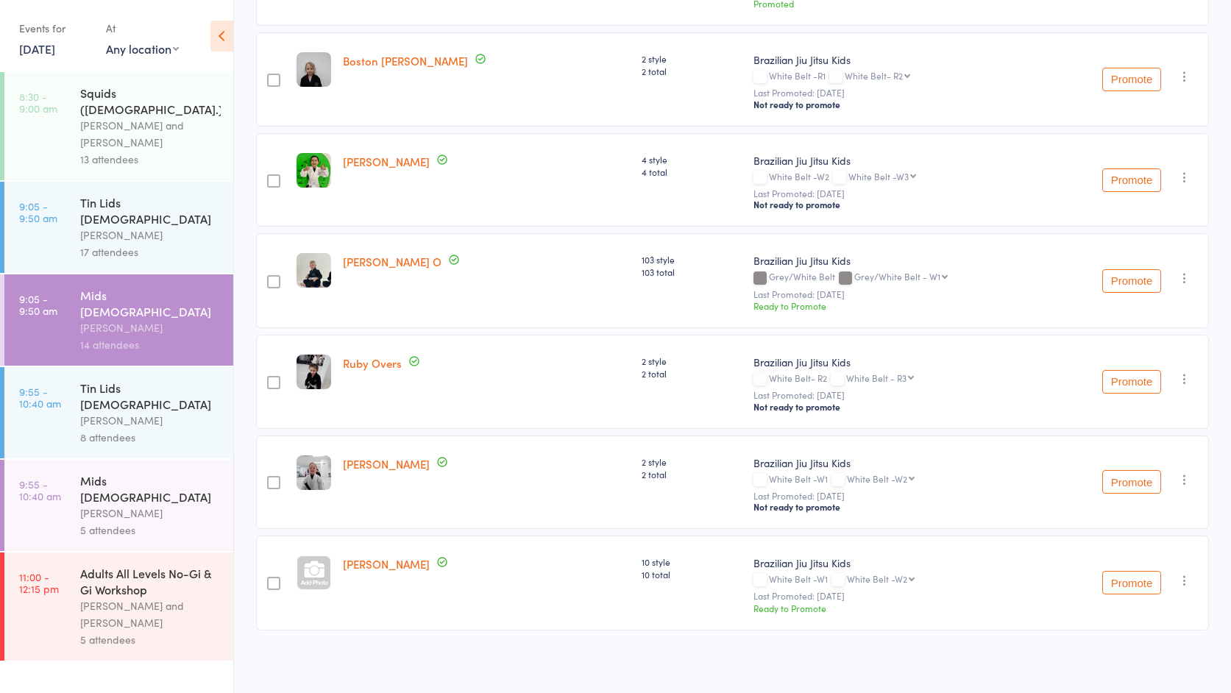
scroll to position [1003, 0]
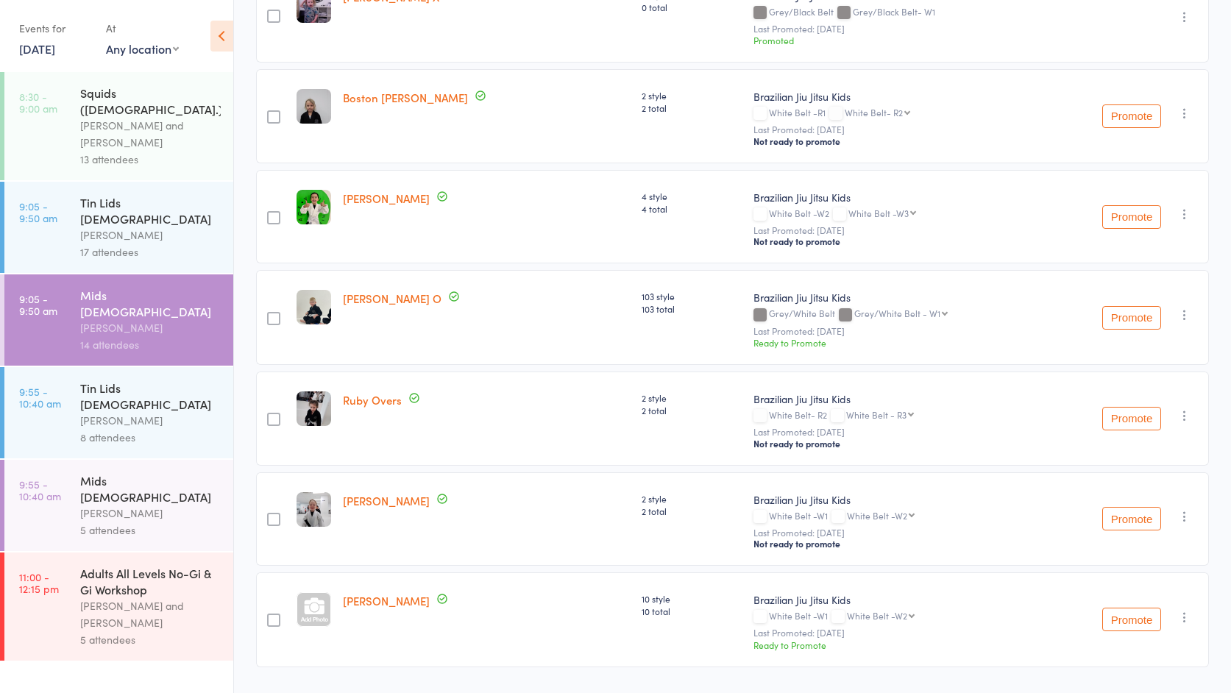
click at [141, 227] on div "[PERSON_NAME]" at bounding box center [150, 235] width 141 height 17
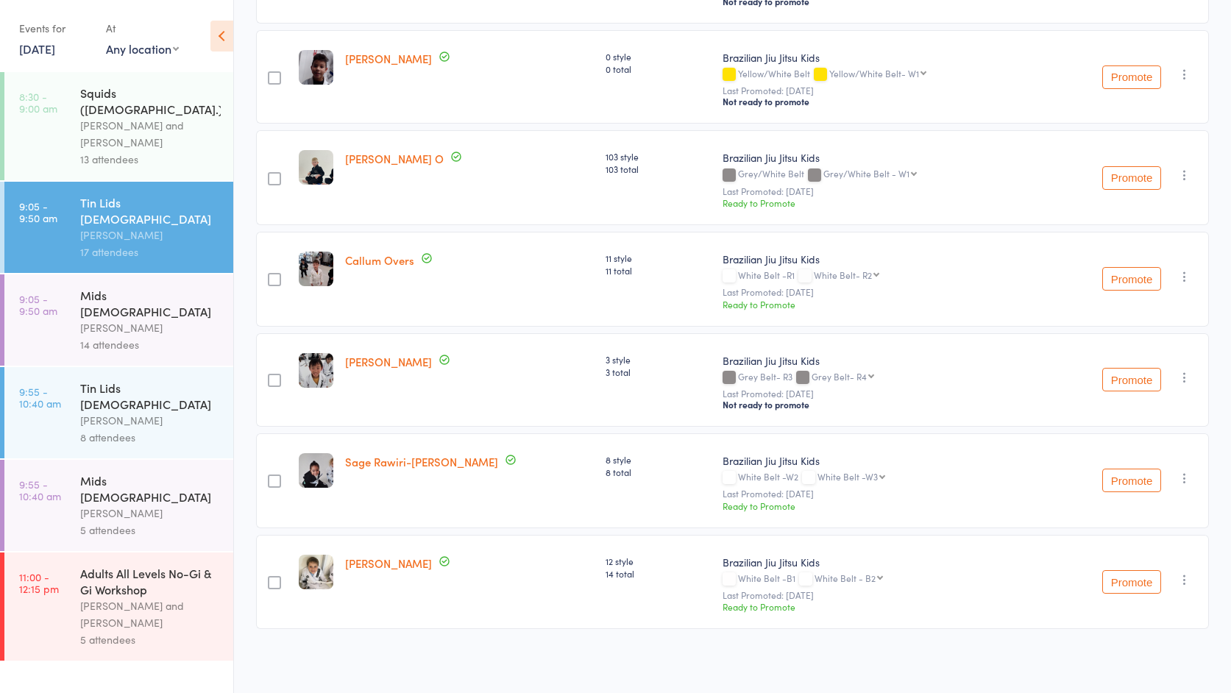
scroll to position [1027, 0]
click at [151, 160] on div "Squids ([DEMOGRAPHIC_DATA].) [PERSON_NAME] and [PERSON_NAME] 13 attendees" at bounding box center [156, 126] width 153 height 108
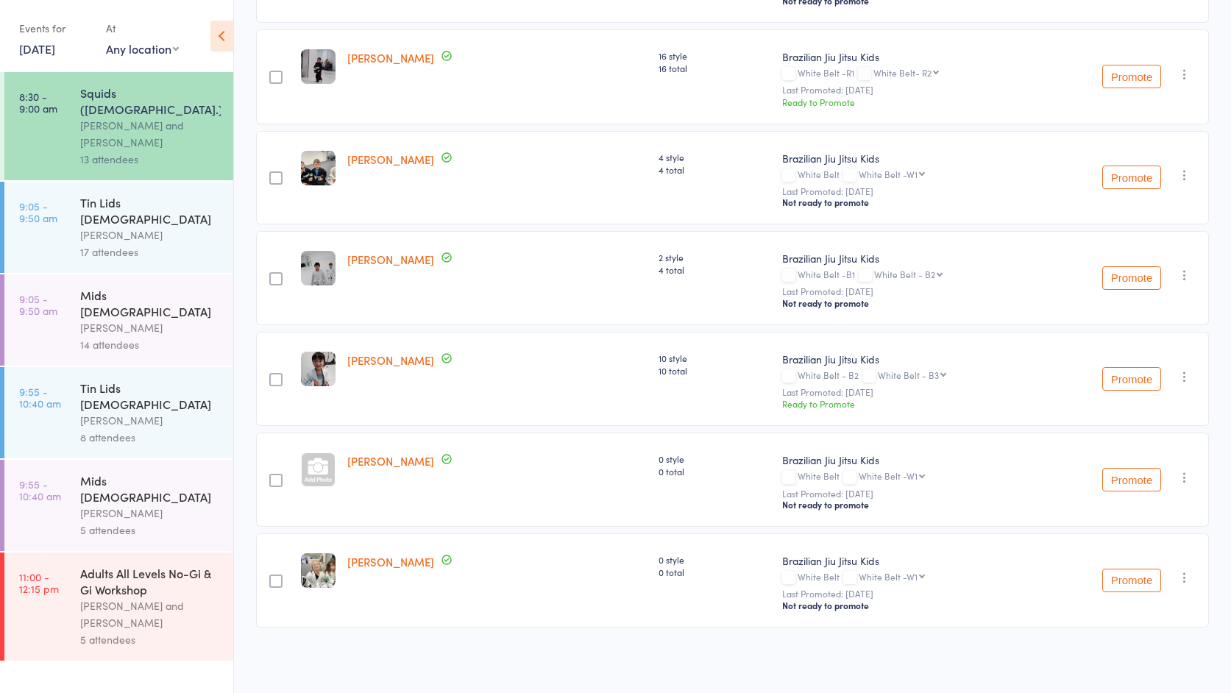
scroll to position [723, 0]
click at [391, 359] on link "[PERSON_NAME]" at bounding box center [390, 360] width 87 height 15
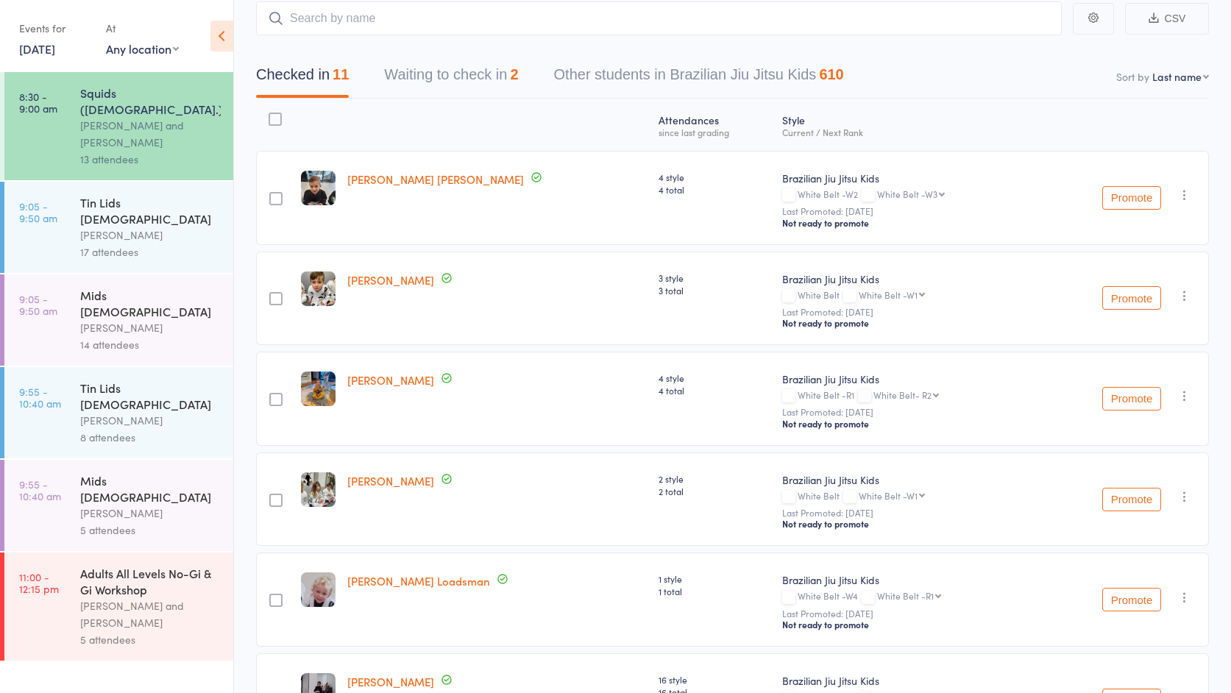
scroll to position [0, 0]
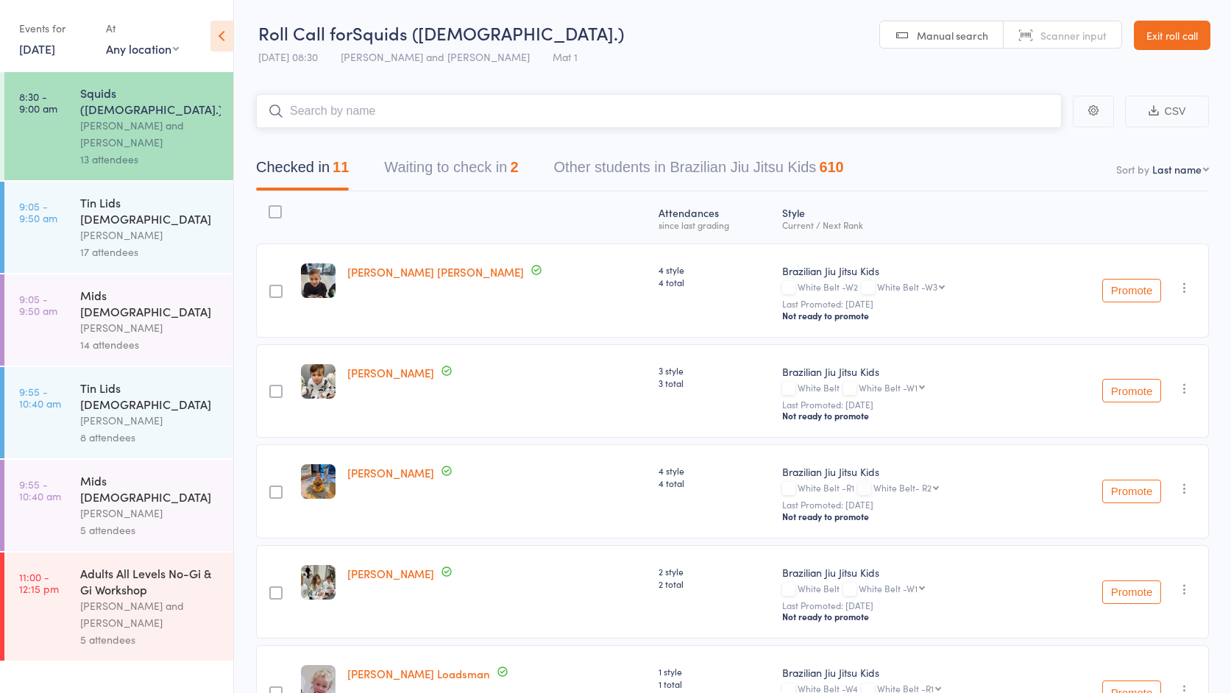
click at [366, 103] on input "search" at bounding box center [659, 111] width 806 height 34
paste input "[PERSON_NAME]"
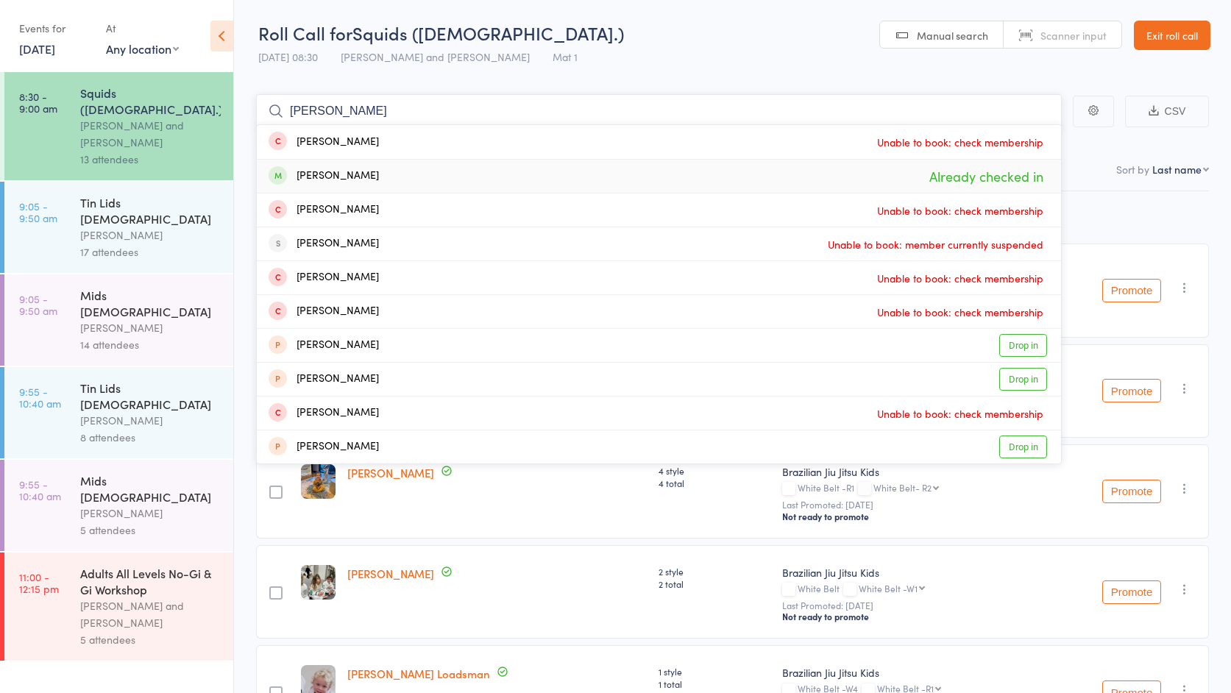
type input "[PERSON_NAME]"
click at [376, 175] on div "[PERSON_NAME] Already checked in" at bounding box center [659, 176] width 804 height 33
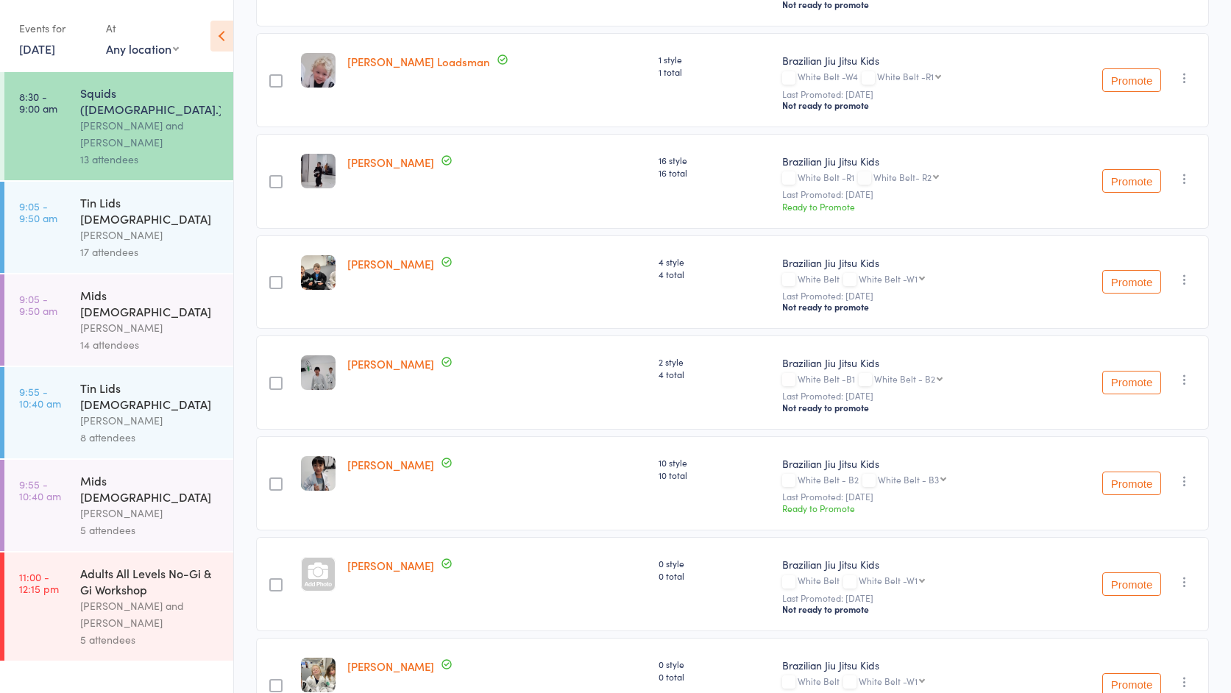
scroll to position [723, 0]
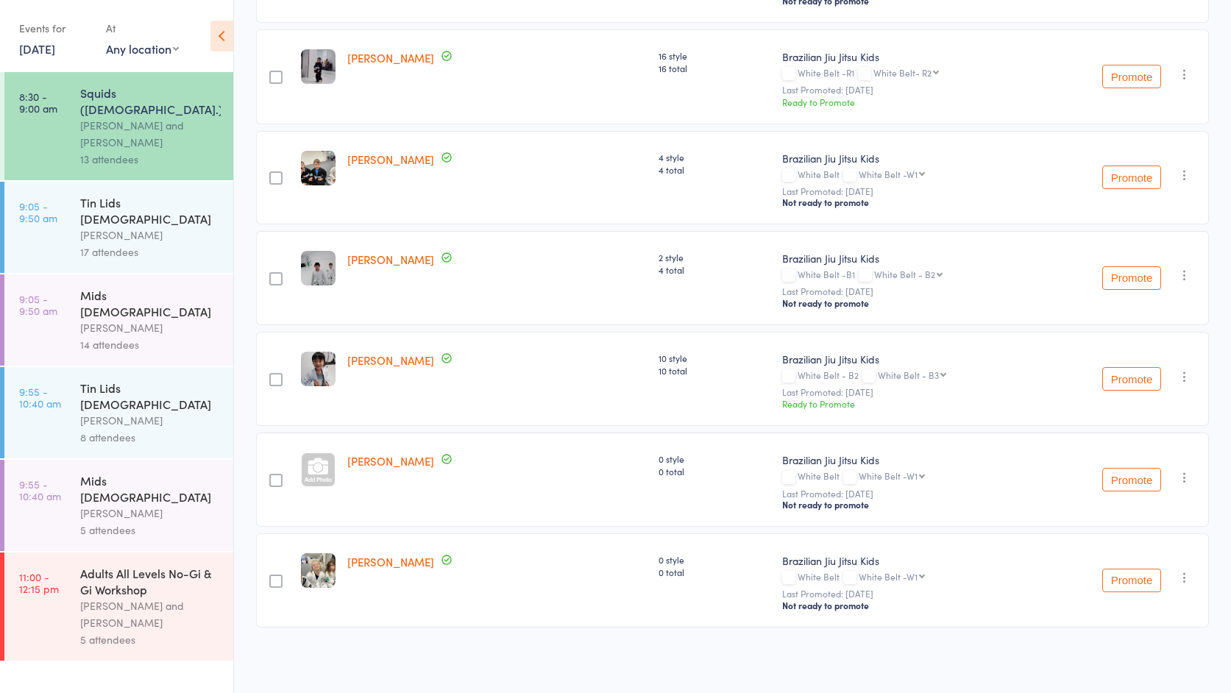
click at [1188, 275] on icon "button" at bounding box center [1184, 275] width 15 height 15
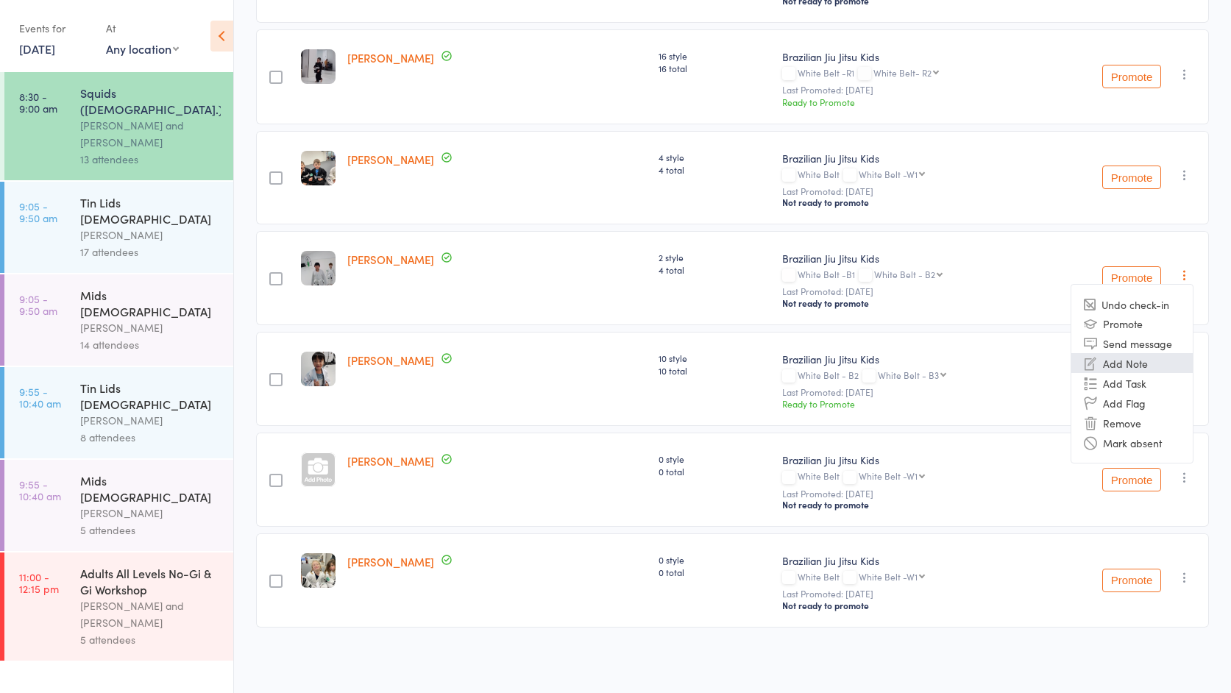
scroll to position [718, 0]
click at [904, 286] on div "Brazilian Jiu Jitsu Kids White Belt -B1 White Belt - B2 White Belt - B2 White B…" at bounding box center [908, 280] width 252 height 58
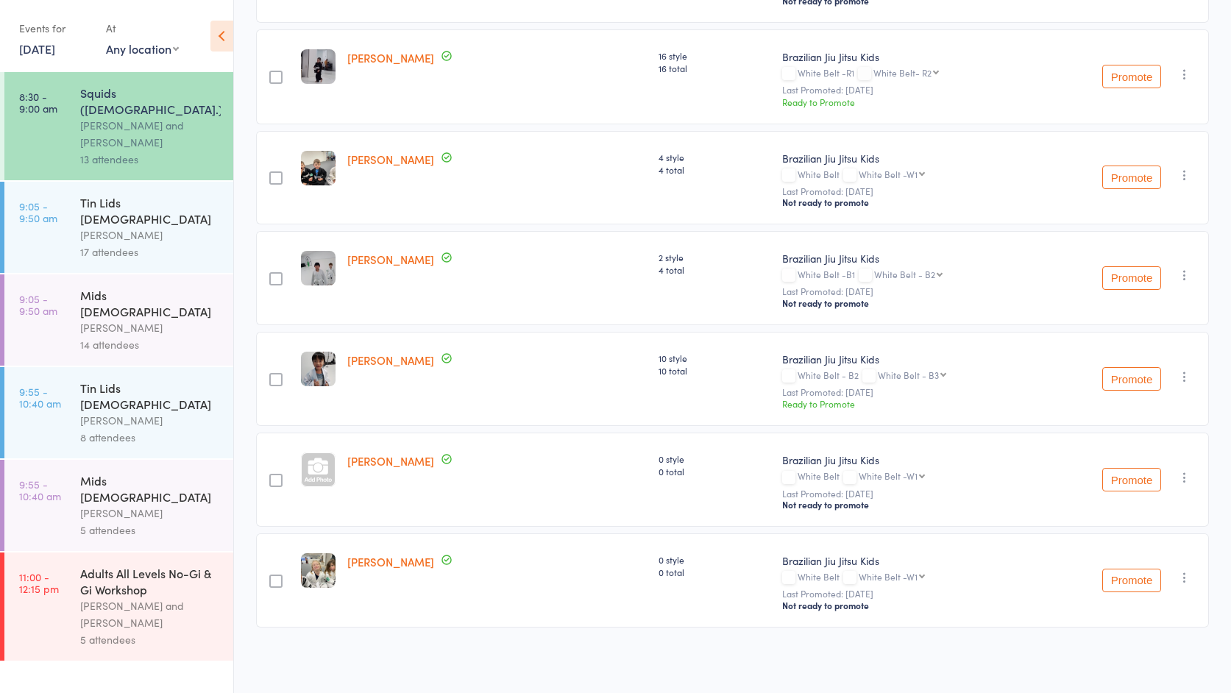
click at [889, 279] on select "White Belt - B2 White Belt - B3 White Belt - B4 Grey/White Belt Grey/White Belt…" at bounding box center [908, 274] width 68 height 10
select select "3"
click at [1138, 281] on button "Promote" at bounding box center [1131, 278] width 59 height 24
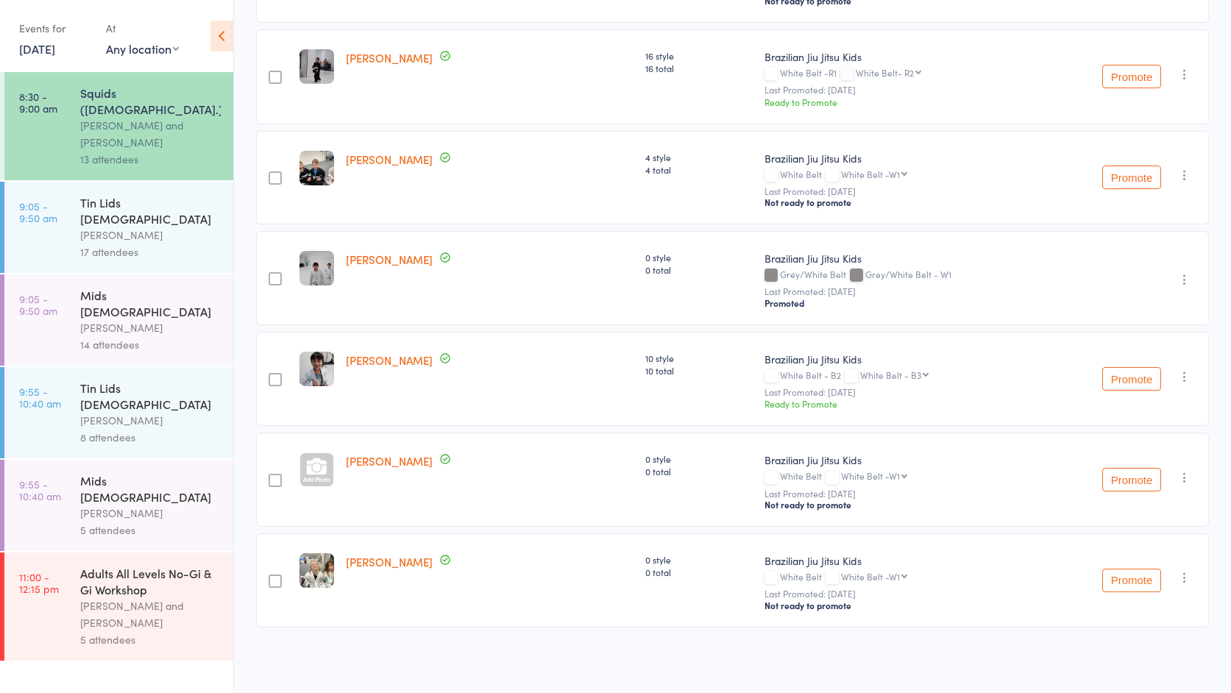
click at [132, 565] on div "Adults All Levels No-Gi & Gi Workshop" at bounding box center [150, 581] width 141 height 32
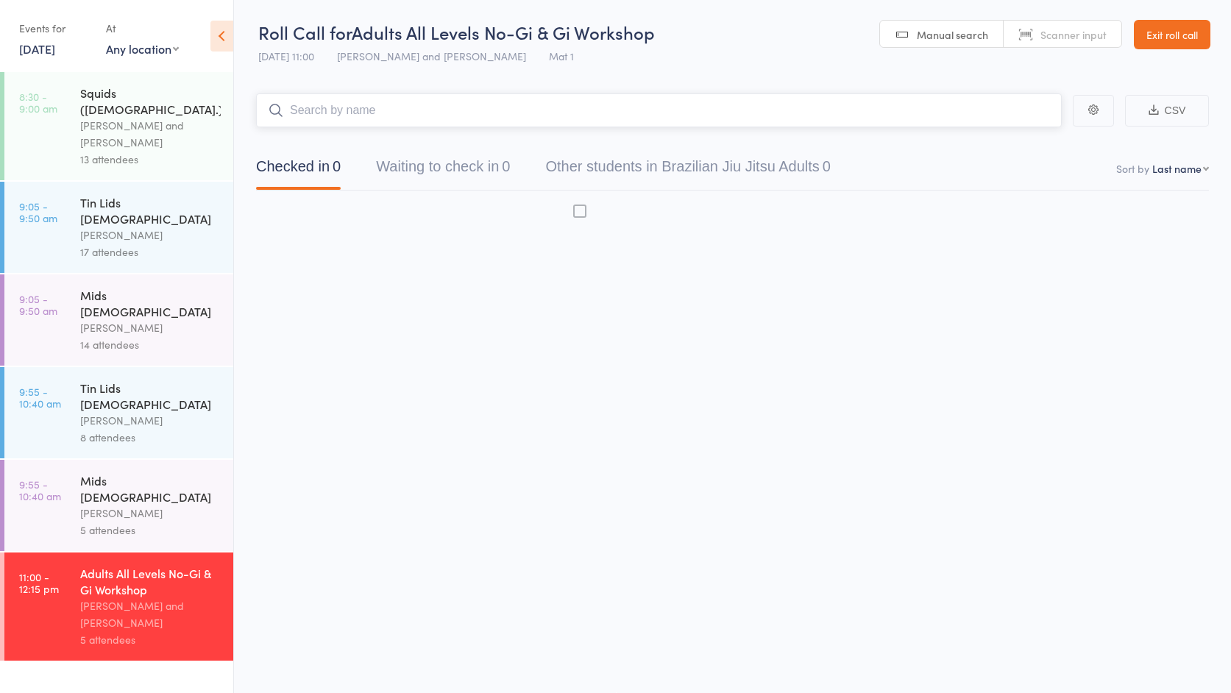
scroll to position [1, 0]
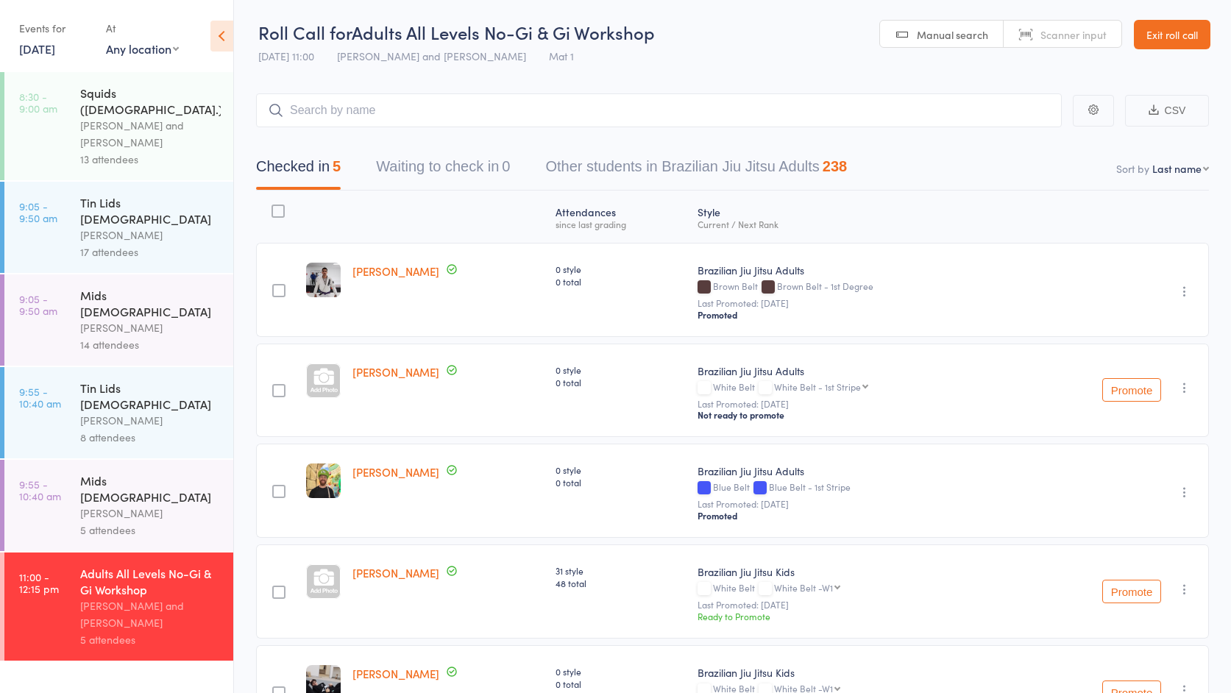
click at [119, 227] on div "[PERSON_NAME]" at bounding box center [150, 235] width 141 height 17
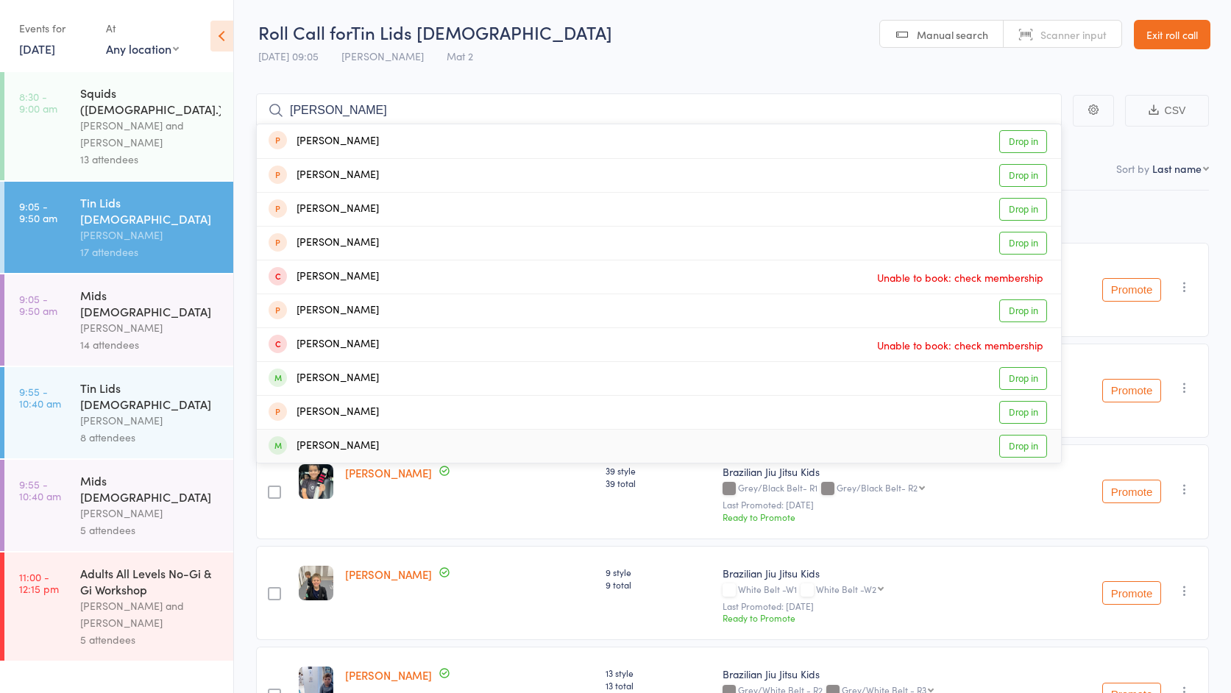
type input "[PERSON_NAME]"
click at [1013, 450] on link "Drop in" at bounding box center [1023, 446] width 48 height 23
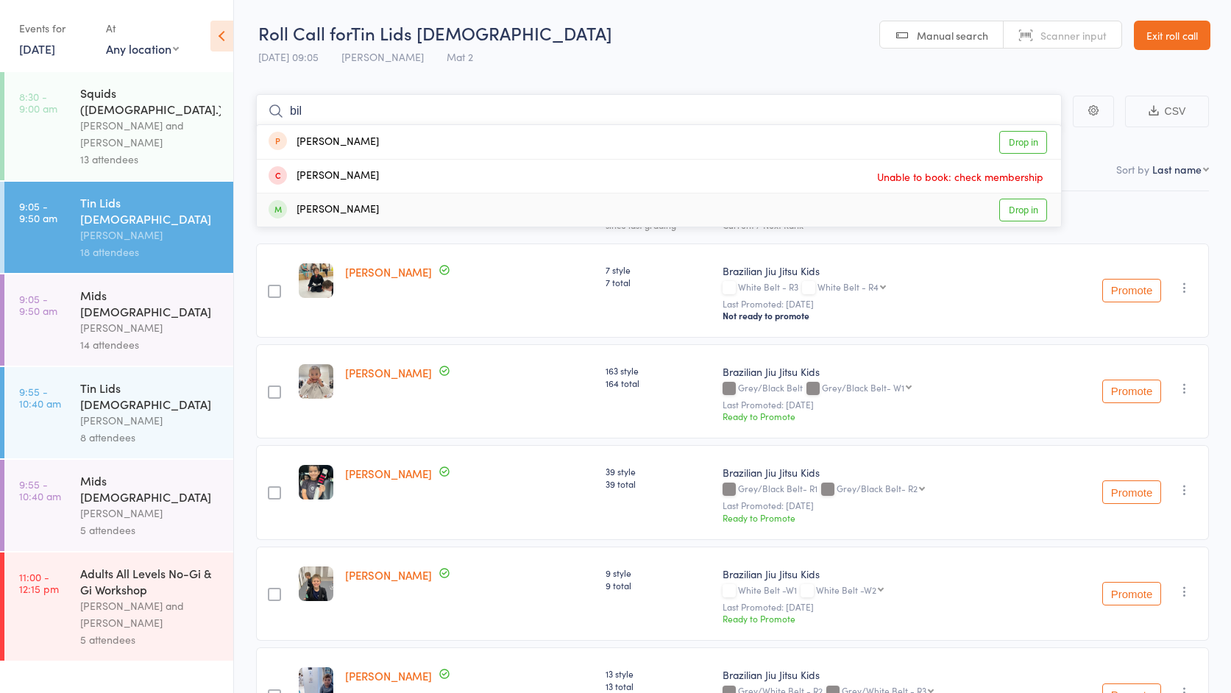
type input "bil"
click at [152, 598] on div "[PERSON_NAME] and [PERSON_NAME]" at bounding box center [150, 615] width 141 height 34
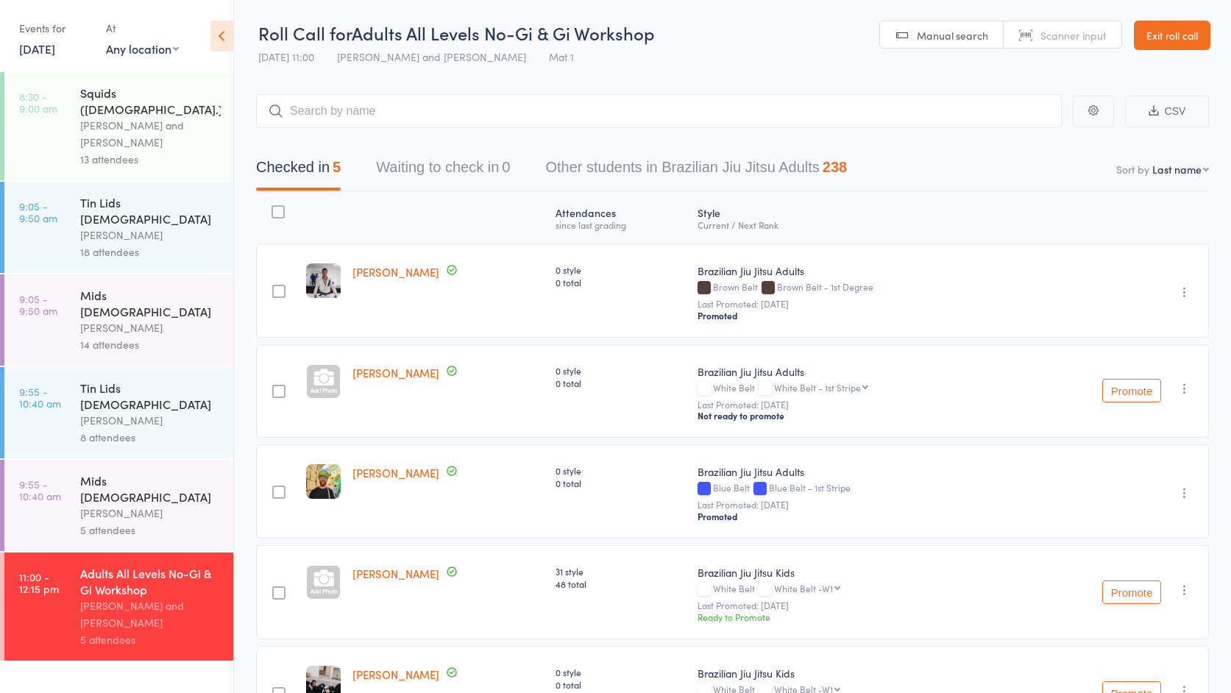
click at [428, 114] on input "search" at bounding box center [659, 111] width 806 height 34
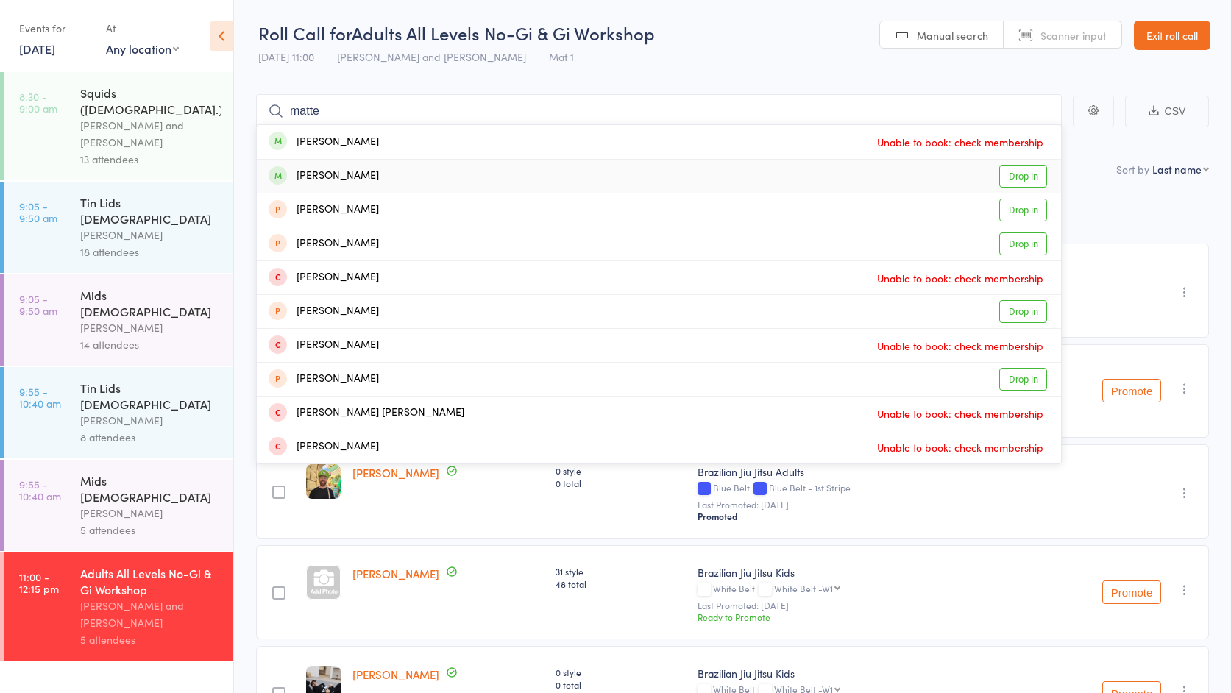
type input "matte"
click at [1016, 173] on link "Drop in" at bounding box center [1023, 176] width 48 height 23
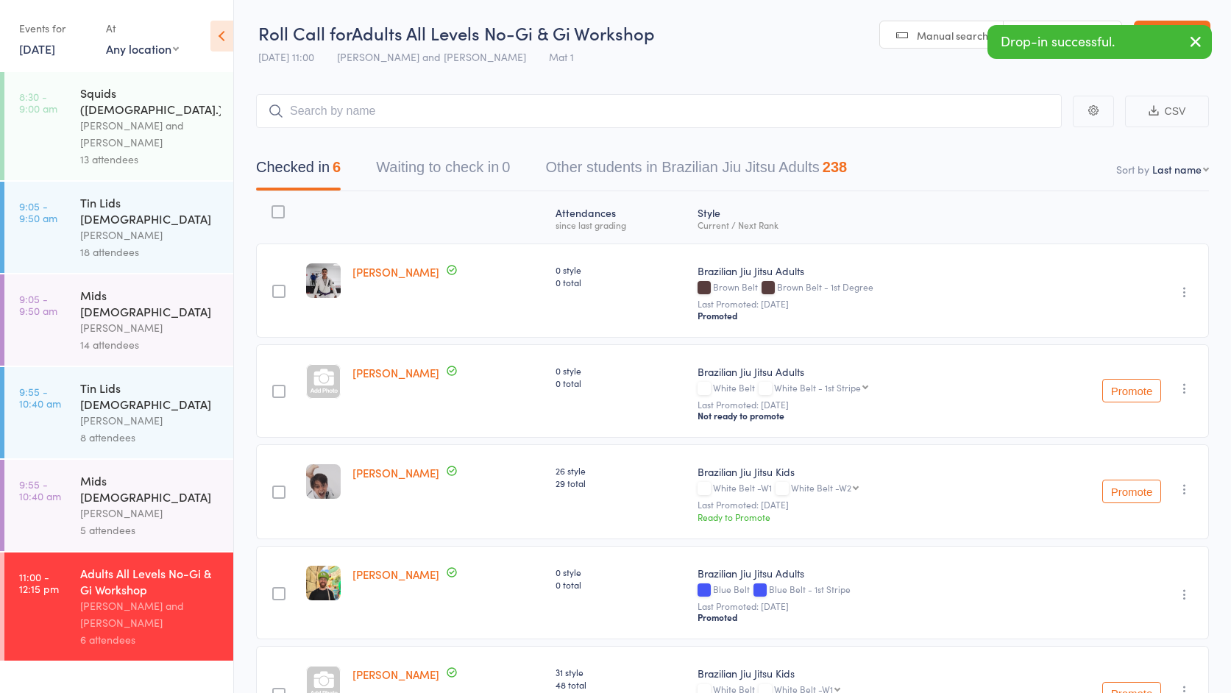
click at [852, 491] on select "White Belt -W2 White Belt -W3 White Belt -W4 White Belt -R1 White Belt- R2 Whit…" at bounding box center [825, 488] width 68 height 10
select select "11"
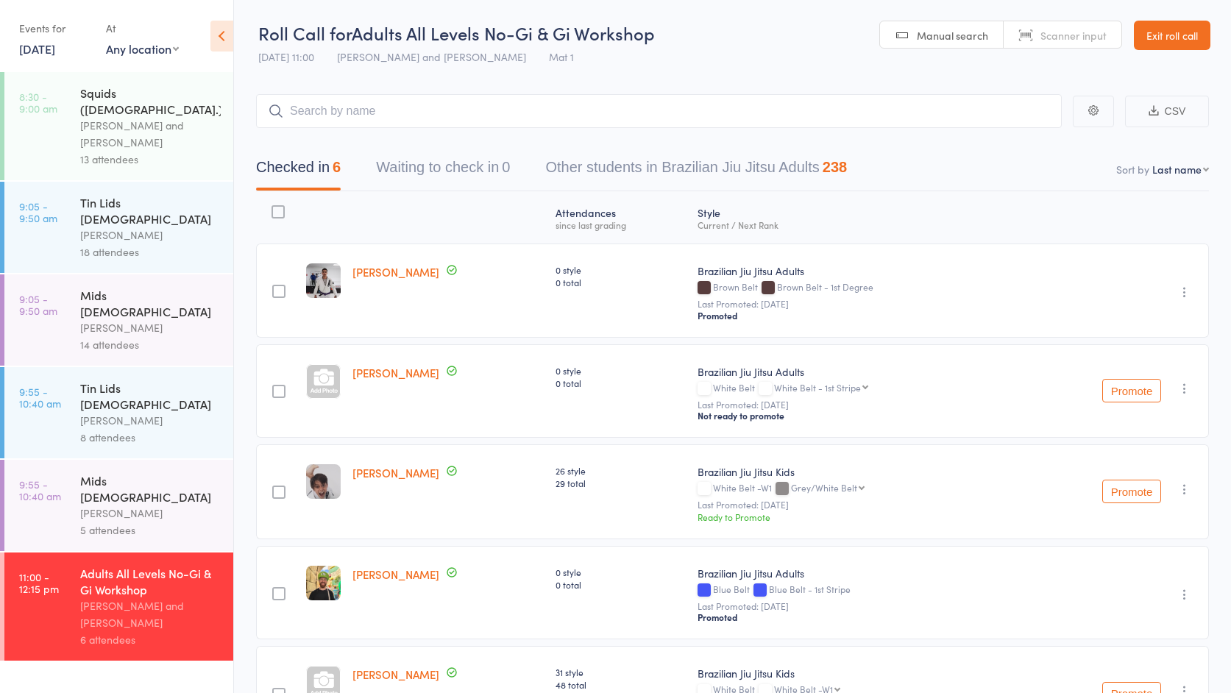
click at [1130, 492] on button "Promote" at bounding box center [1131, 492] width 59 height 24
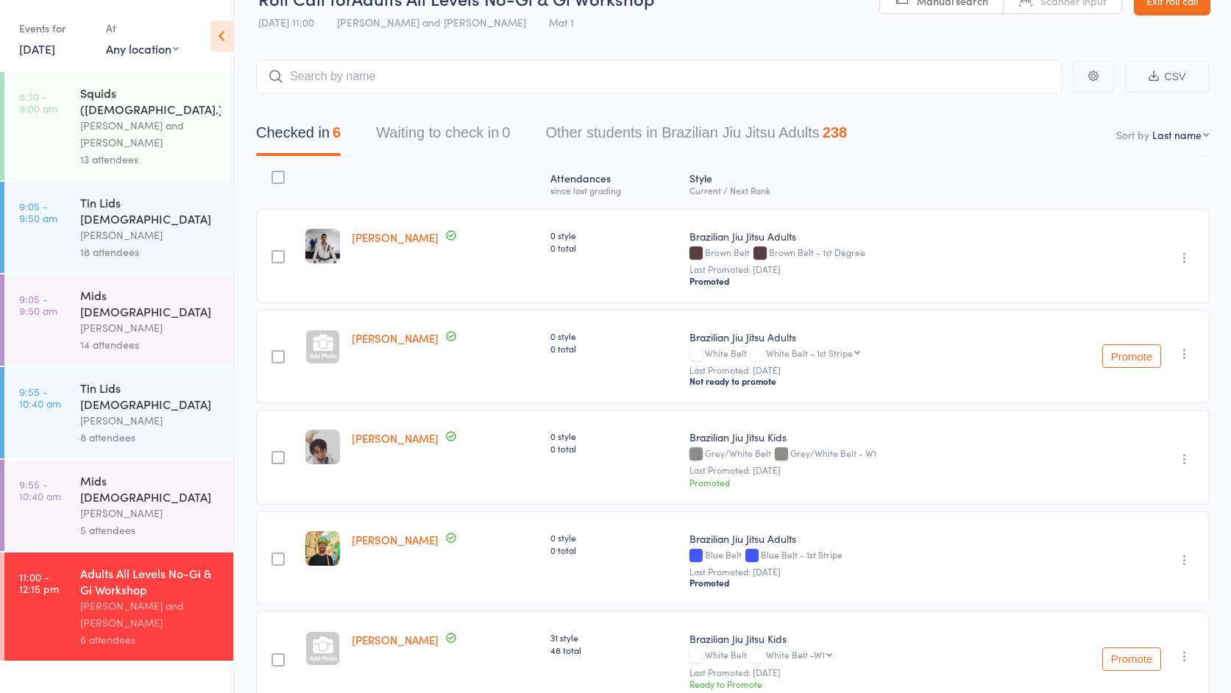
scroll to position [32, 0]
click at [375, 75] on input "search" at bounding box center [659, 79] width 806 height 34
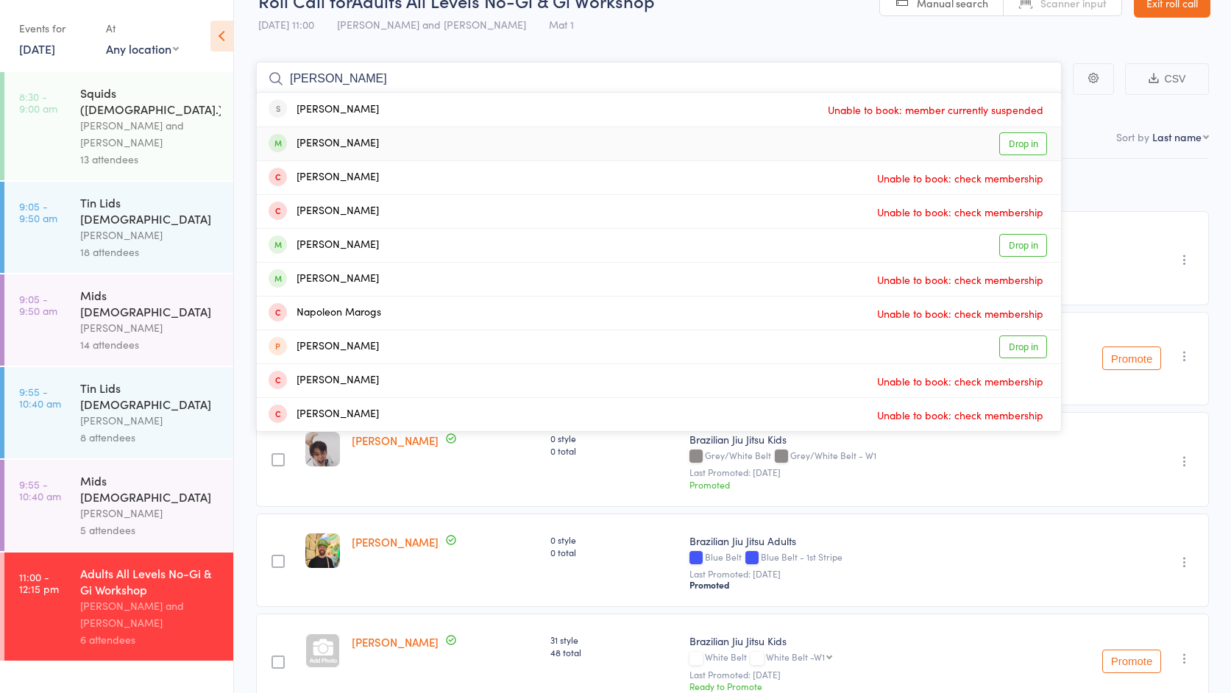
type input "[PERSON_NAME]"
click at [388, 145] on div "[PERSON_NAME] Drop in" at bounding box center [659, 143] width 804 height 33
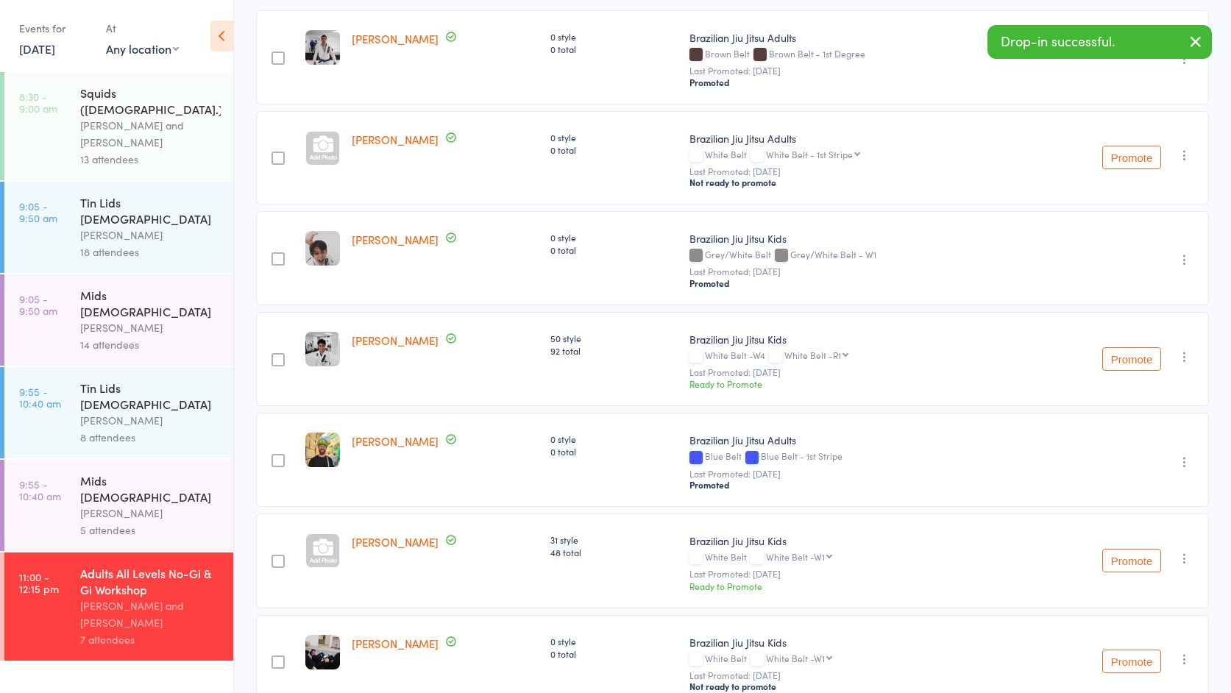
scroll to position [235, 0]
click at [793, 361] on div "White Belt -W4 White Belt -R1 White Belt -R1 White Belt- R2 White Belt - R3 Whi…" at bounding box center [852, 354] width 324 height 13
click at [848, 361] on div "White Belt -W4 White Belt -R1 White Belt -R1 White Belt- R2 White Belt - R3 Whi…" at bounding box center [852, 354] width 324 height 13
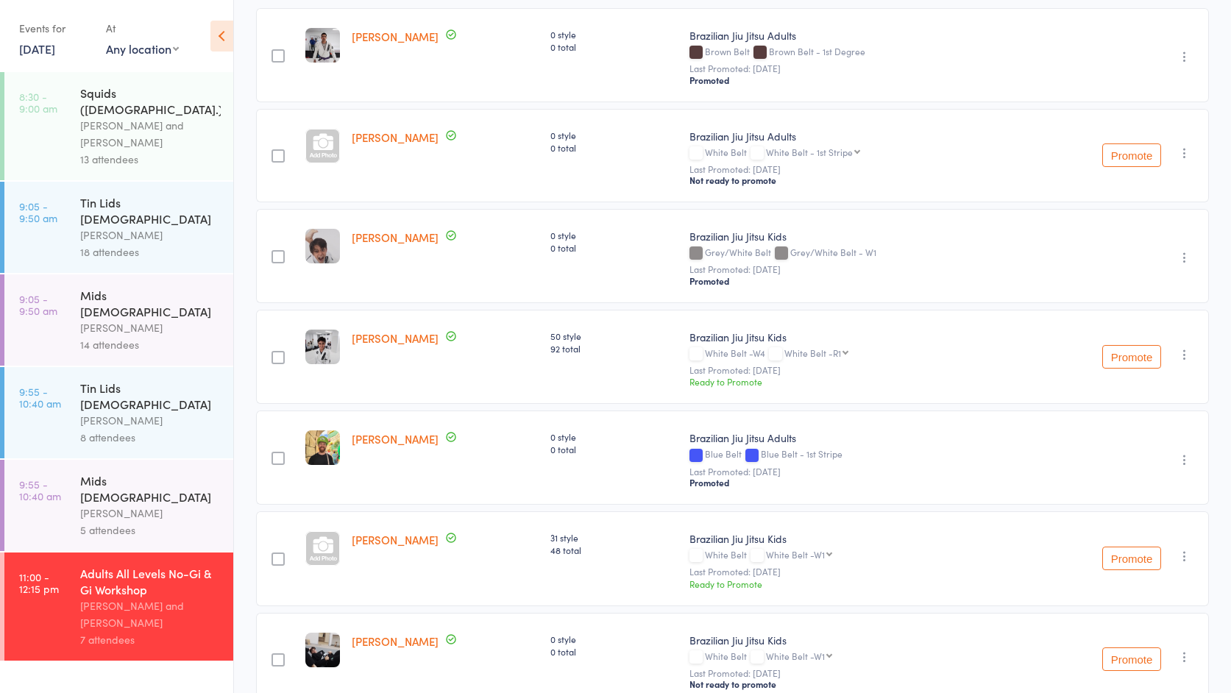
click at [843, 358] on select "White Belt -R1 White Belt- R2 White Belt - R3 White Belt - R4 White Belt -B1 Wh…" at bounding box center [816, 353] width 64 height 10
click at [874, 252] on span "Grey/White Belt - W1" at bounding box center [833, 252] width 86 height 13
click at [876, 256] on span "Grey/White Belt - W1" at bounding box center [833, 252] width 86 height 13
click at [848, 355] on select "White Belt -R1 White Belt- R2 White Belt - R3 White Belt - R4 White Belt -B1 Wh…" at bounding box center [815, 353] width 63 height 10
select select "21"
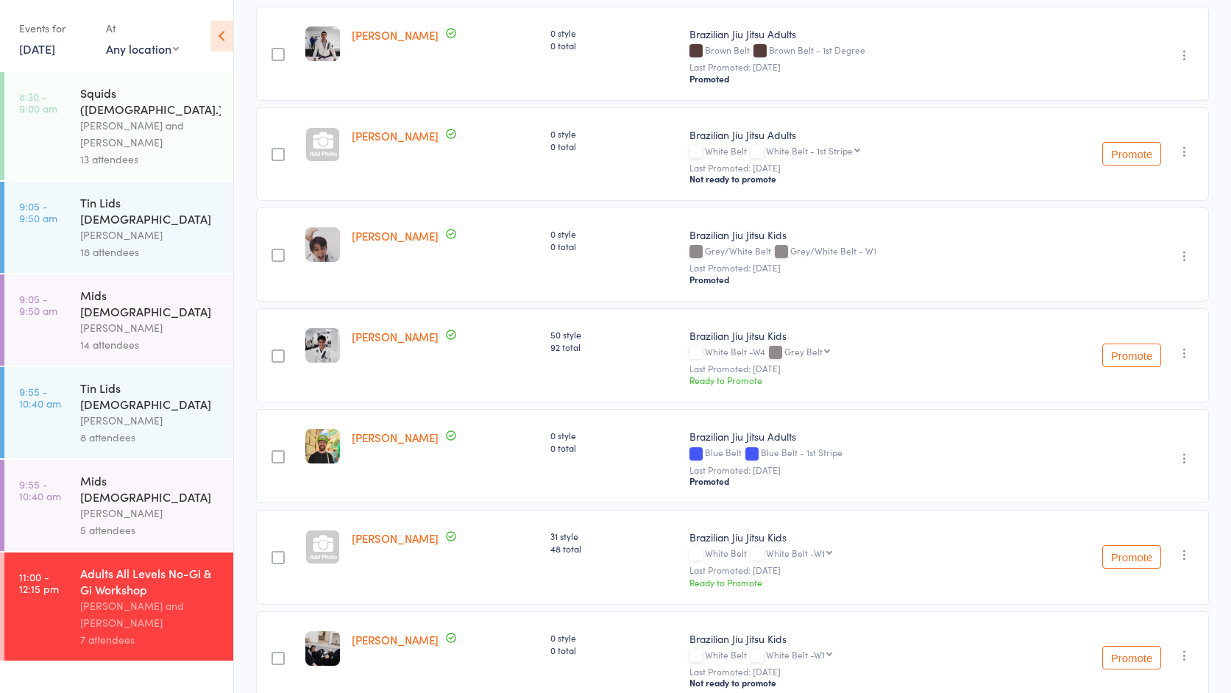
scroll to position [239, 0]
click at [1126, 358] on button "Promote" at bounding box center [1131, 353] width 59 height 24
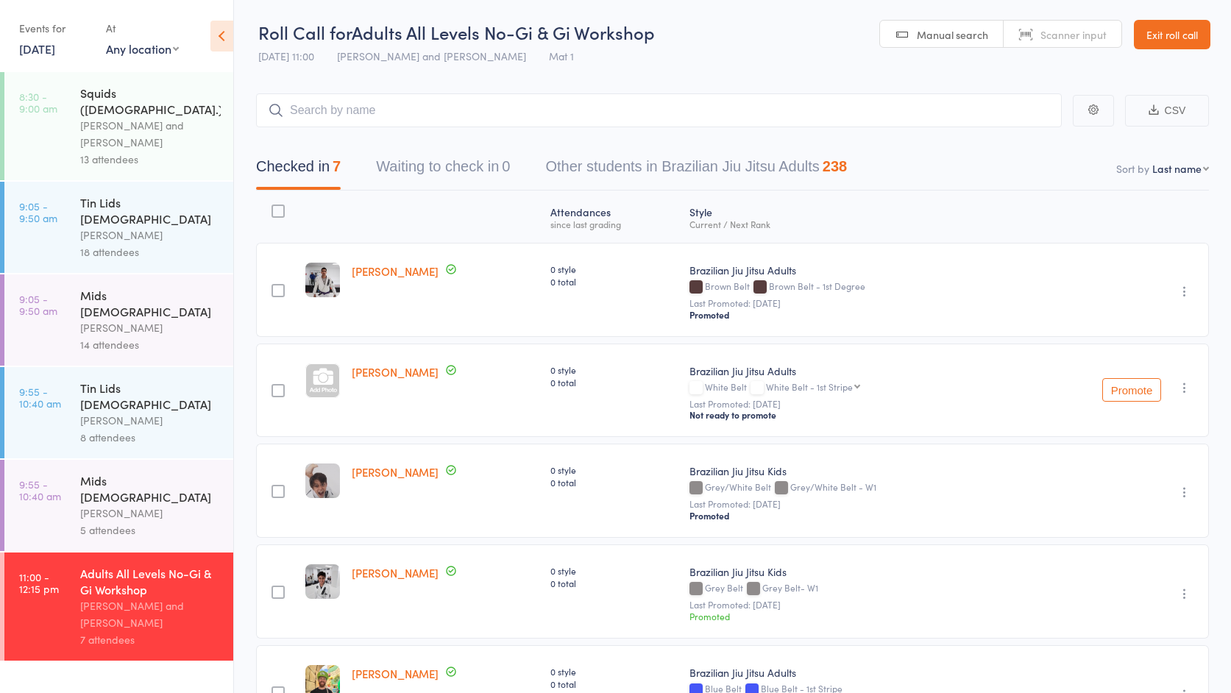
scroll to position [0, 0]
click at [1166, 37] on link "Exit roll call" at bounding box center [1172, 35] width 77 height 29
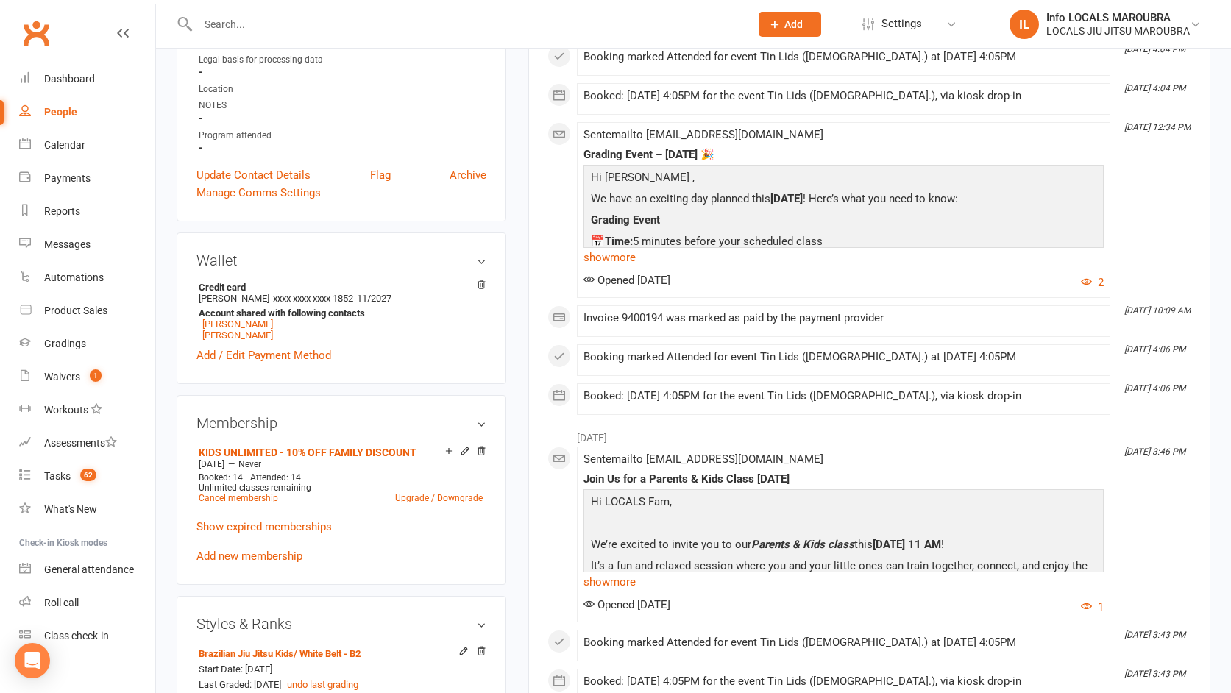
scroll to position [353, 0]
click at [255, 337] on link "[PERSON_NAME]" at bounding box center [237, 334] width 71 height 11
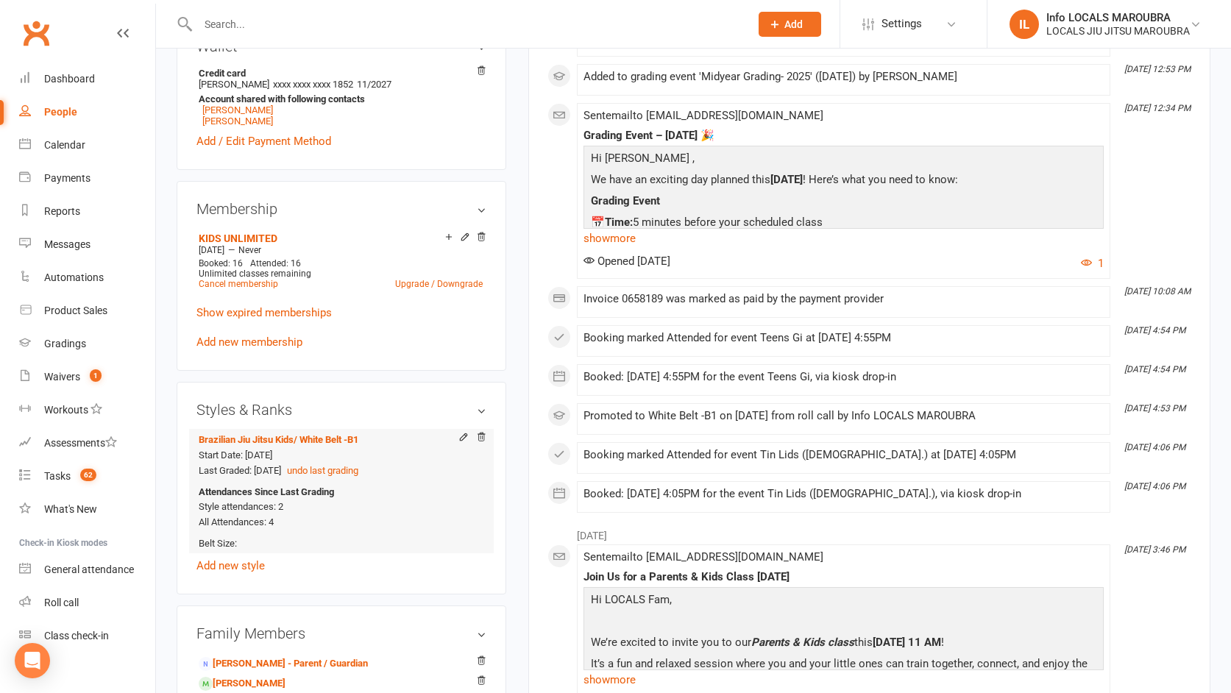
scroll to position [569, 0]
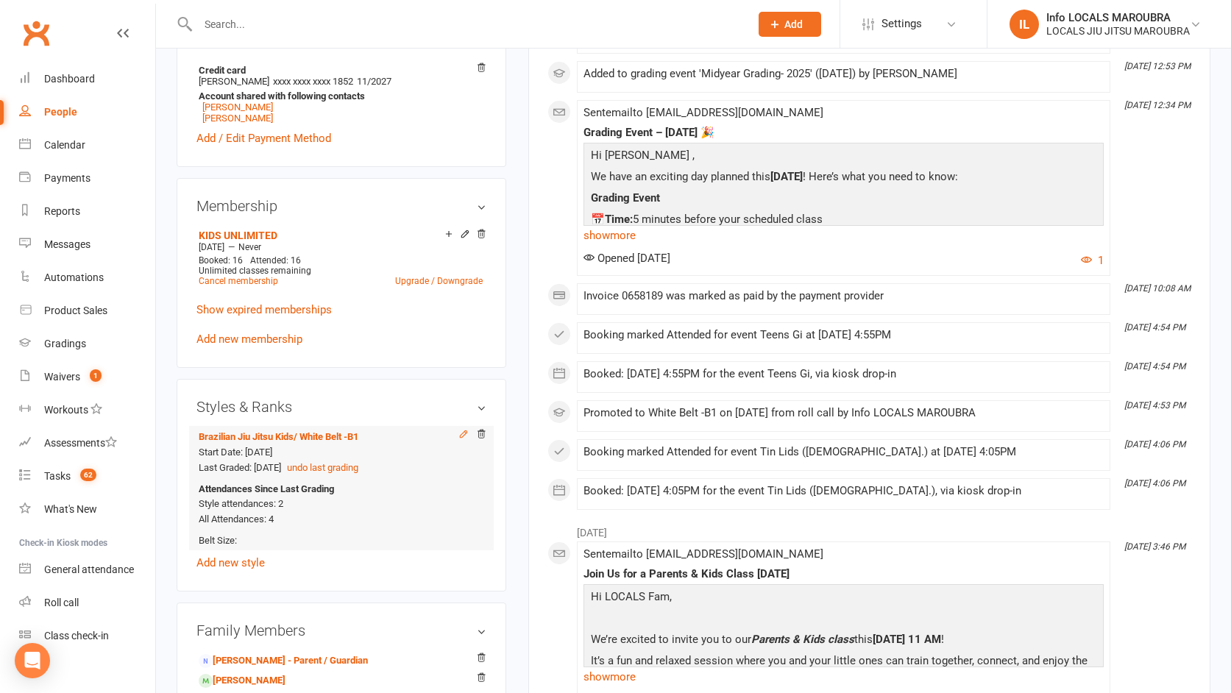
click at [462, 433] on icon at bounding box center [464, 434] width 7 height 7
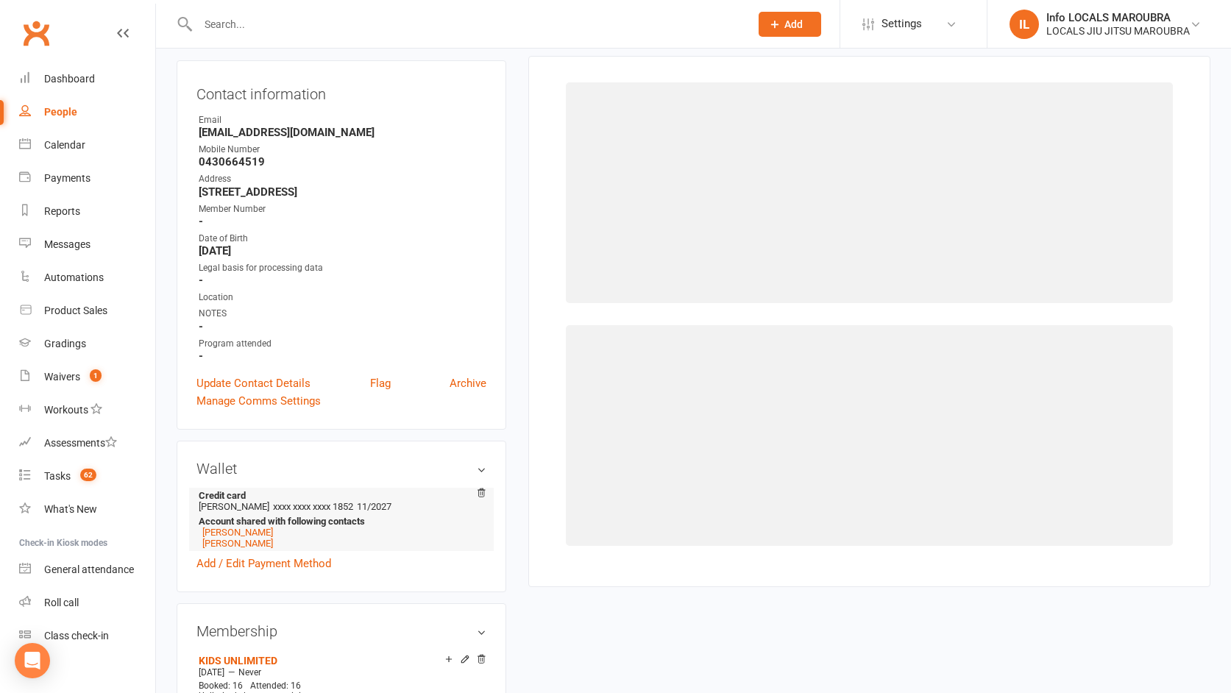
scroll to position [126, 0]
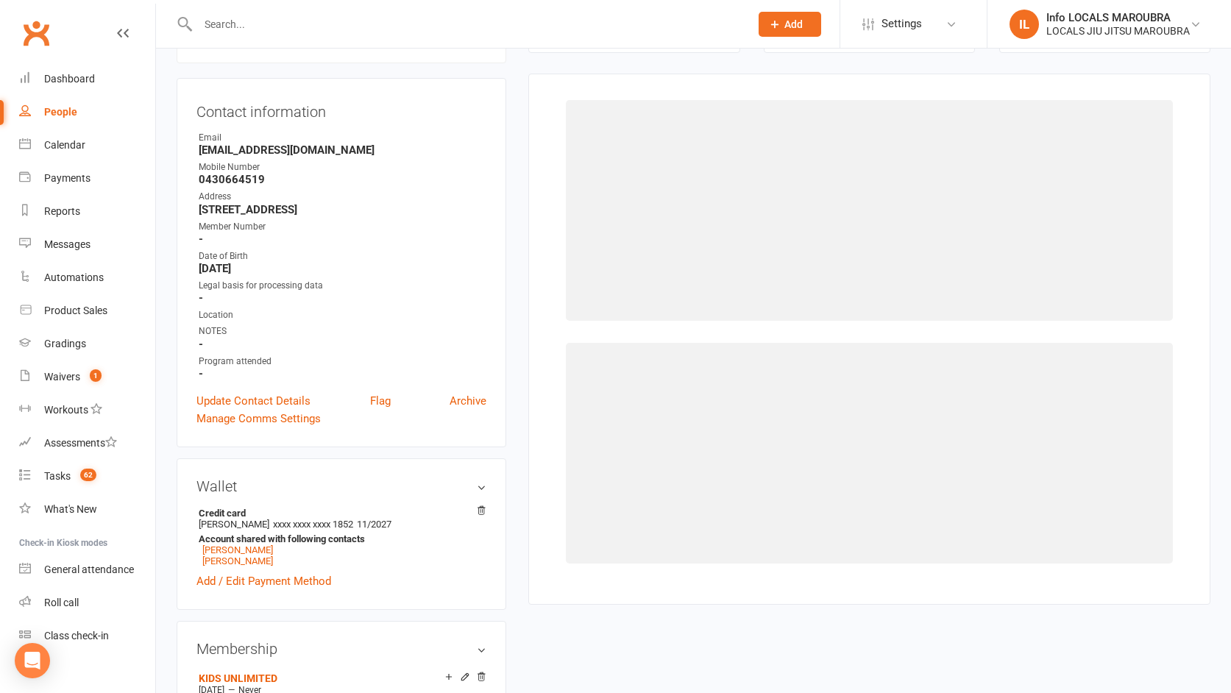
select select "263"
select select "27584"
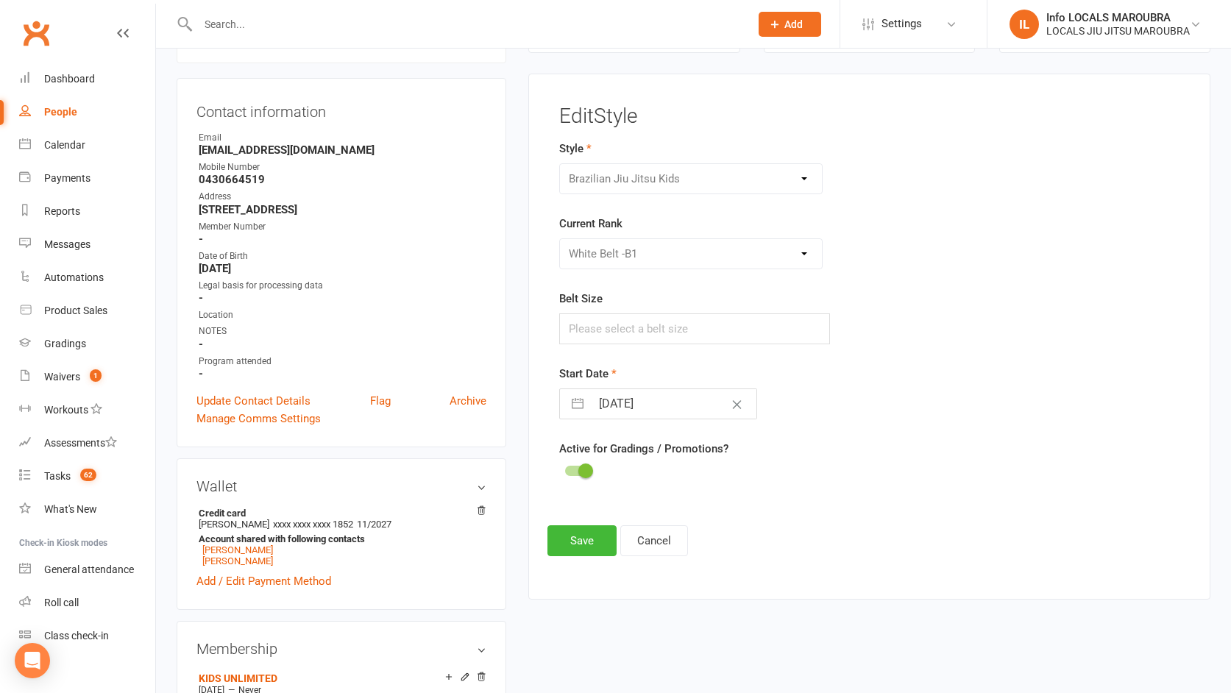
click at [804, 254] on div "Please Select Starting Rank White Belt White Belt -W1 White Belt -W2 White Belt…" at bounding box center [690, 253] width 263 height 31
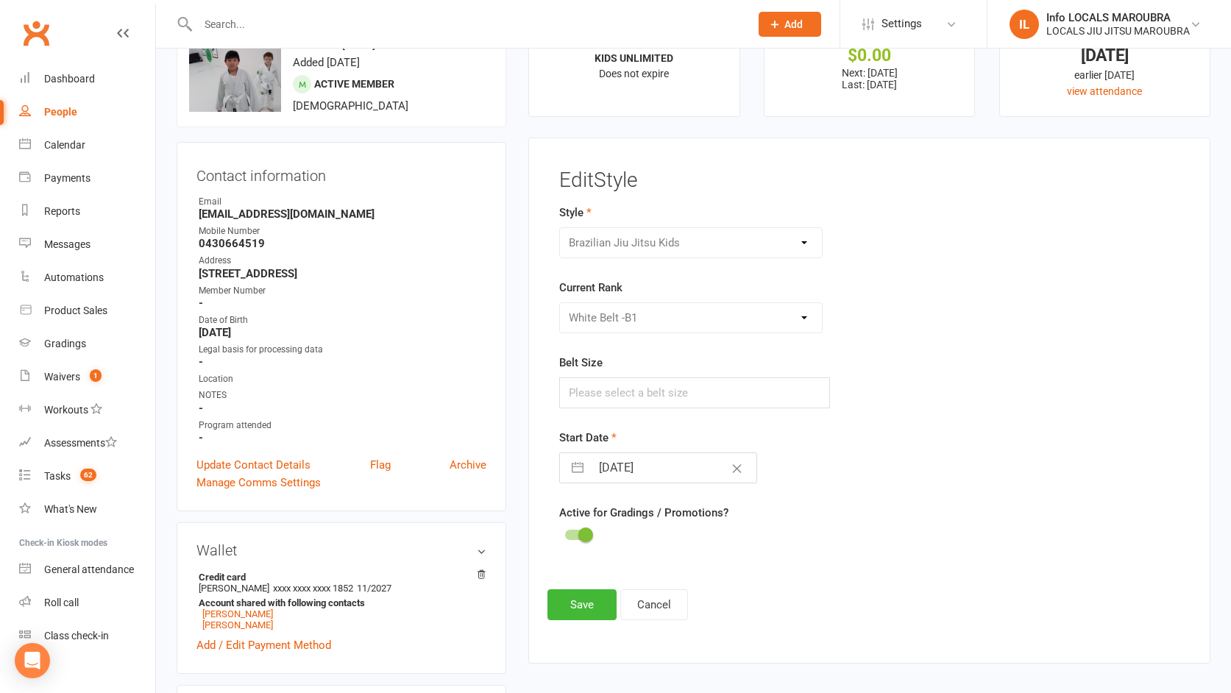
scroll to position [0, 0]
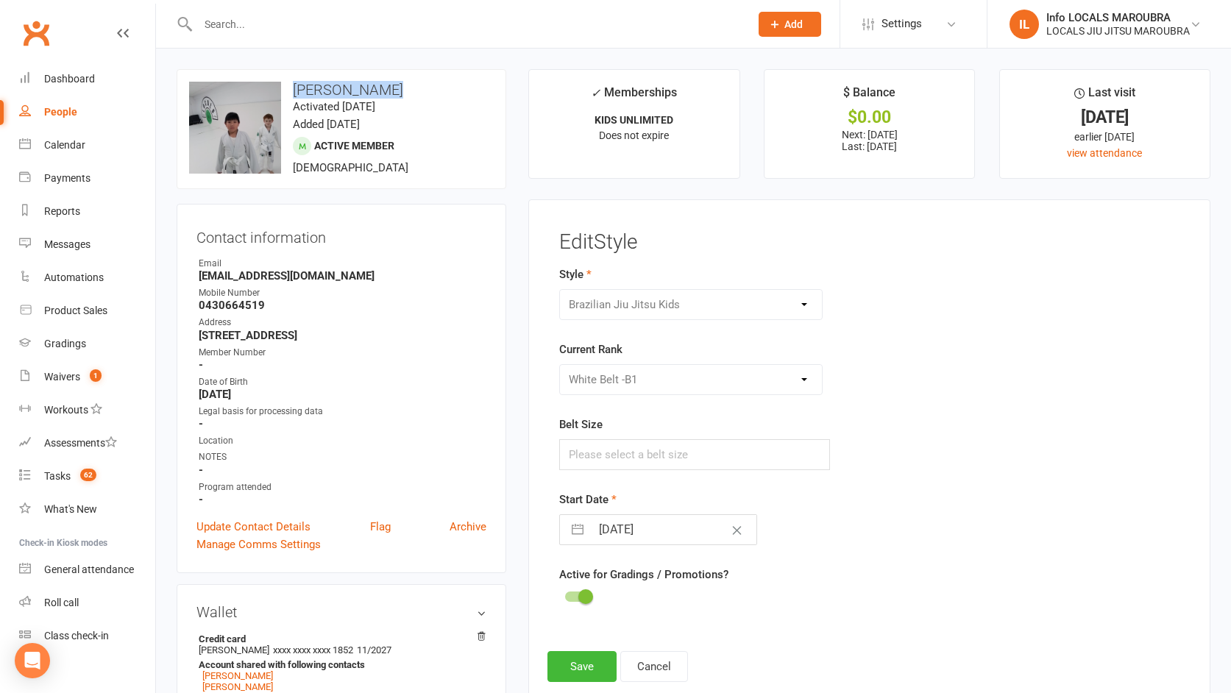
drag, startPoint x: 292, startPoint y: 92, endPoint x: 425, endPoint y: 93, distance: 133.2
click at [429, 93] on h3 "[PERSON_NAME]" at bounding box center [341, 90] width 305 height 16
copy h3 "[PERSON_NAME]"
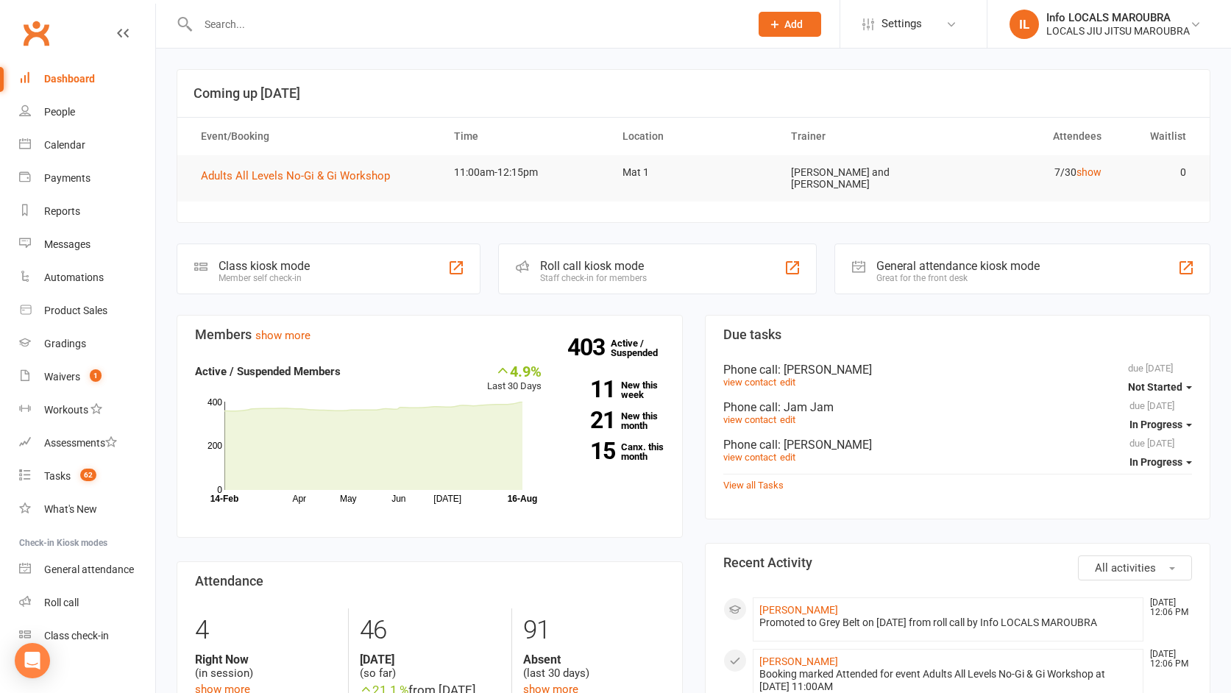
click at [224, 26] on input "text" at bounding box center [467, 24] width 546 height 21
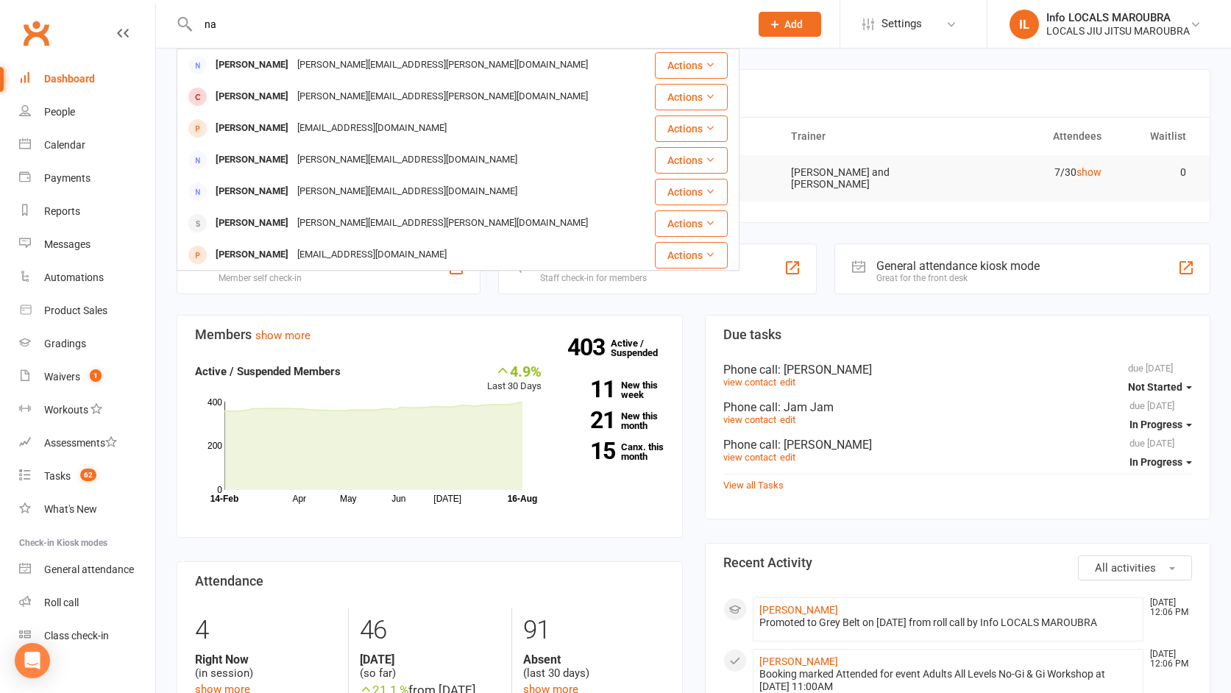
type input "n"
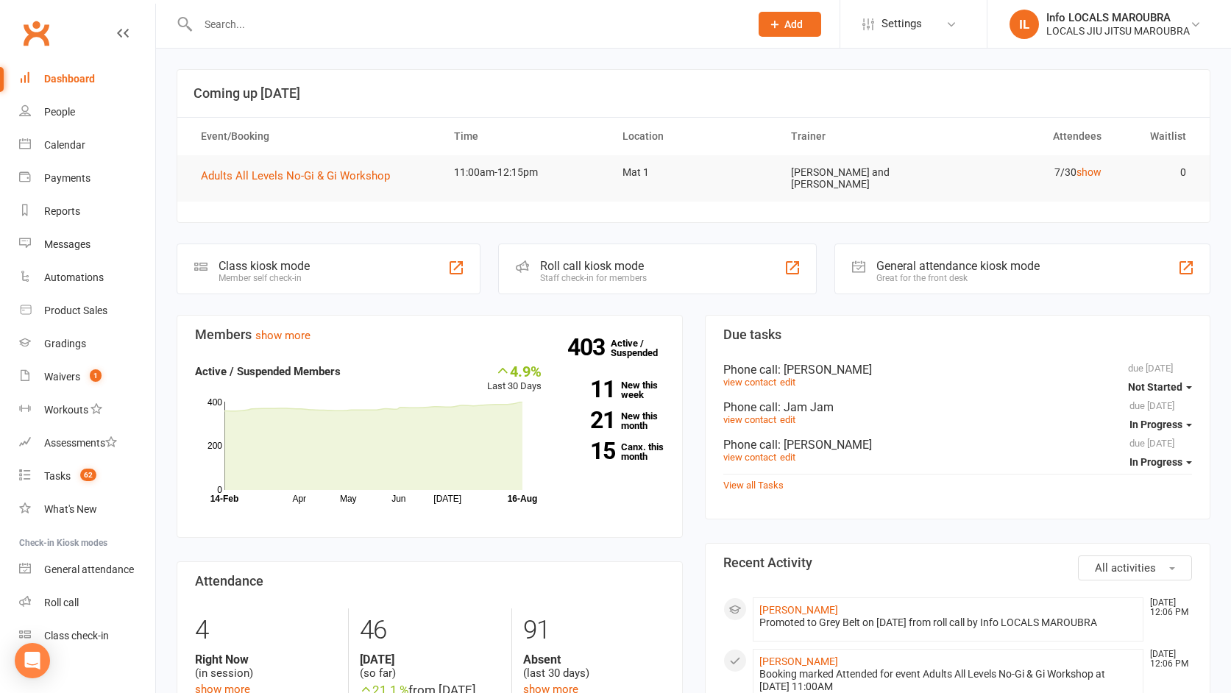
click at [605, 272] on div "Roll call kiosk mode" at bounding box center [593, 266] width 107 height 14
click at [113, 634] on link "Class check-in" at bounding box center [87, 636] width 136 height 33
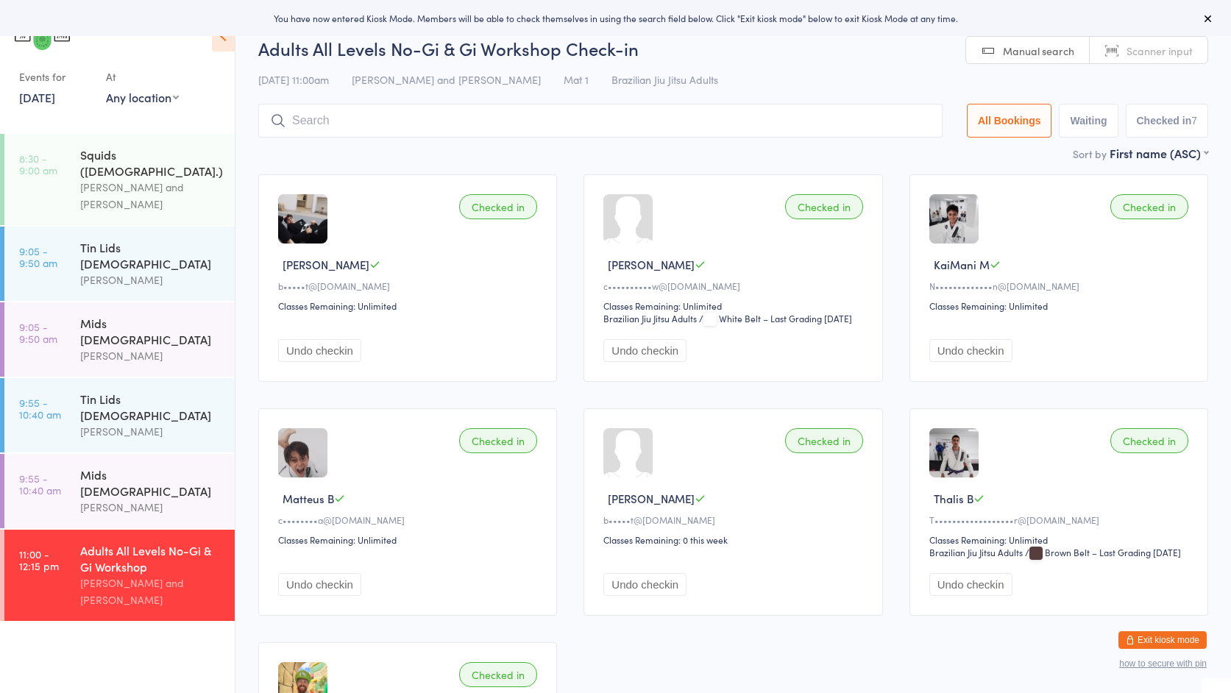
scroll to position [1, 0]
click at [1132, 642] on icon "button" at bounding box center [1130, 640] width 9 height 9
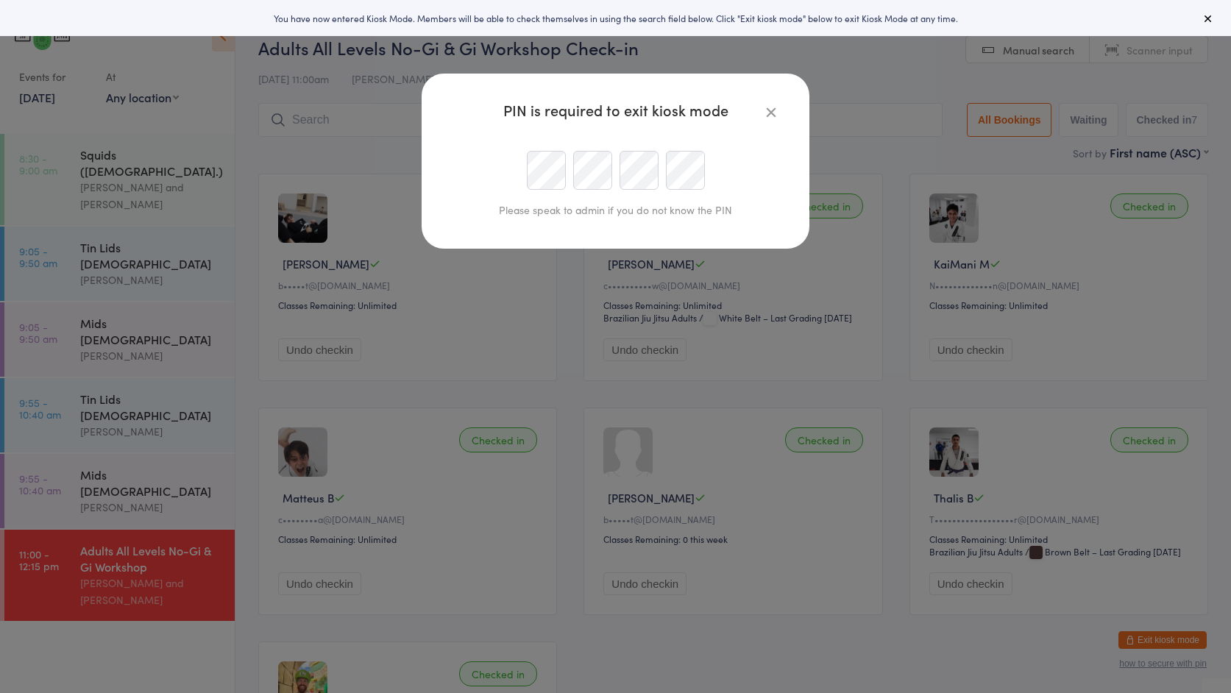
type input "info@localsmaroubra.com.au"
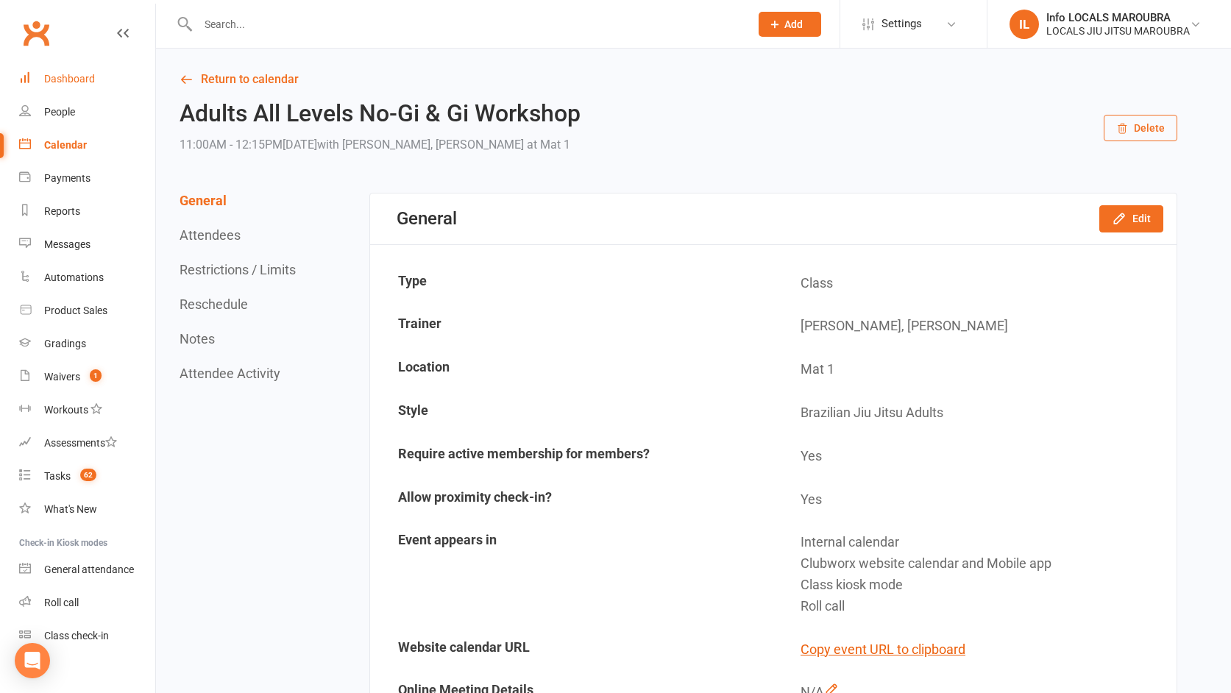
click at [59, 76] on div "Dashboard" at bounding box center [69, 79] width 51 height 12
